Goal: Task Accomplishment & Management: Complete application form

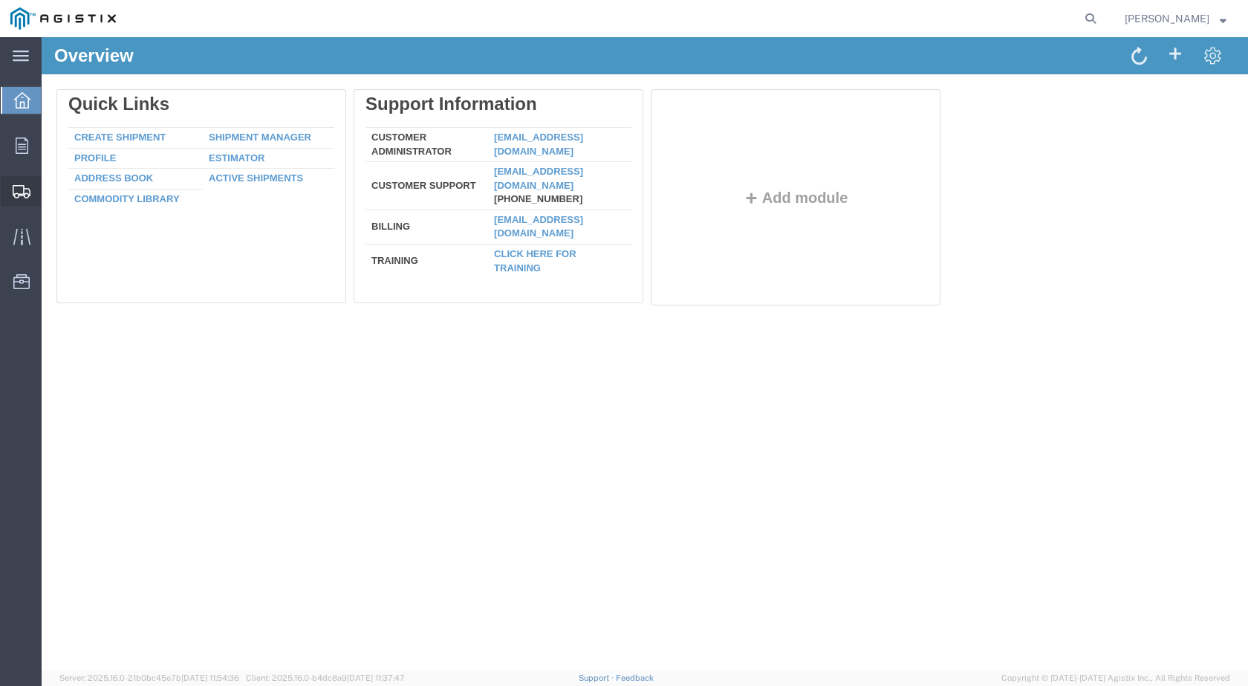
click at [0, 0] on span "Create Shipment" at bounding box center [0, 0] width 0 height 0
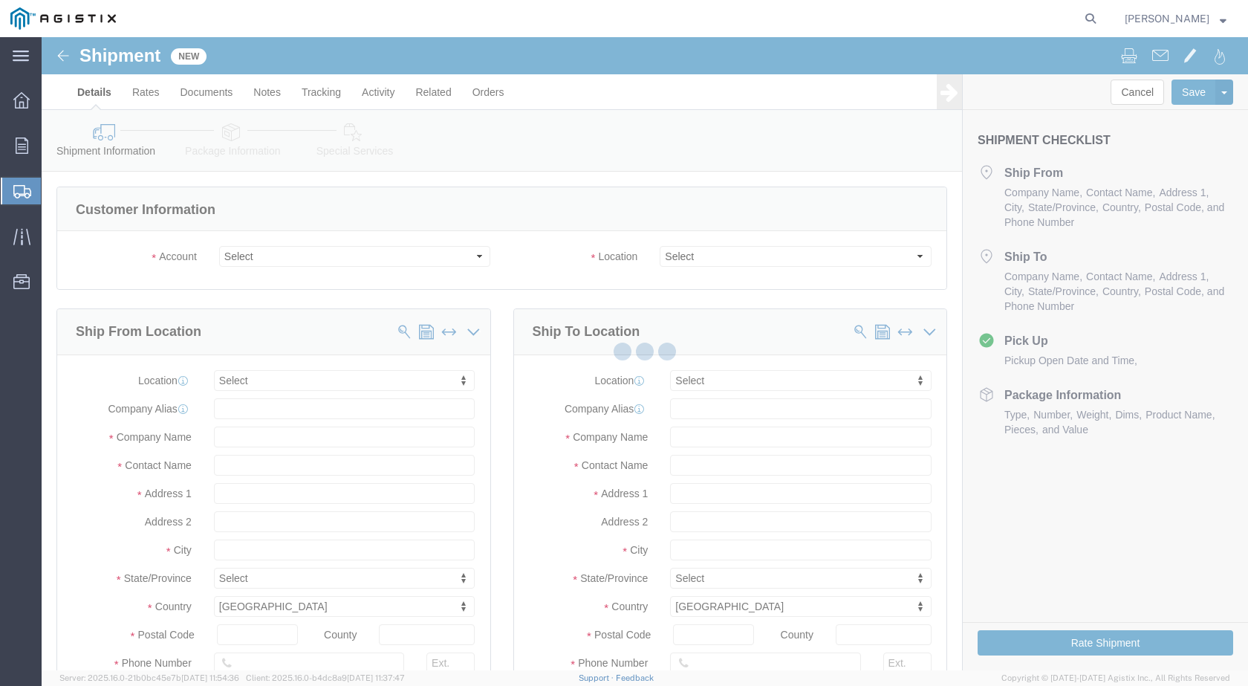
select select
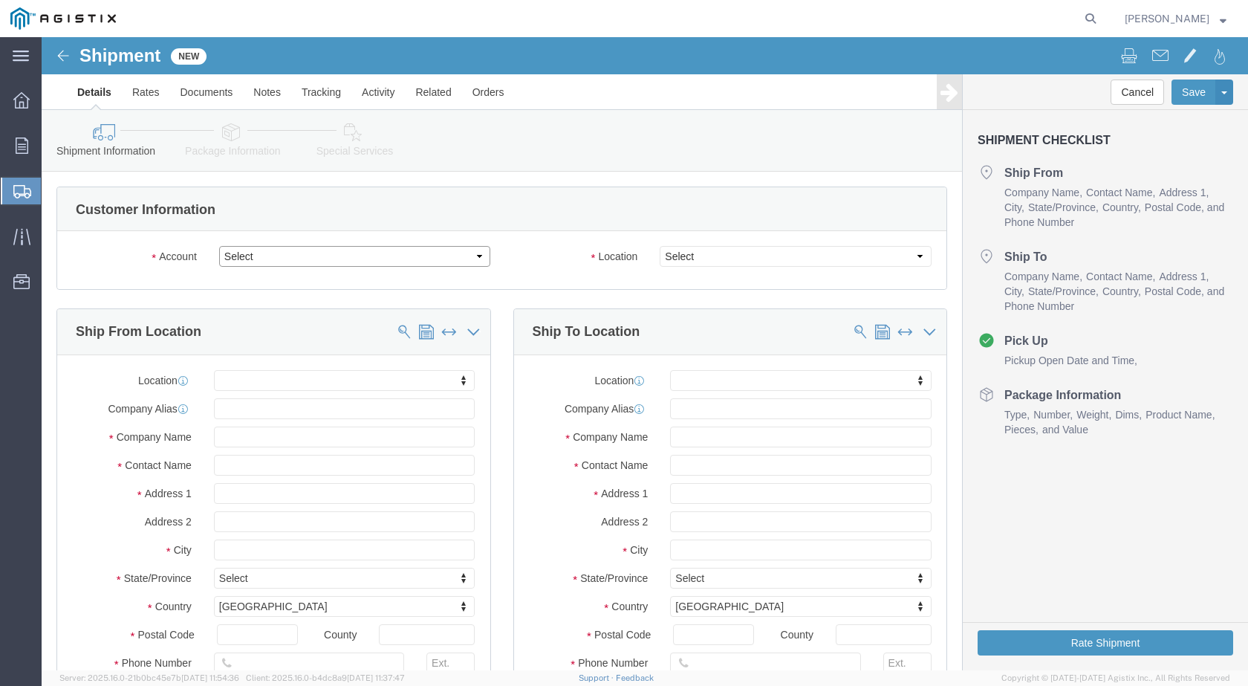
click select "Select Industrial Specialty Products Inc PG&E"
select select "9596"
click select "Select Industrial Specialty Products Inc PG&E"
select select "PURCHORD"
select select
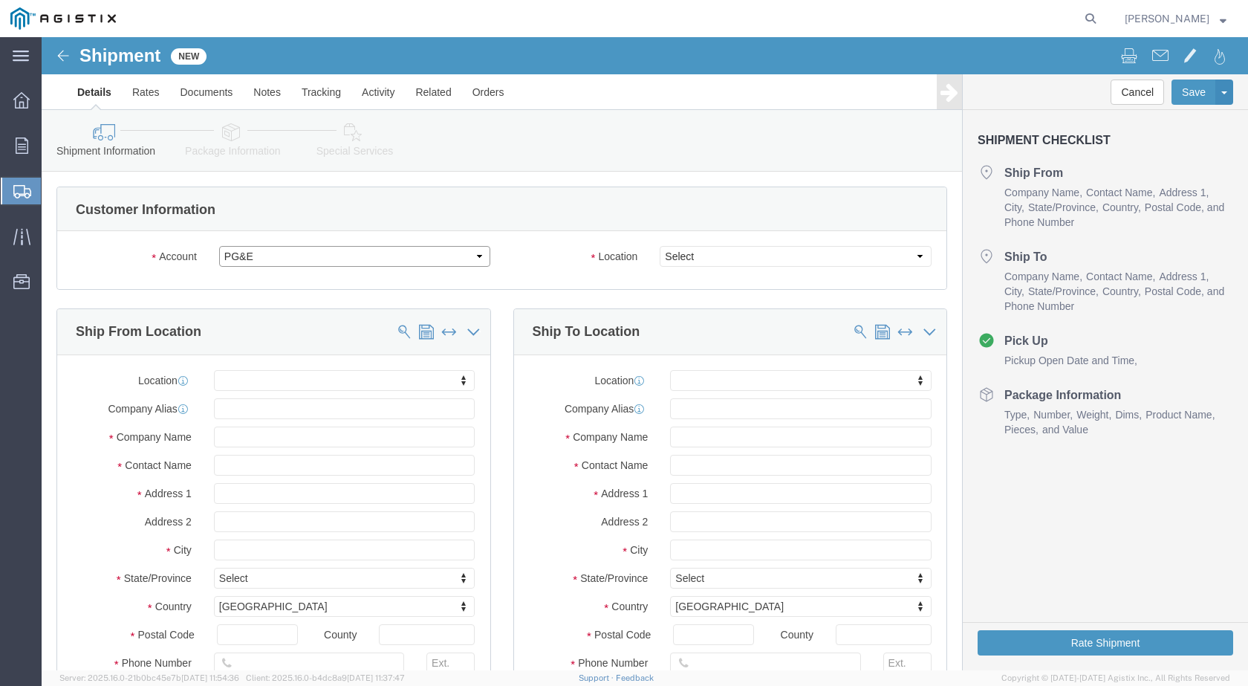
select select
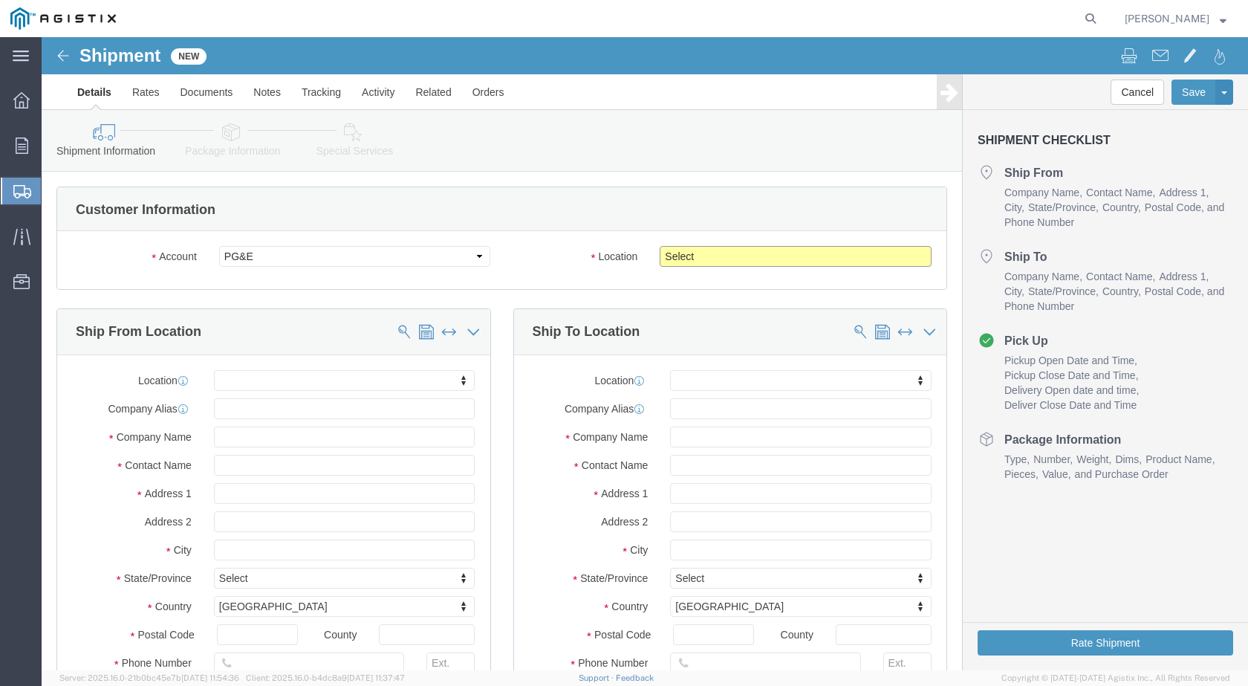
click select "Select All Others Fremont DC Fresno DC Wheatland DC"
select select "23082"
click select "Select All Others Fremont DC Fresno DC Wheatland DC"
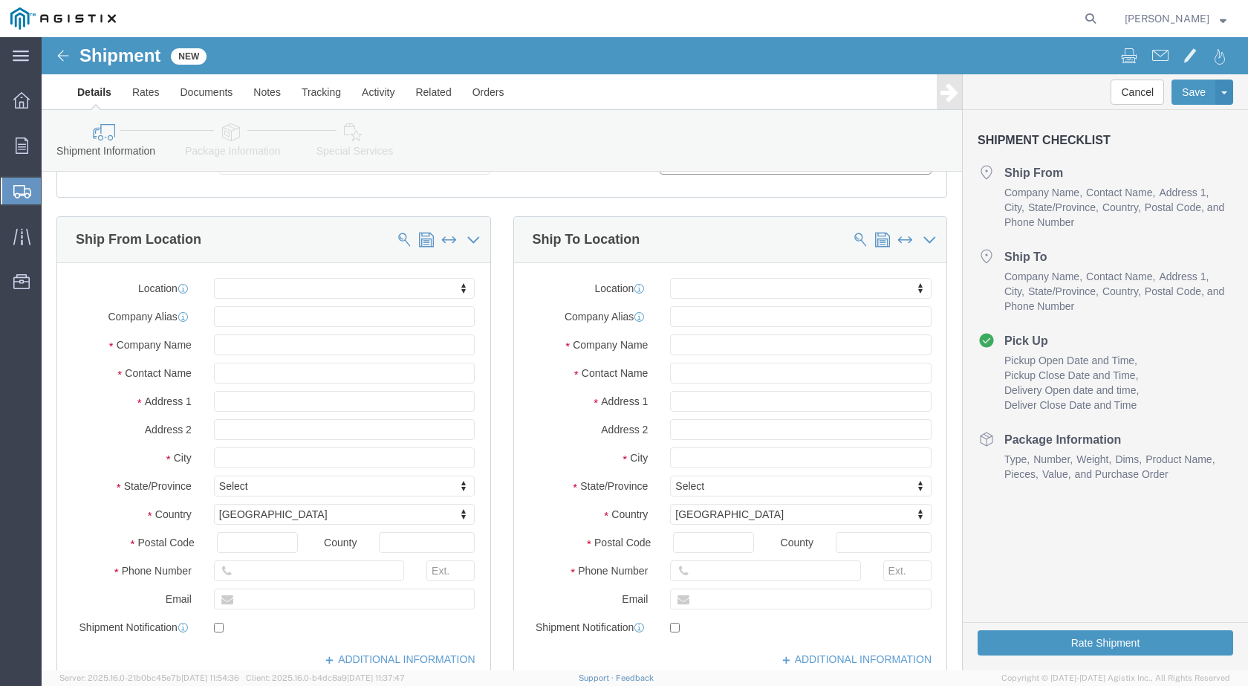
scroll to position [124, 0]
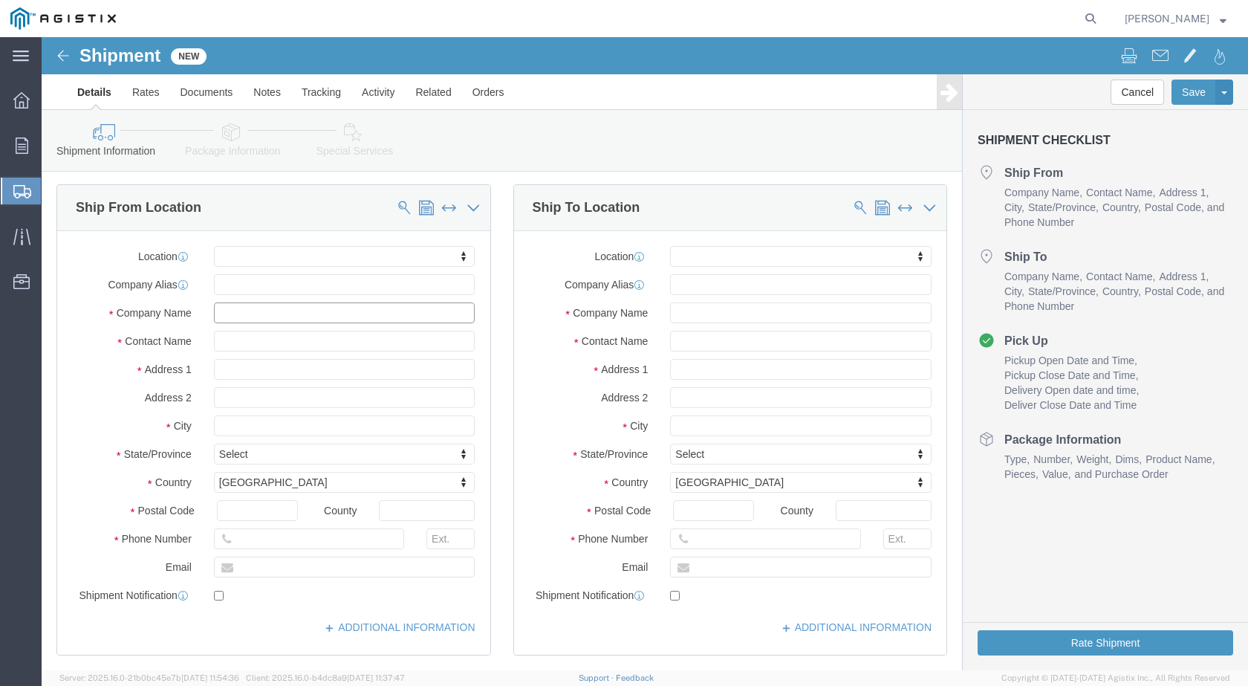
click input "text"
paste input "Lewco Specialty Products"
type input "Lewco Specialty Products"
click input "text"
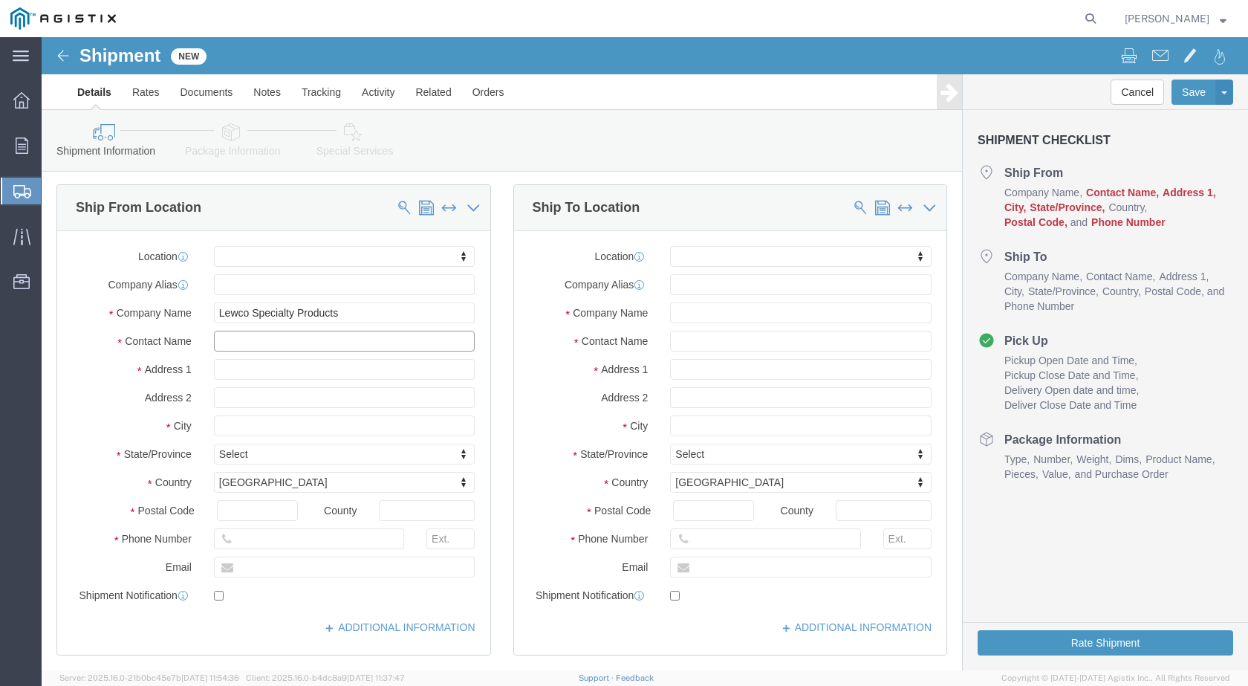
click input "text"
paste input "Daina H.Cooper"
type input "Daina H.Cooper"
click input "text"
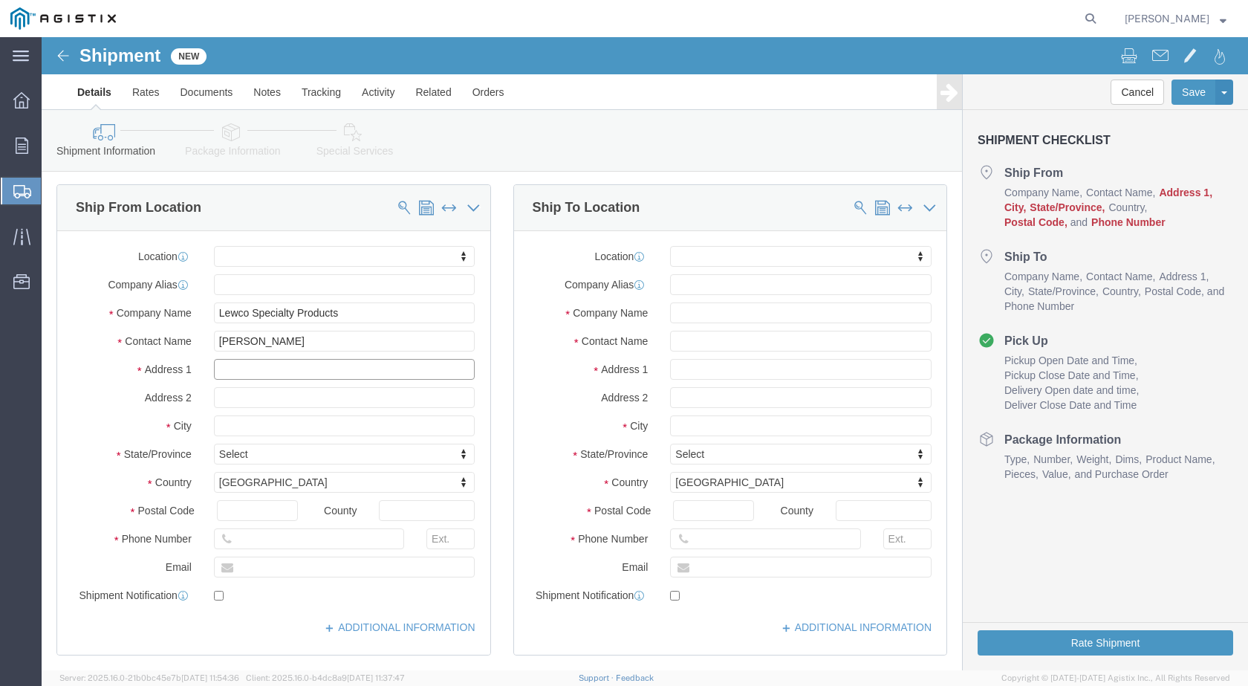
paste input "7137 Renoir Ave"
type input "7137 Renoir Ave"
select select
click input "text"
drag, startPoint x: 195, startPoint y: 392, endPoint x: 240, endPoint y: 401, distance: 45.5
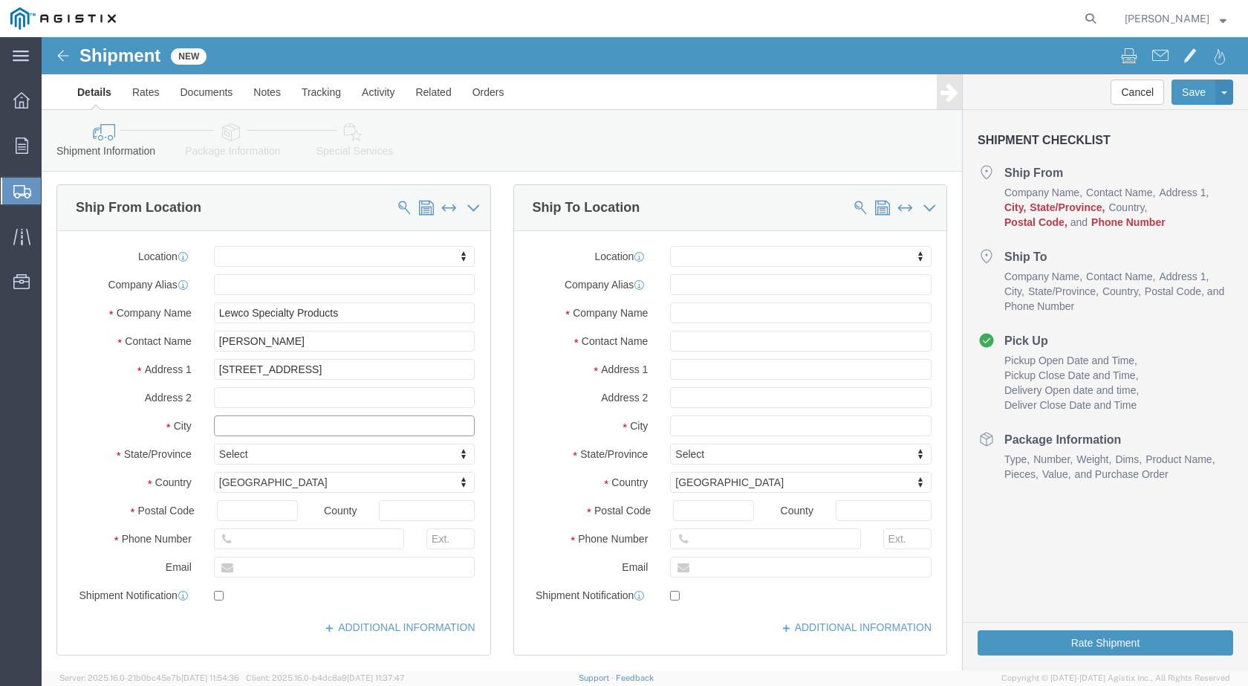
click input "text"
paste input "Baton Rouge"
type input "Baton Rouge"
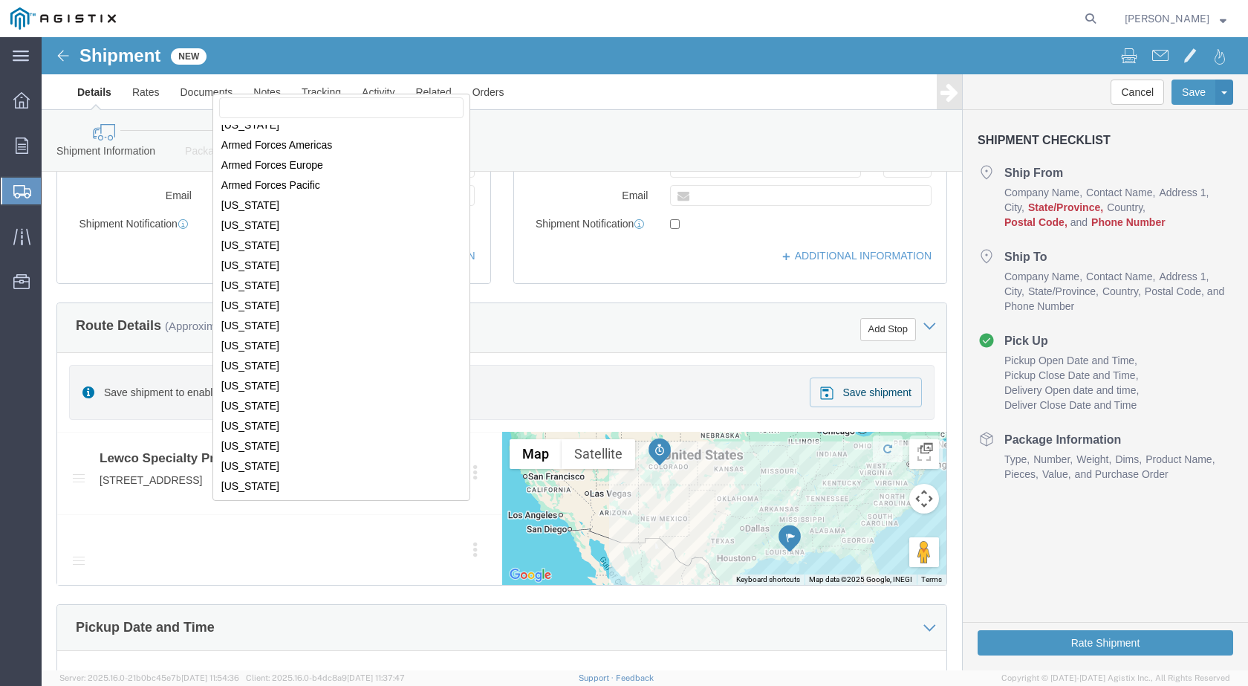
scroll to position [29, 0]
select select
select select "CA"
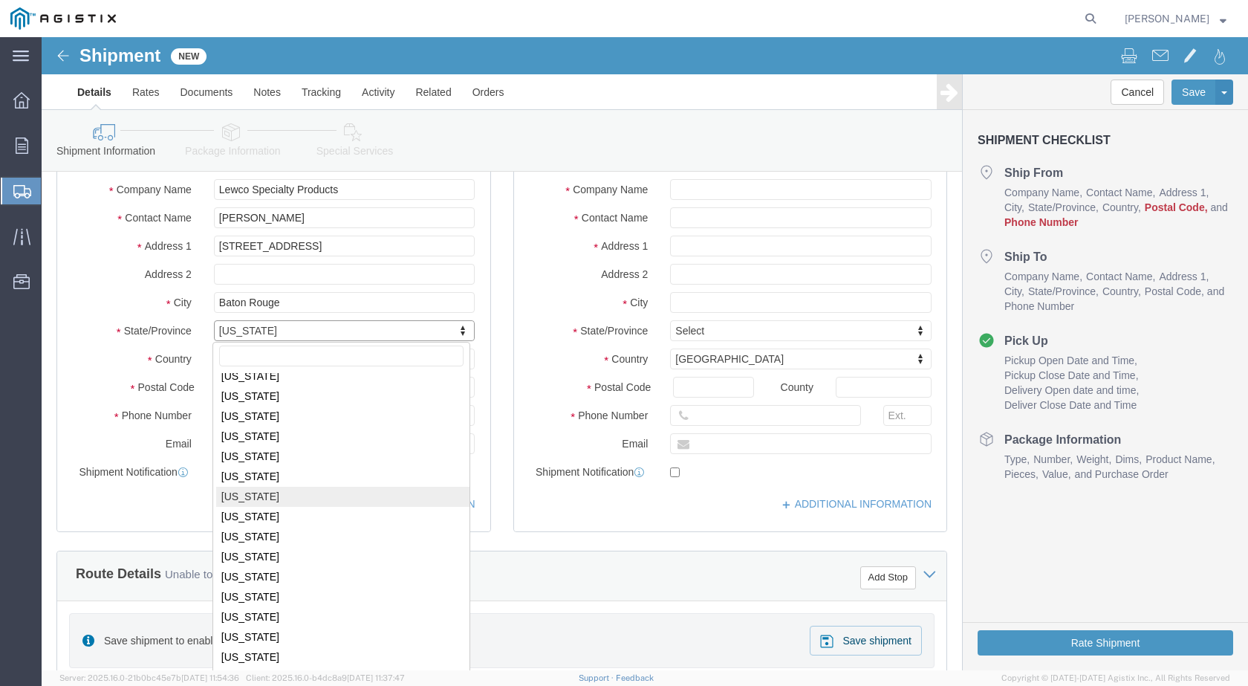
scroll to position [372, 0]
select select
select select "LA"
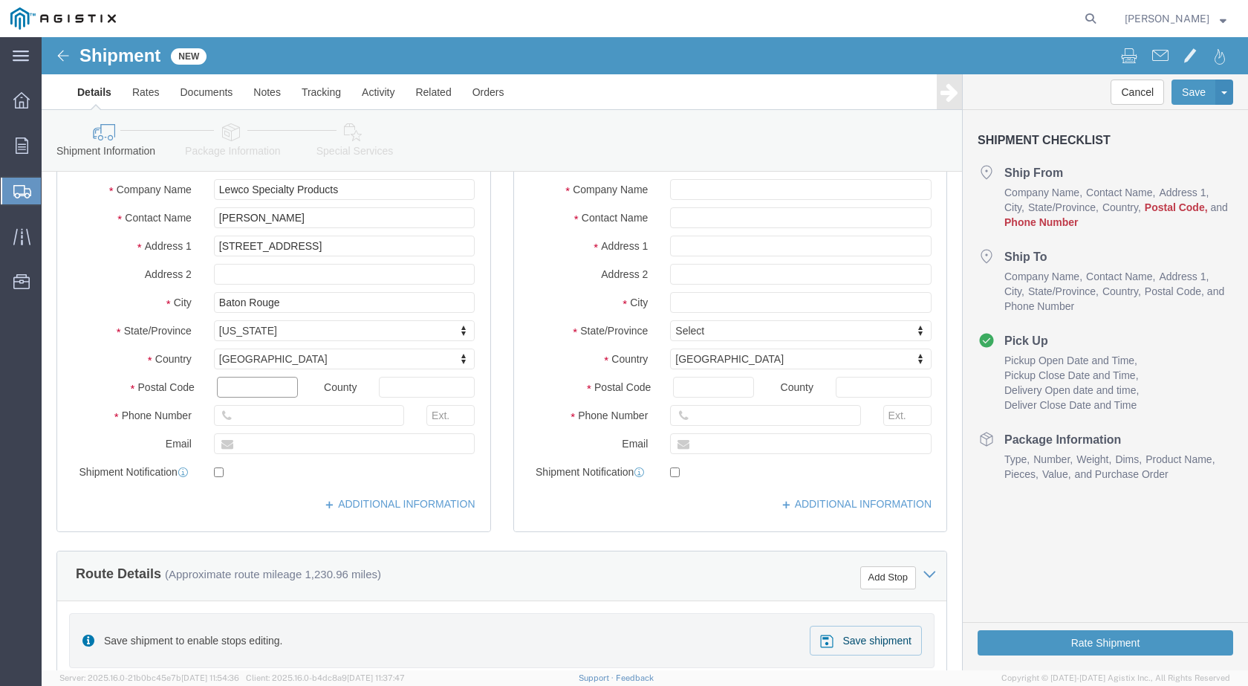
click input "text"
paste input "70806"
type input "70806"
select select
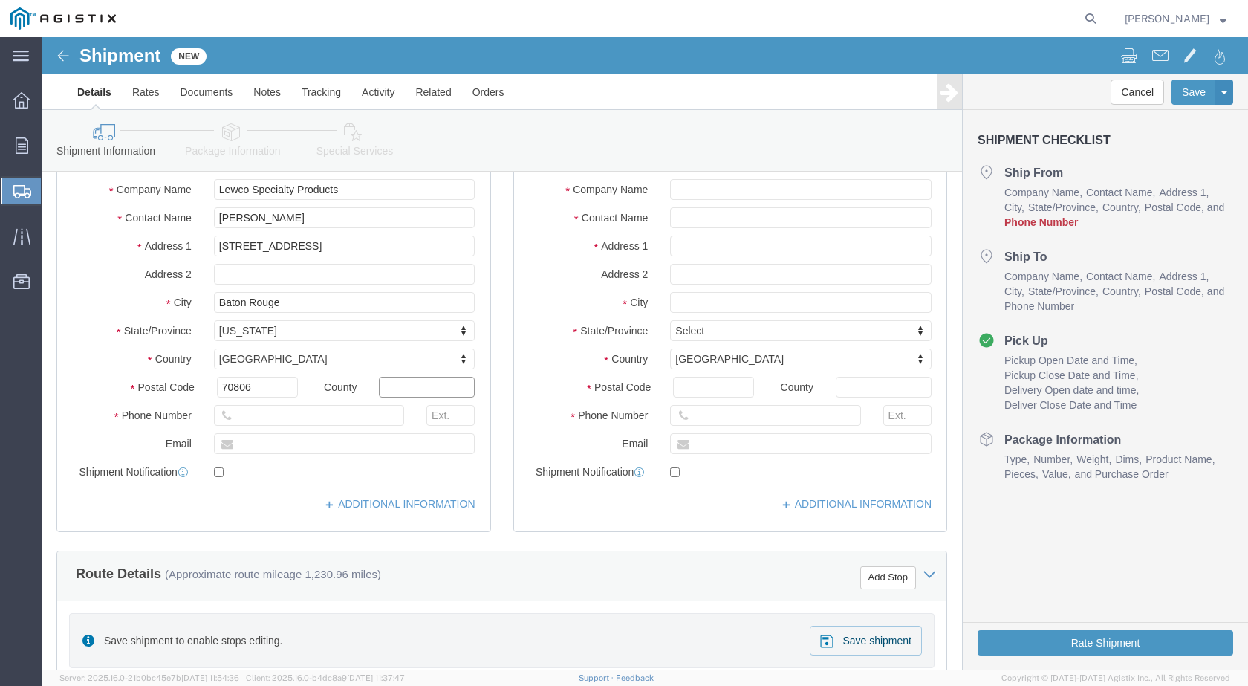
click input "text"
type input "u"
type input "USA"
click input "text"
drag, startPoint x: 205, startPoint y: 377, endPoint x: 213, endPoint y: 382, distance: 9.7
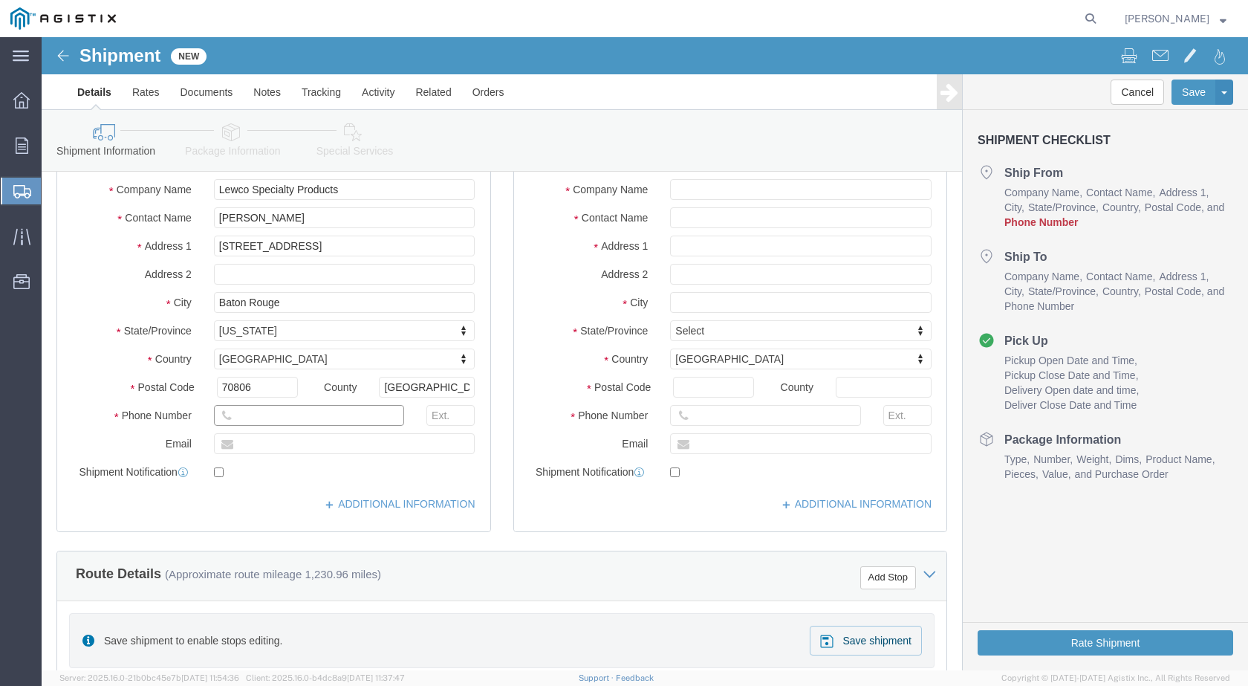
click input "text"
paste input "225-924-3221"
type input "225-924-3221"
click input "text"
type input "O"
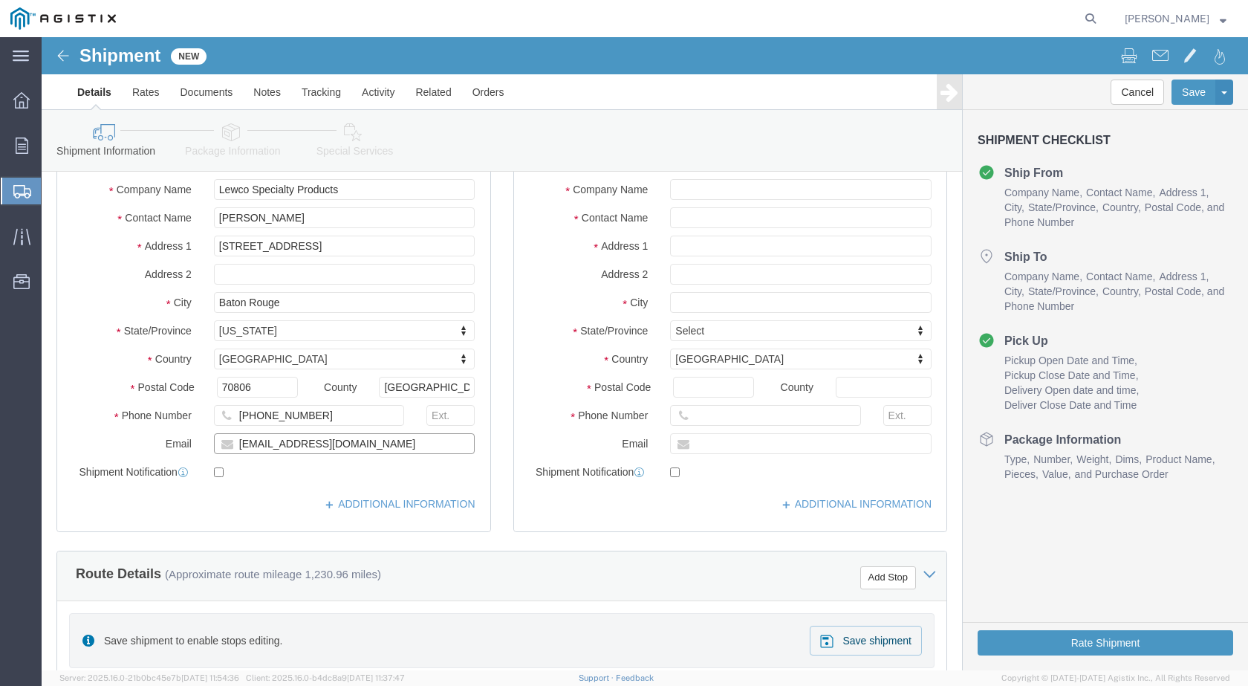
type input "orders1@gotoisp.com"
checkbox input "true"
click div "Location My Profile Location (OBSOLETE) BURNEY SC - GC TRAILER (OBSOLETE) BURNE…"
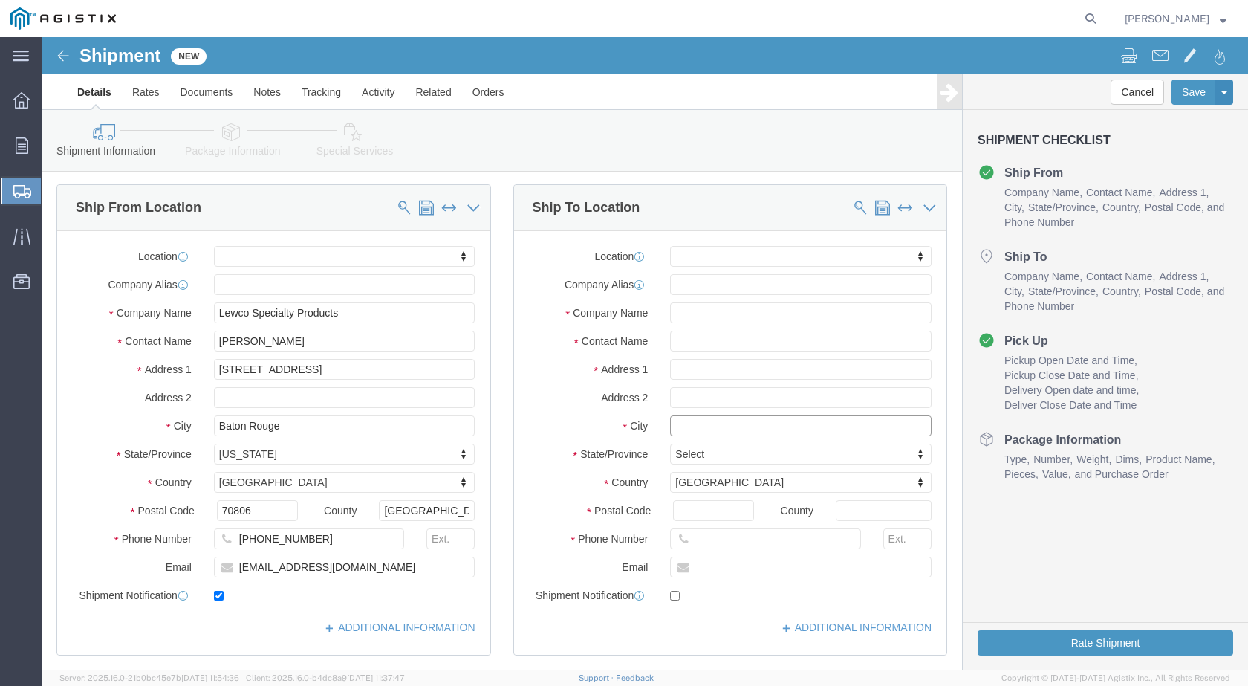
click input "text"
type input "sa"
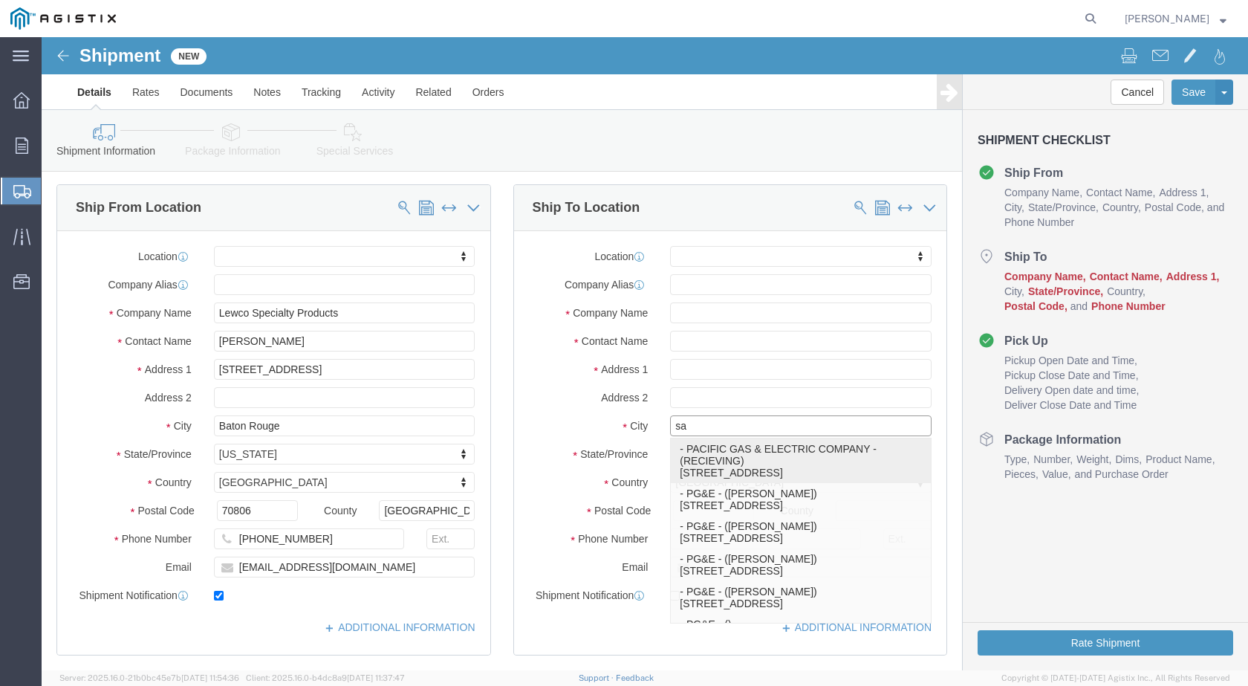
click p "- PACIFIC GAS & ELECTRIC COMPANY - (RECIEVING) 4340 OLD SANTA FE ROAD, SAN LUIS…"
select select
type input "4340 OLD SANTA FE ROAD"
type input "93401"
type input "8055453745"
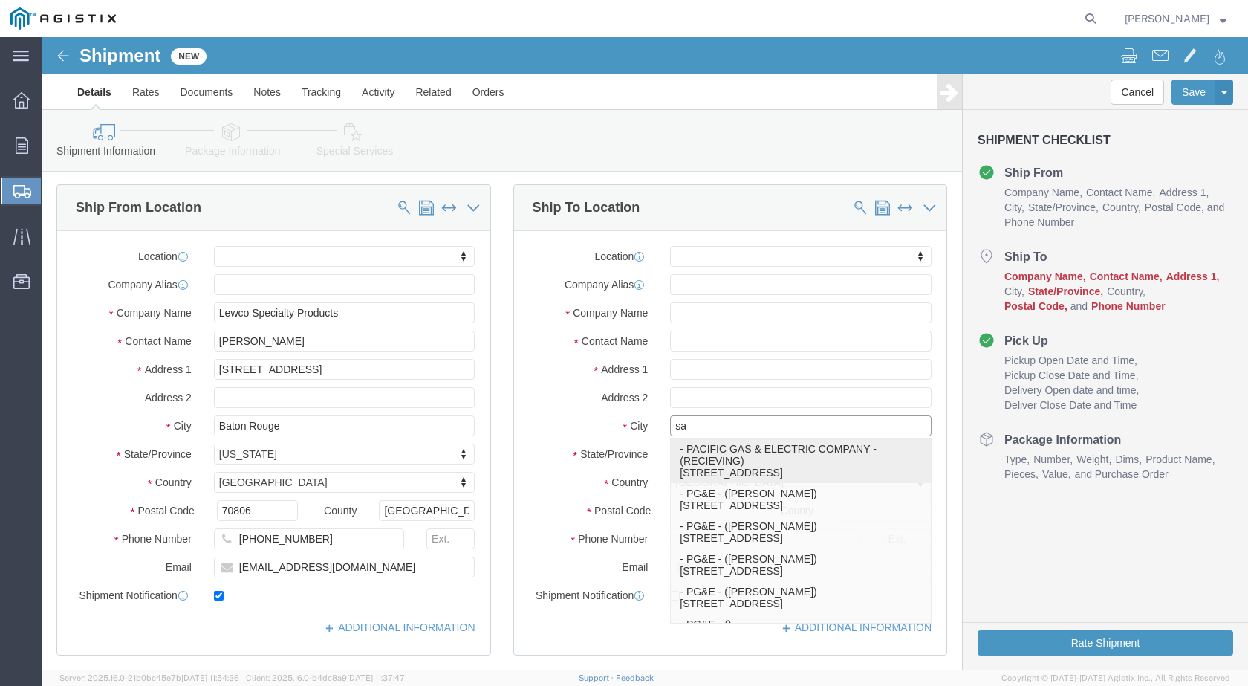
type input "PACIFIC GAS & ELECTRIC COMPANY"
type input "RECIEVING"
type input "SAN LUIS OBISPO"
select select "CA"
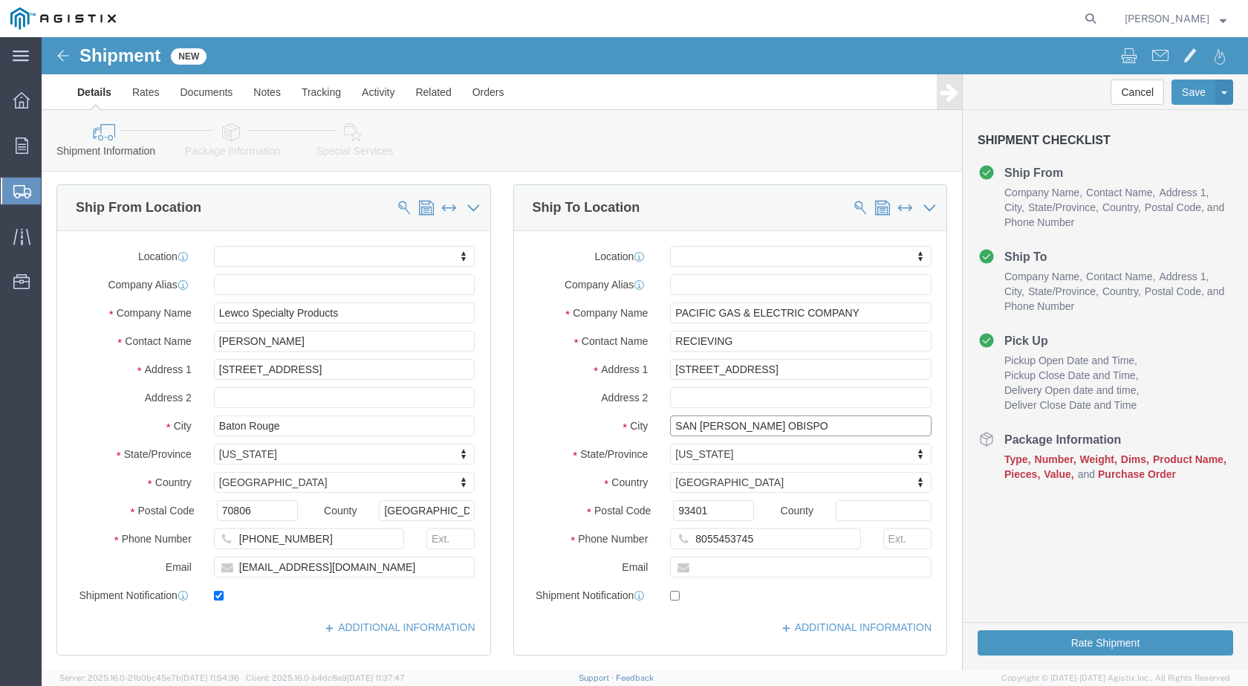
type input "SAN LUIS OBISPO"
select select
click input "RECIEVING"
type input "RECEIVING"
click label "Contact Name"
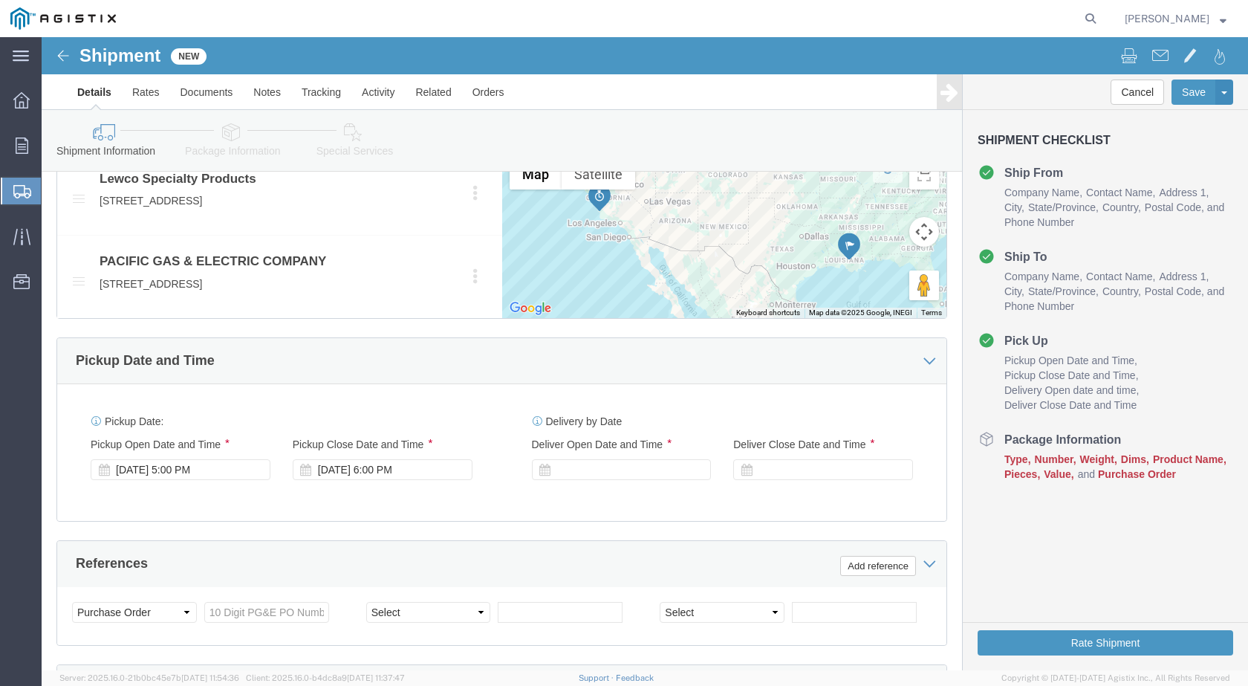
scroll to position [867, 0]
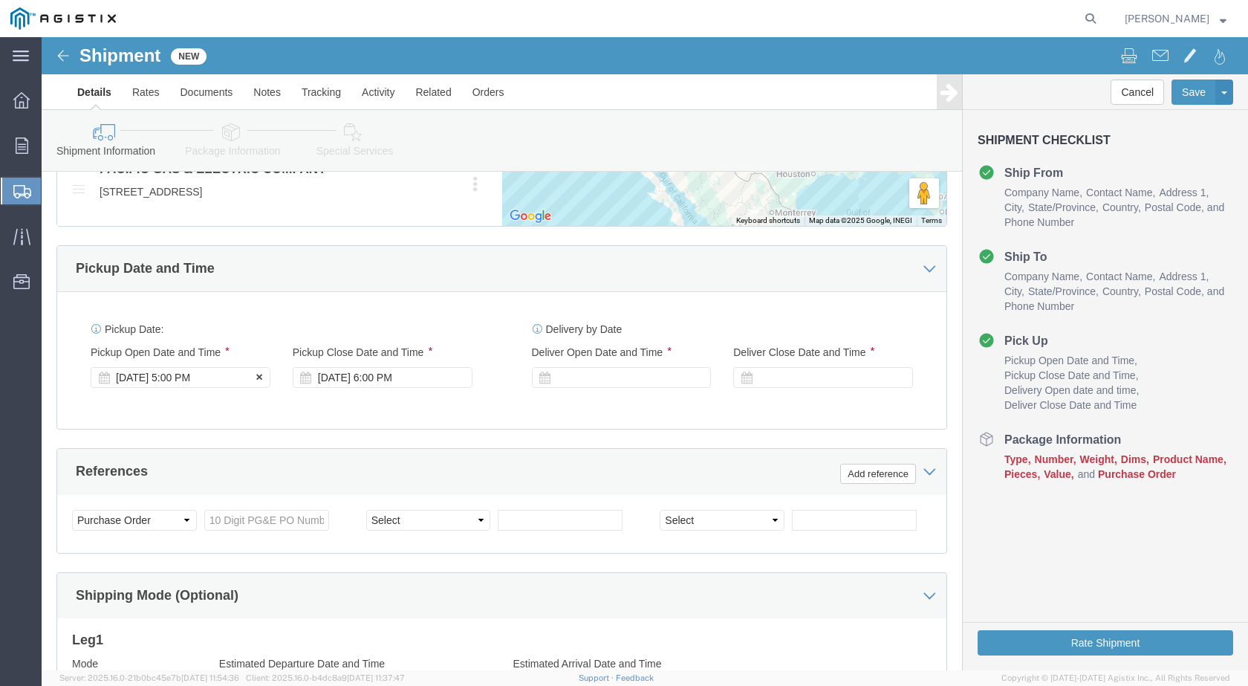
click div "Aug 15 2025 5:00 PM"
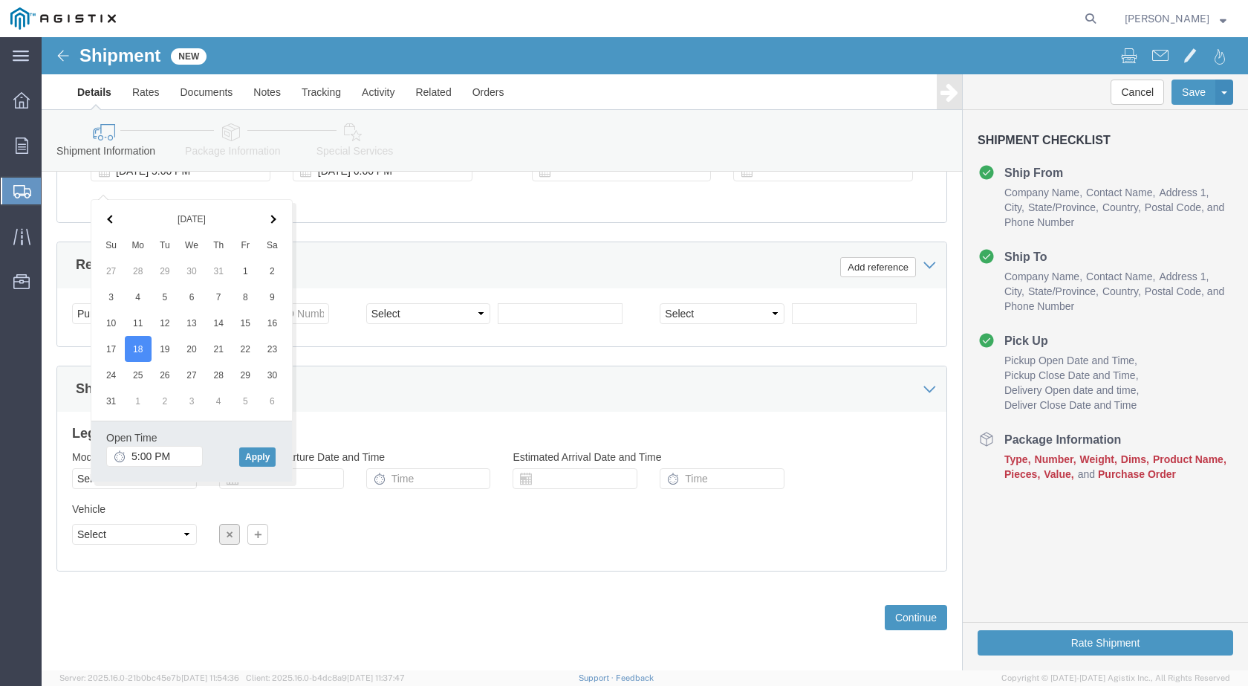
scroll to position [1094, 0]
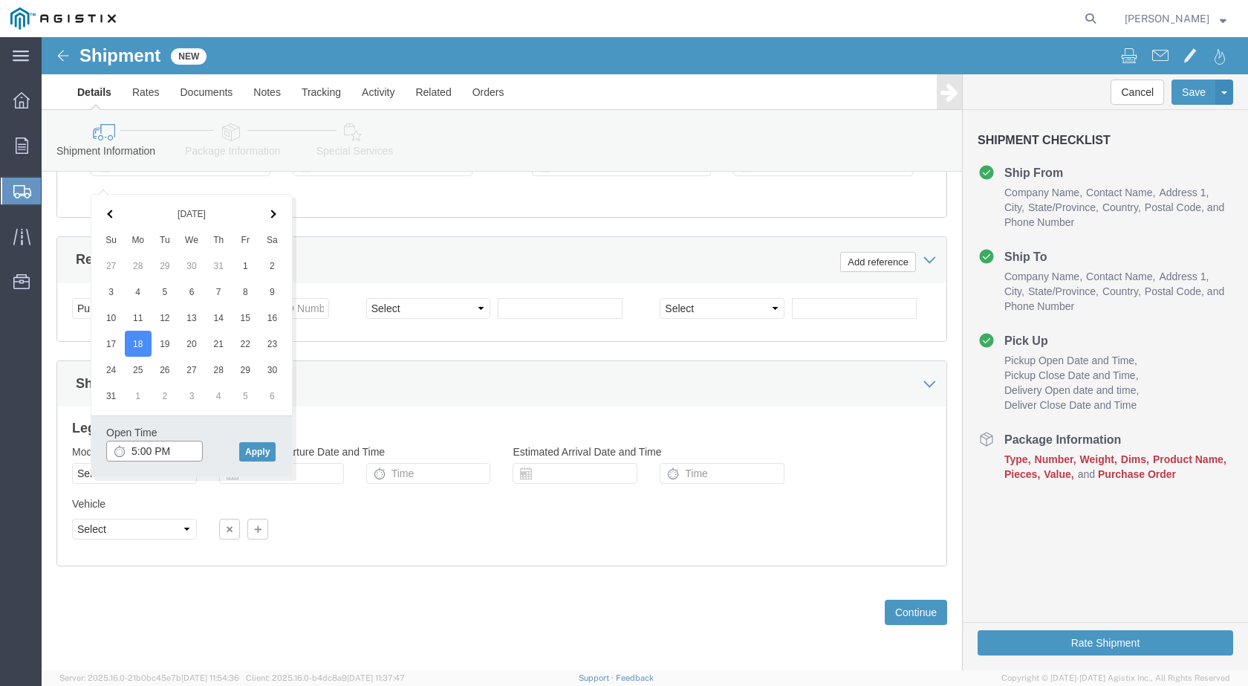
click input "5:00 PM"
type input "8:00 AM"
click button "Apply"
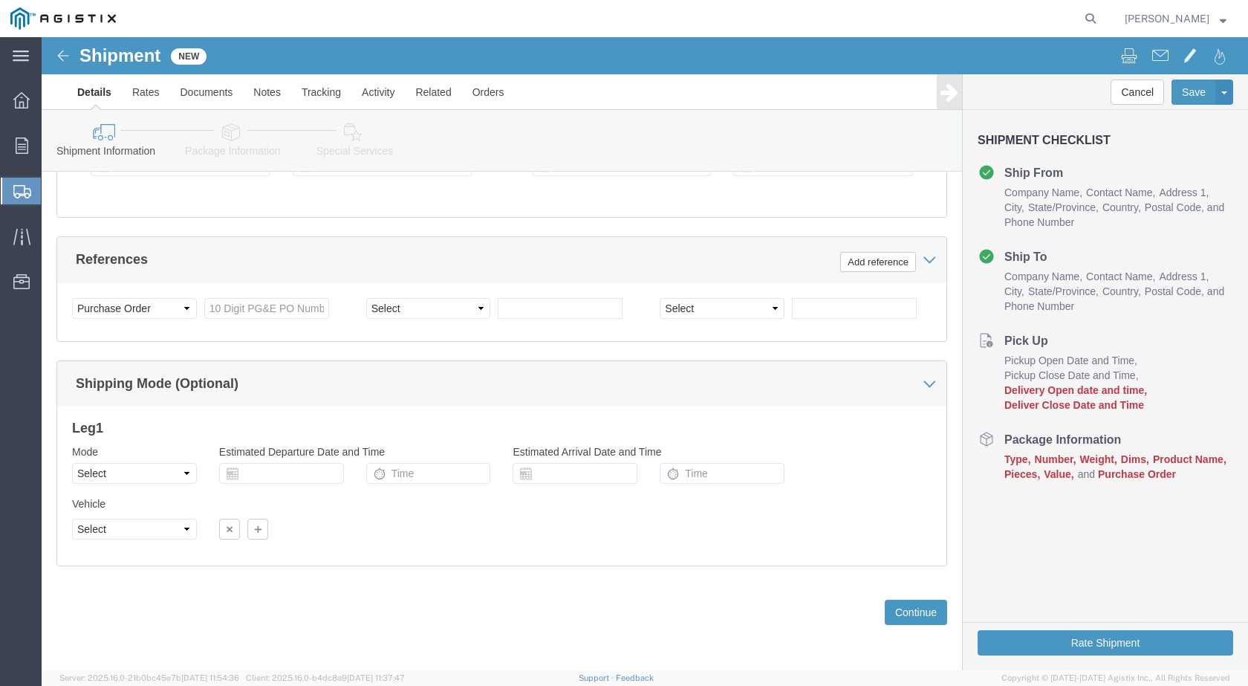
scroll to position [846, 0]
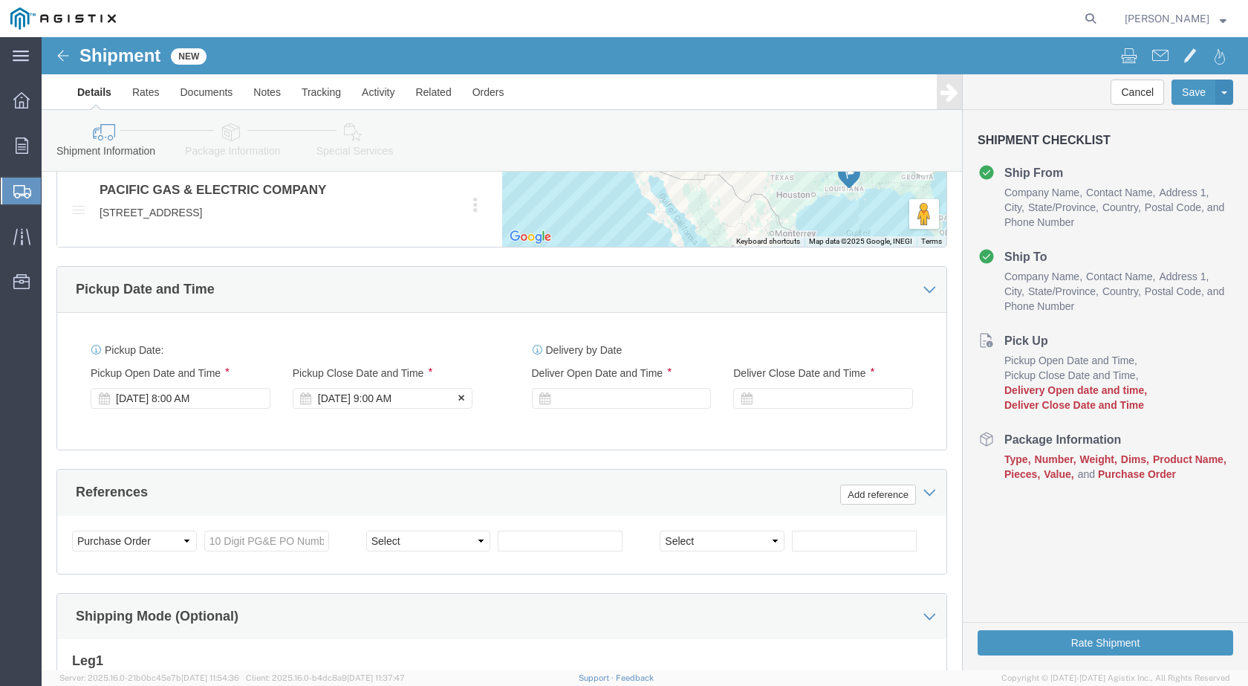
click div "Aug 18 2025 9:00 AM"
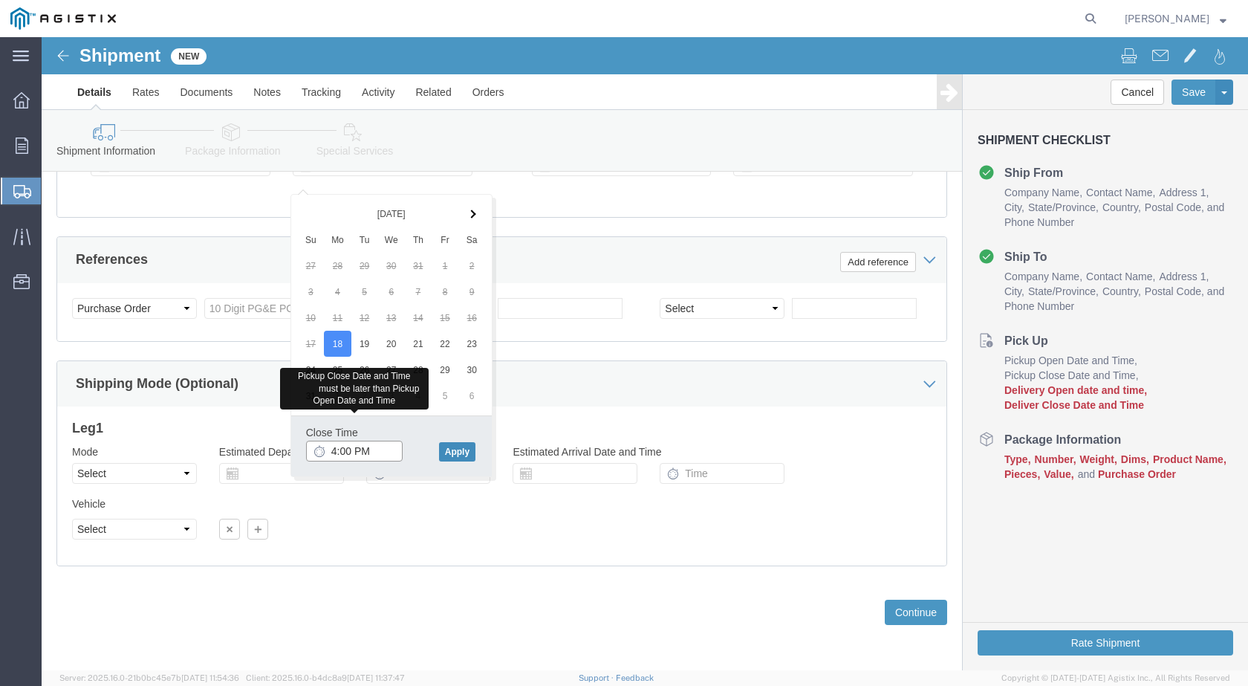
type input "4:00 PM"
click button "Apply"
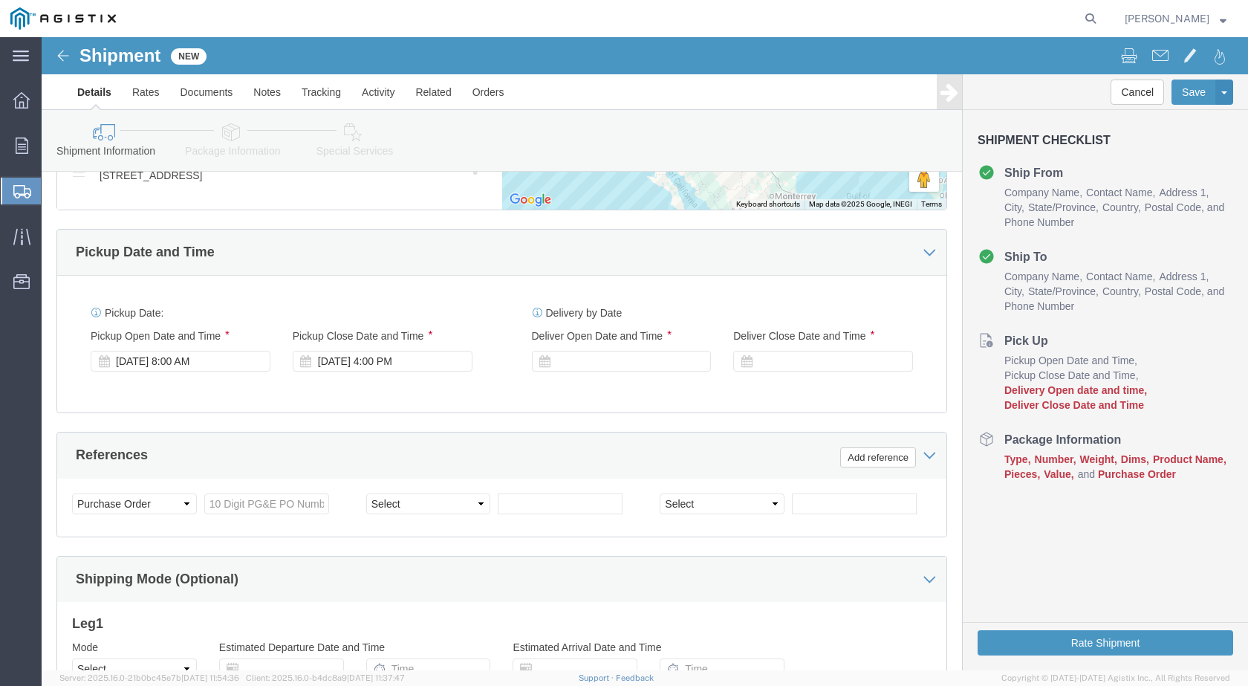
scroll to position [846, 0]
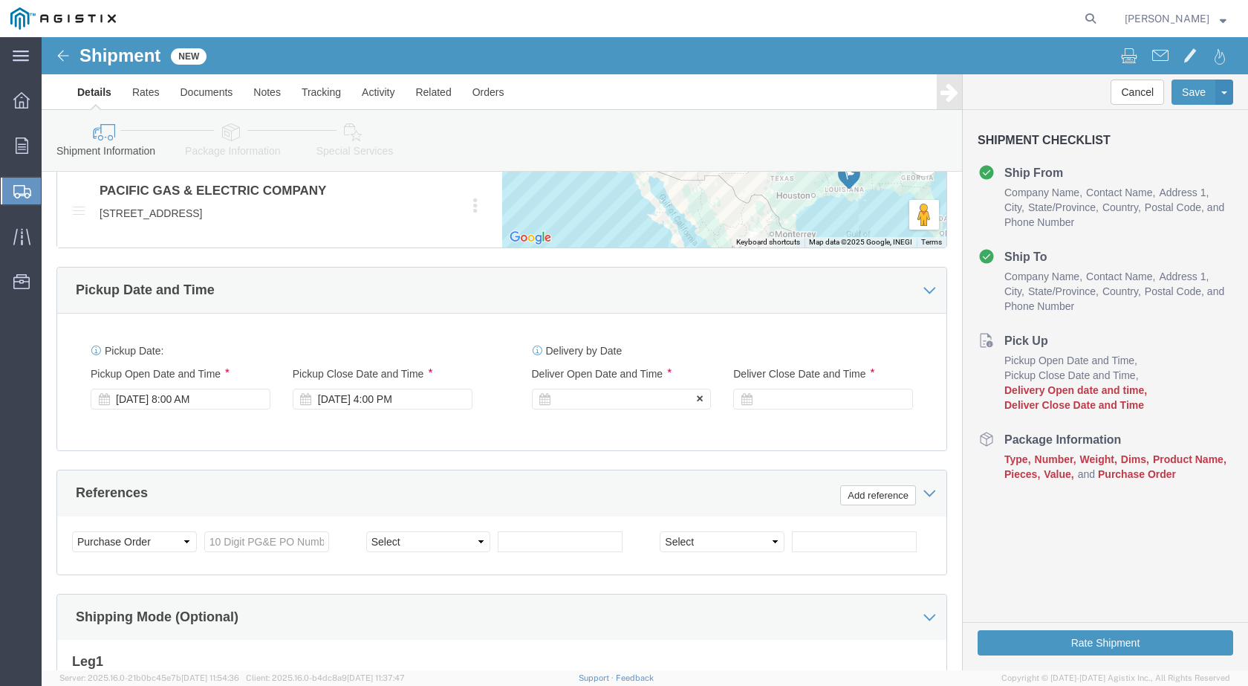
drag, startPoint x: 476, startPoint y: 386, endPoint x: 491, endPoint y: 386, distance: 15.6
click div "Delivery Start Date Delivery Start Time Deliver Open Date and Time"
click div
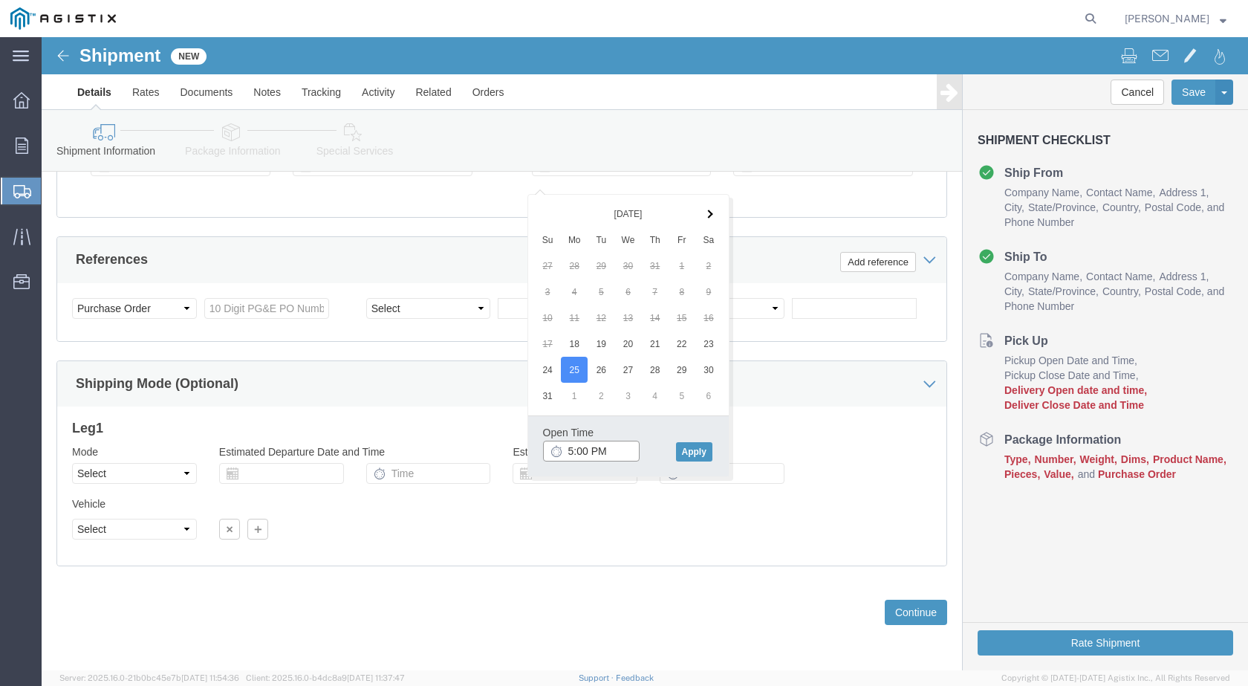
click input "5:00 PM"
type input "8:00 AM"
click button "Apply"
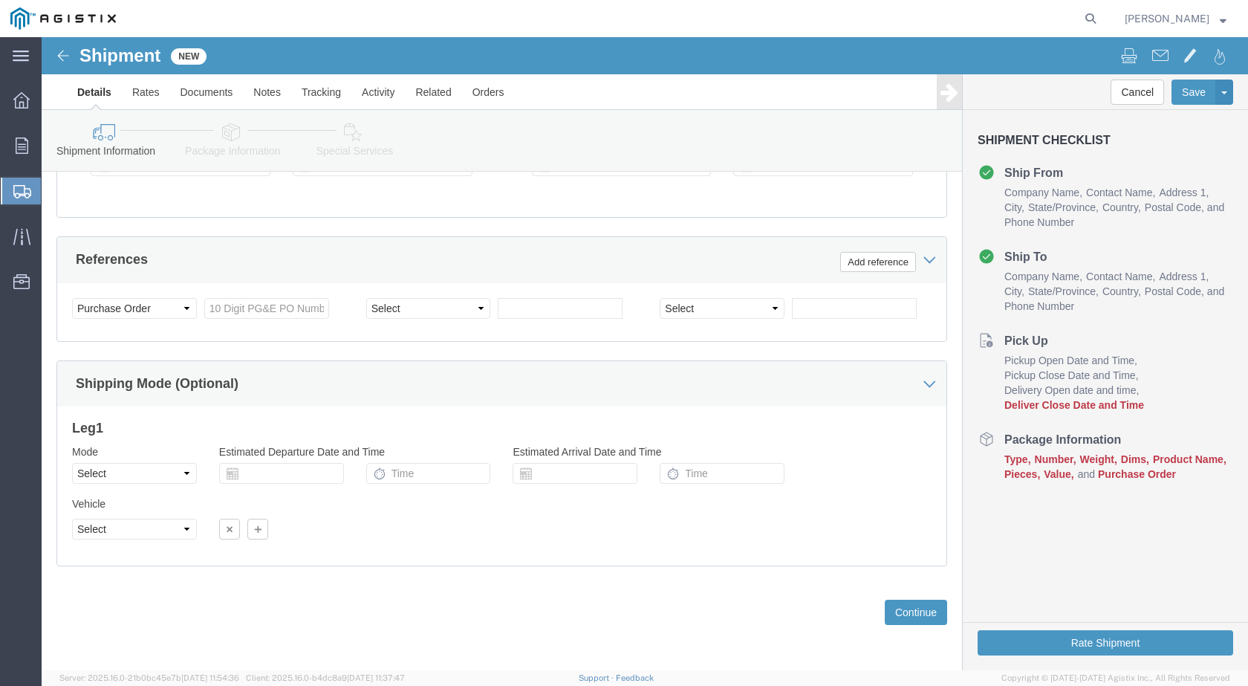
scroll to position [846, 0]
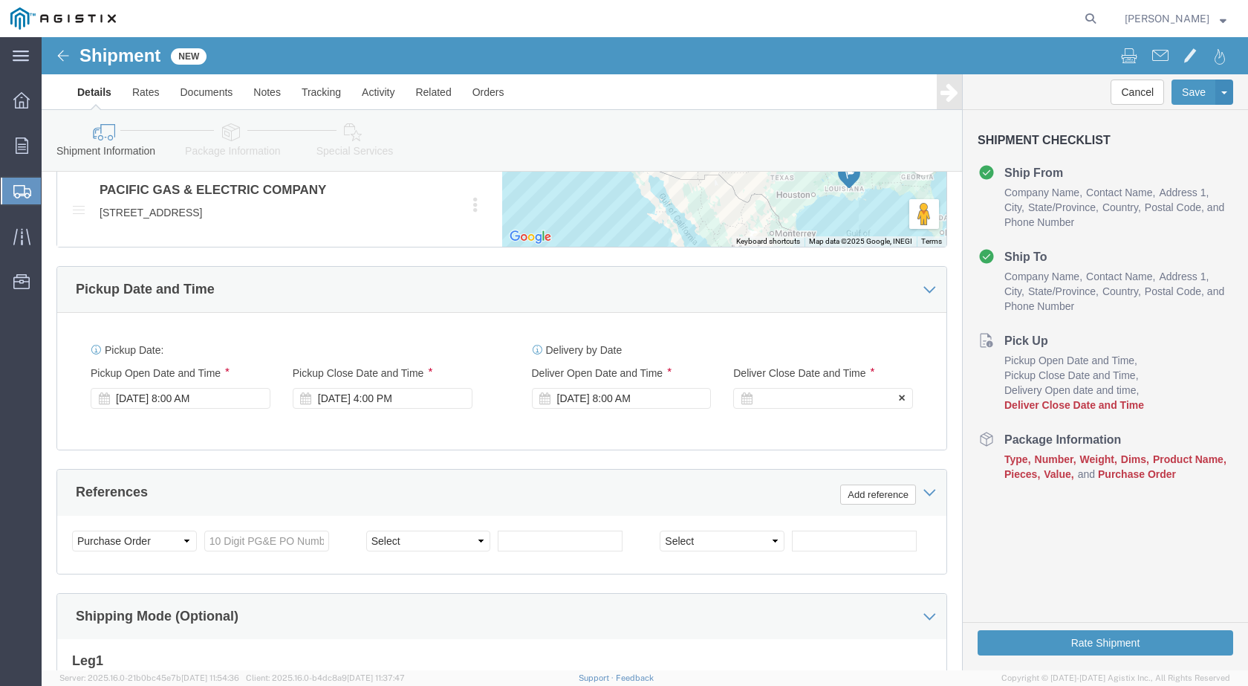
click div
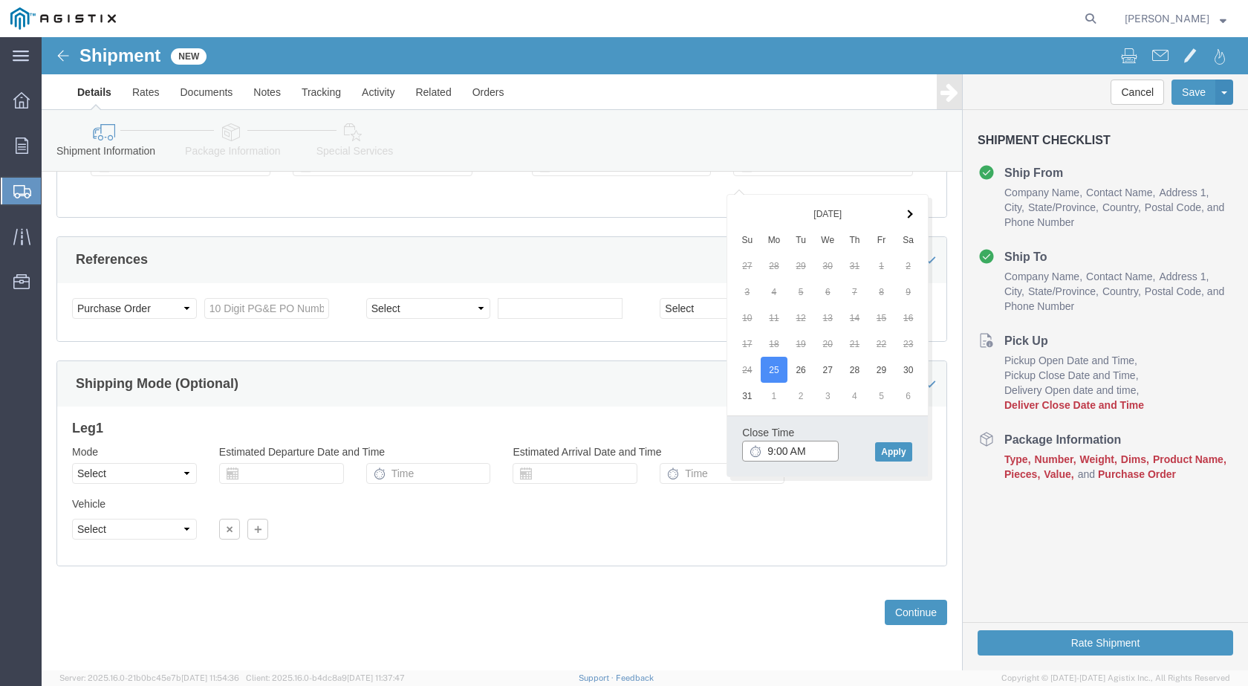
click input "9:00 AM"
type input "2:00 PM"
click button "Apply"
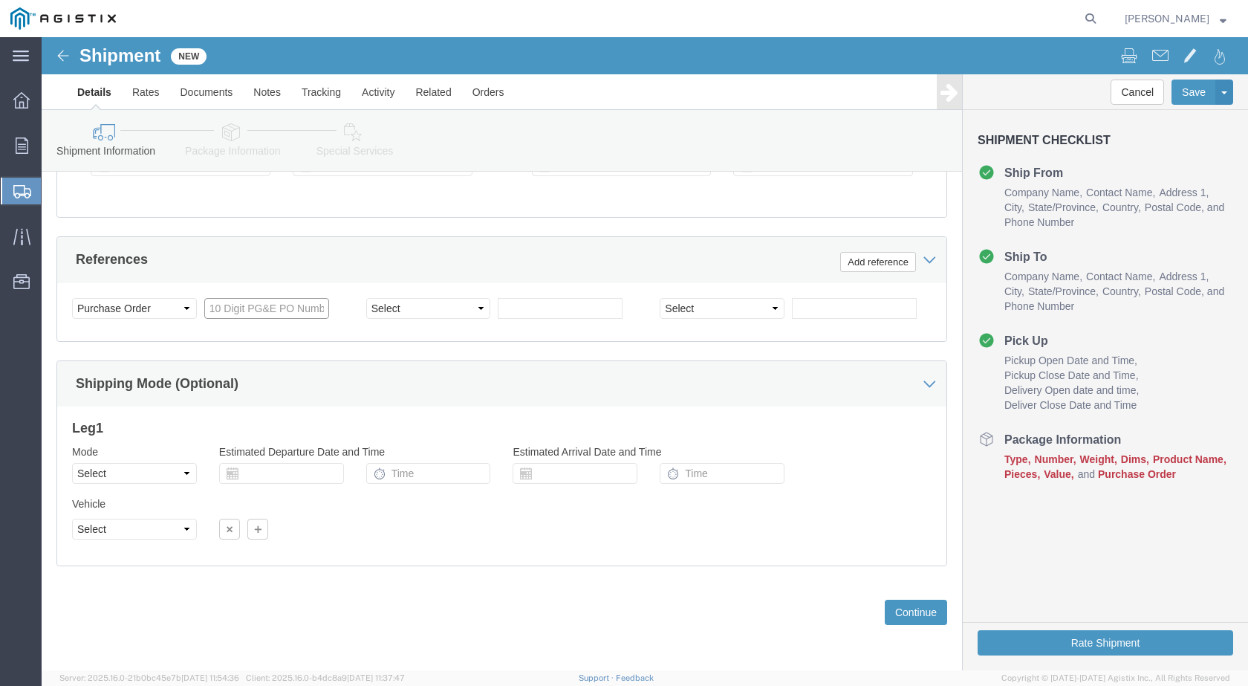
click input "text"
click div "Leg 1 Mode Select Air Less than Truckload Multi-Leg Ocean Freight Rail Small Pa…"
click input "text"
paste input "3501414080"
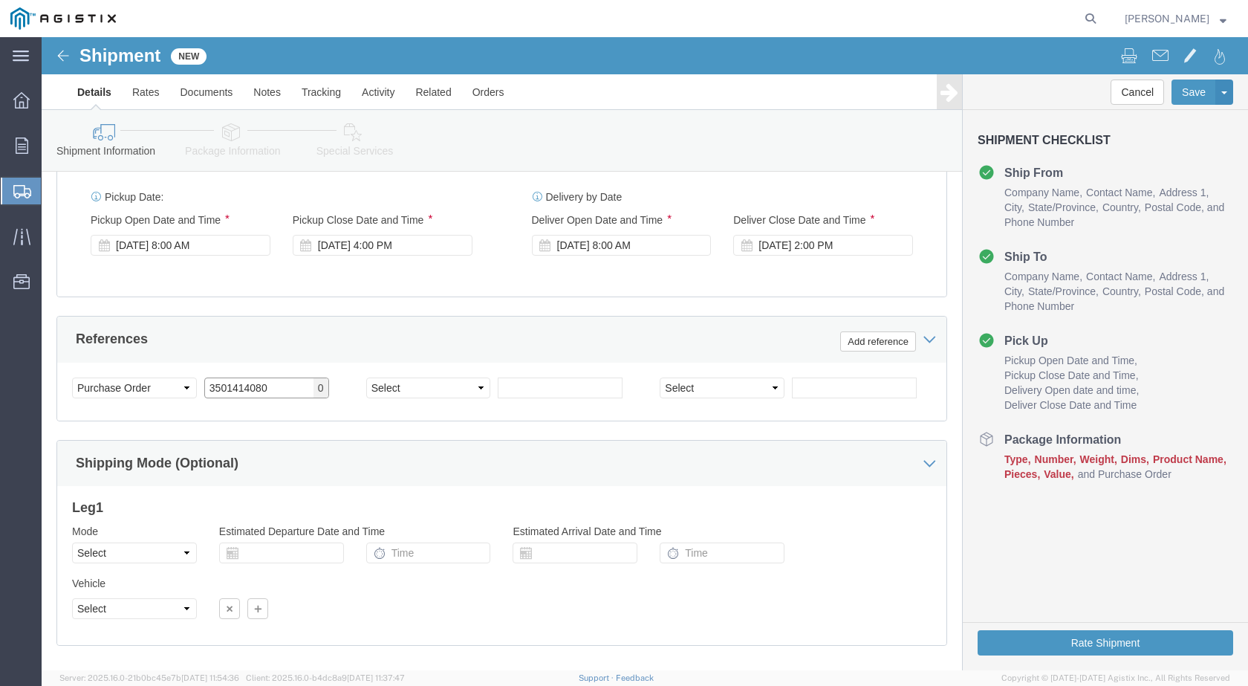
scroll to position [970, 0]
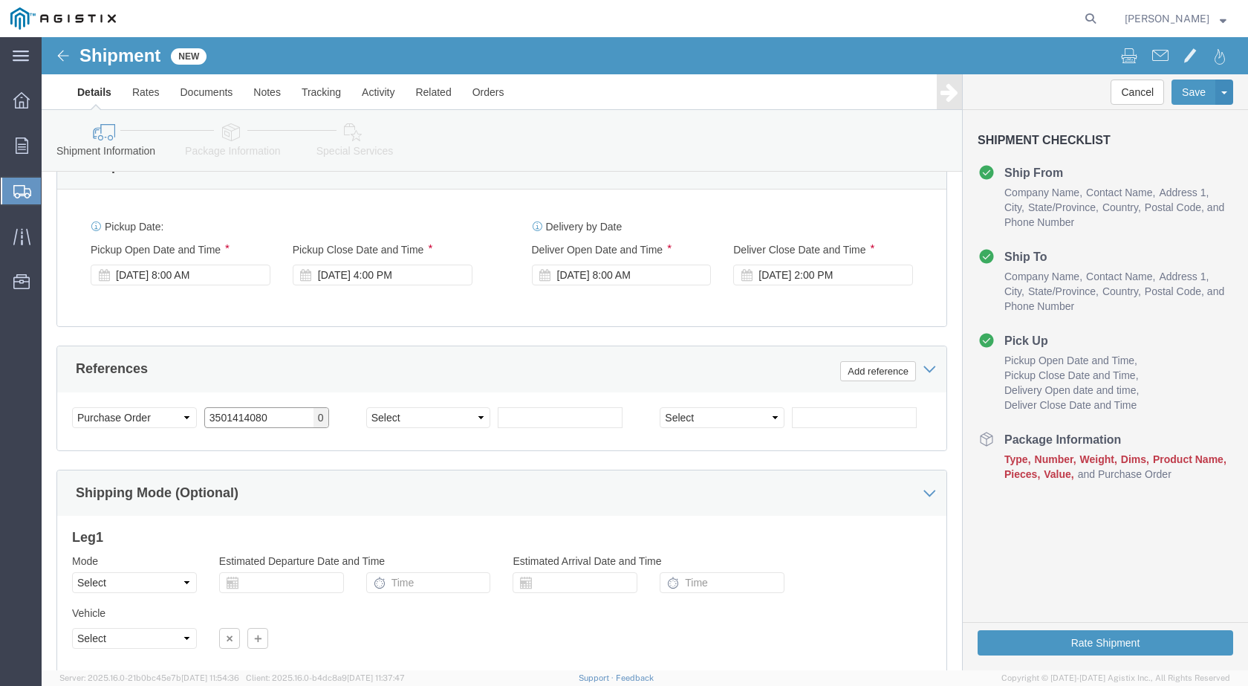
type input "3501414080"
click div "References Add reference"
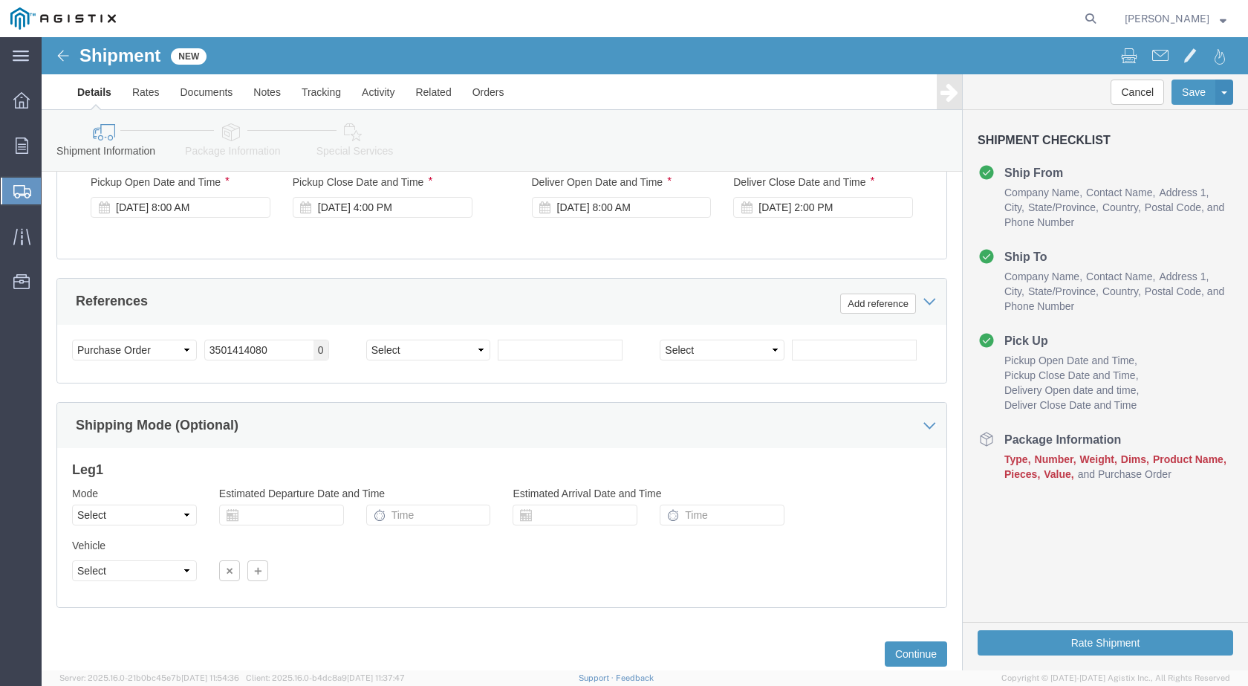
scroll to position [1094, 0]
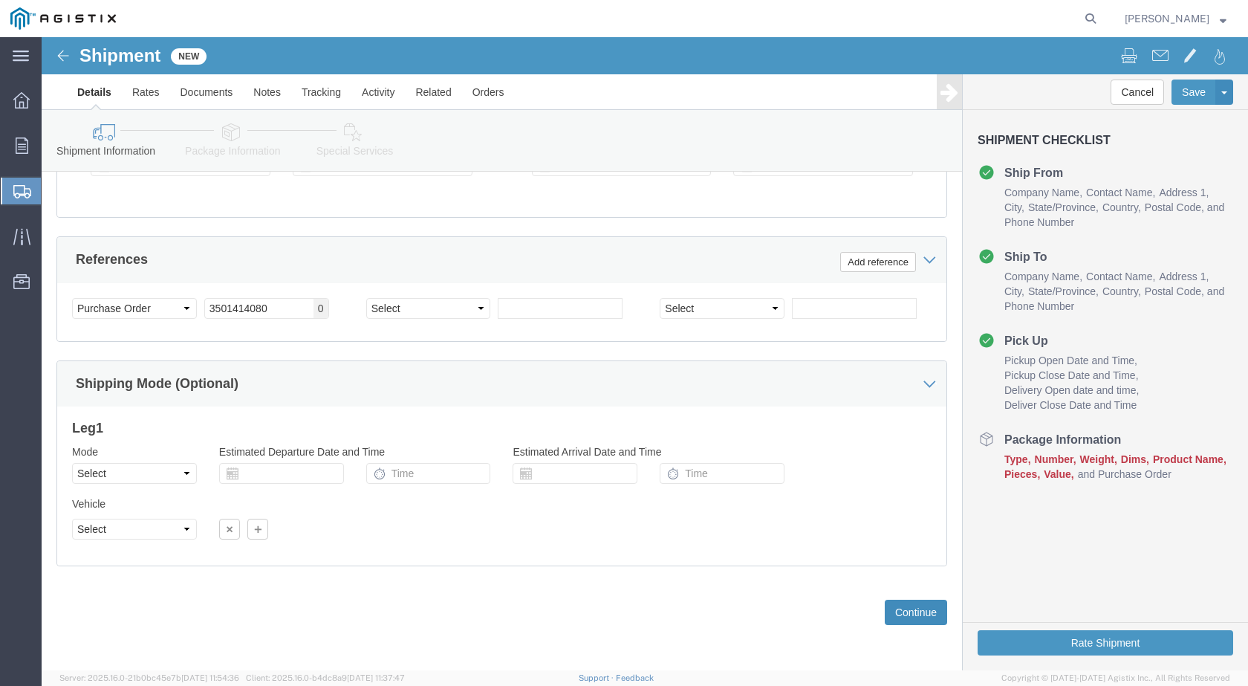
click button "Continue"
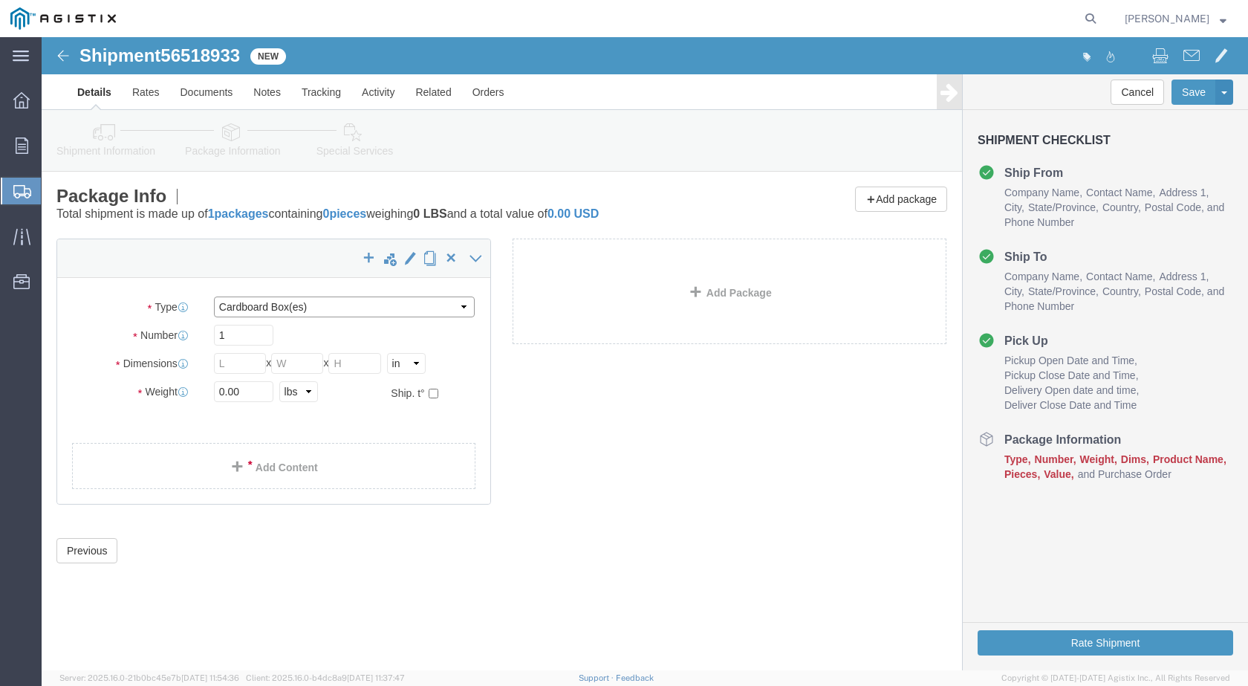
click select "Select Bulk Bundle(s) Cardboard Box(es) Carton(s) Crate(s) Drum(s) (Fiberboard)…"
select select "PSNS"
click select "Select Bulk Bundle(s) Cardboard Box(es) Carton(s) Crate(s) Drum(s) (Fiberboard)…"
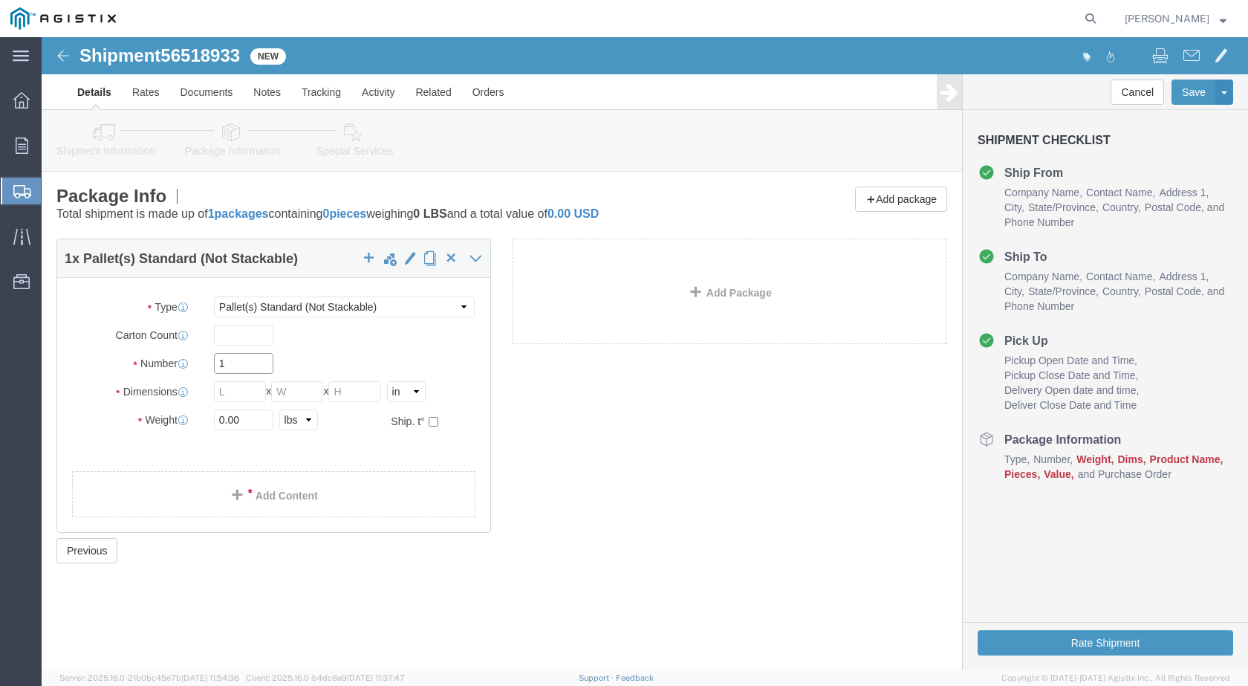
click input "1"
drag, startPoint x: 207, startPoint y: 328, endPoint x: 70, endPoint y: 330, distance: 136.8
click div "Number 1"
click input "text"
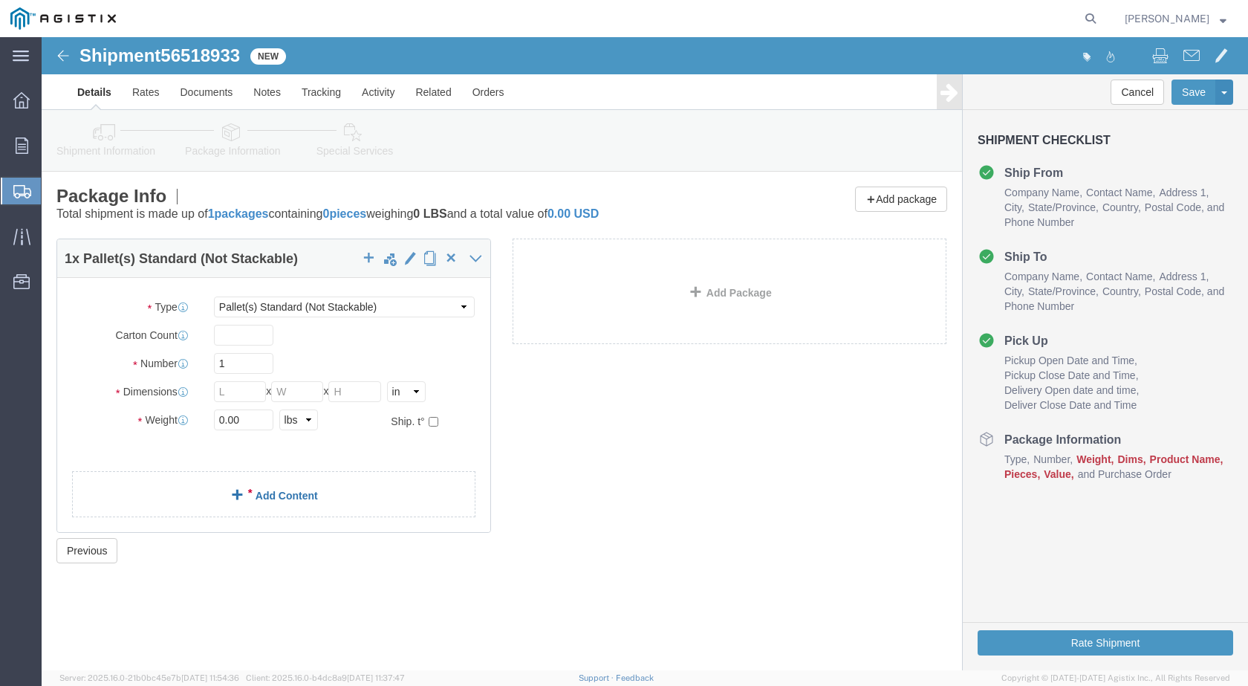
click link "Add Content"
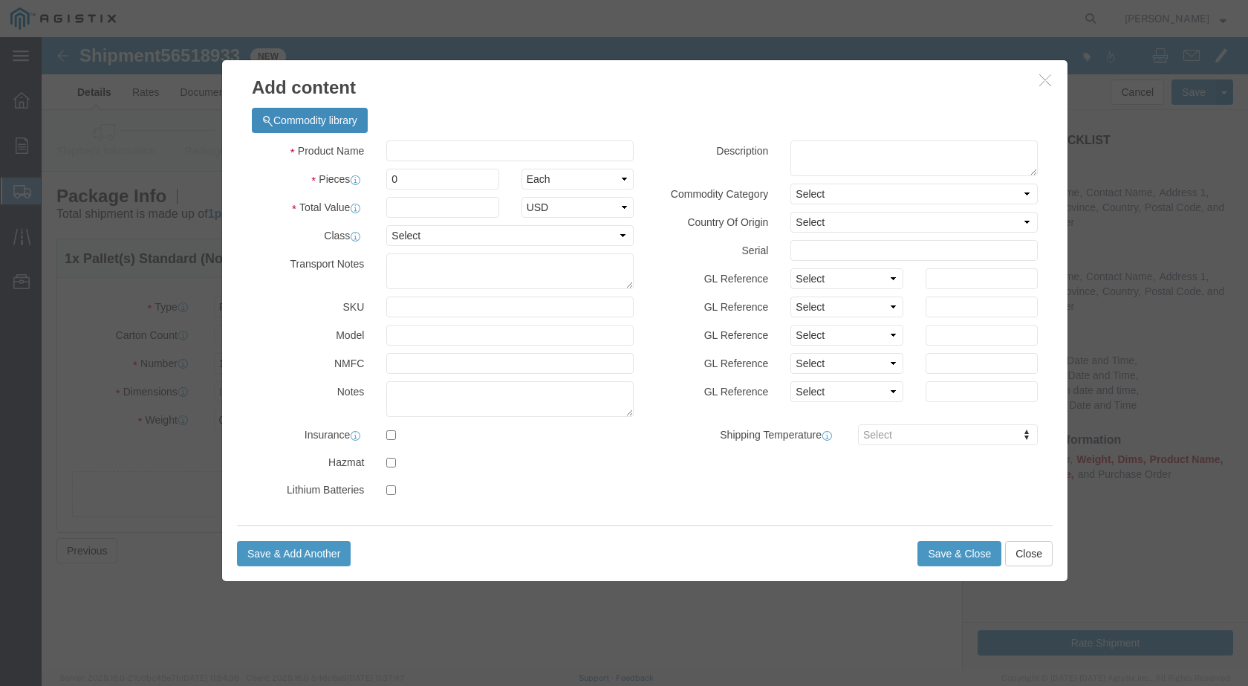
click button "Commodity library"
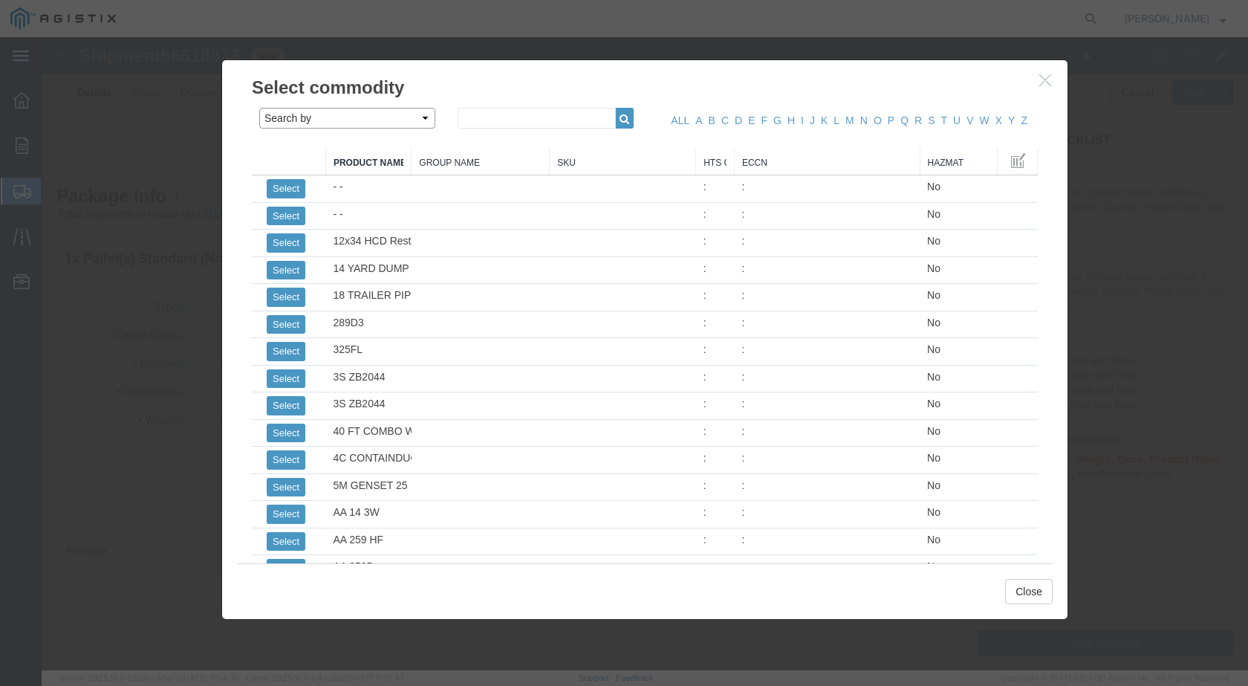
click select "Search by Class Commodity Quantity Commodity Value Commodity Value Country Desc…"
select select "sku"
click select "Search by Class Commodity Quantity Commodity Value Commodity Value Country Desc…"
click input "text"
paste input "728738"
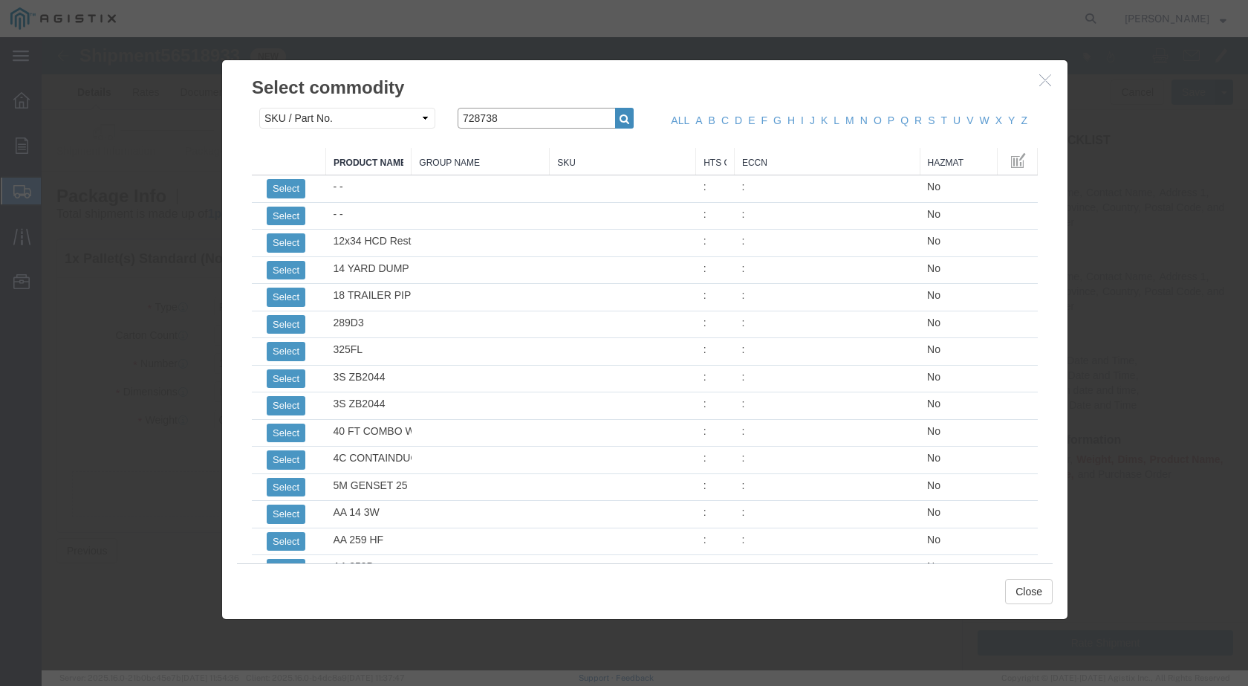
type input "728738"
click button "button"
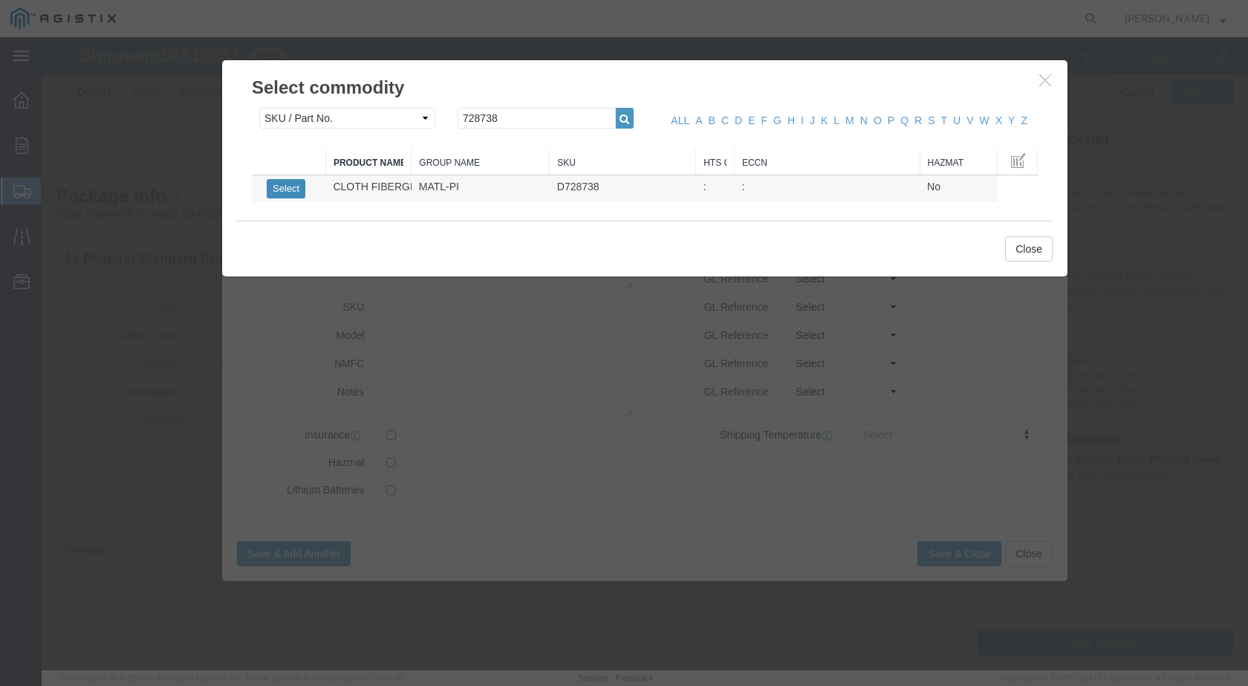
click button "Select"
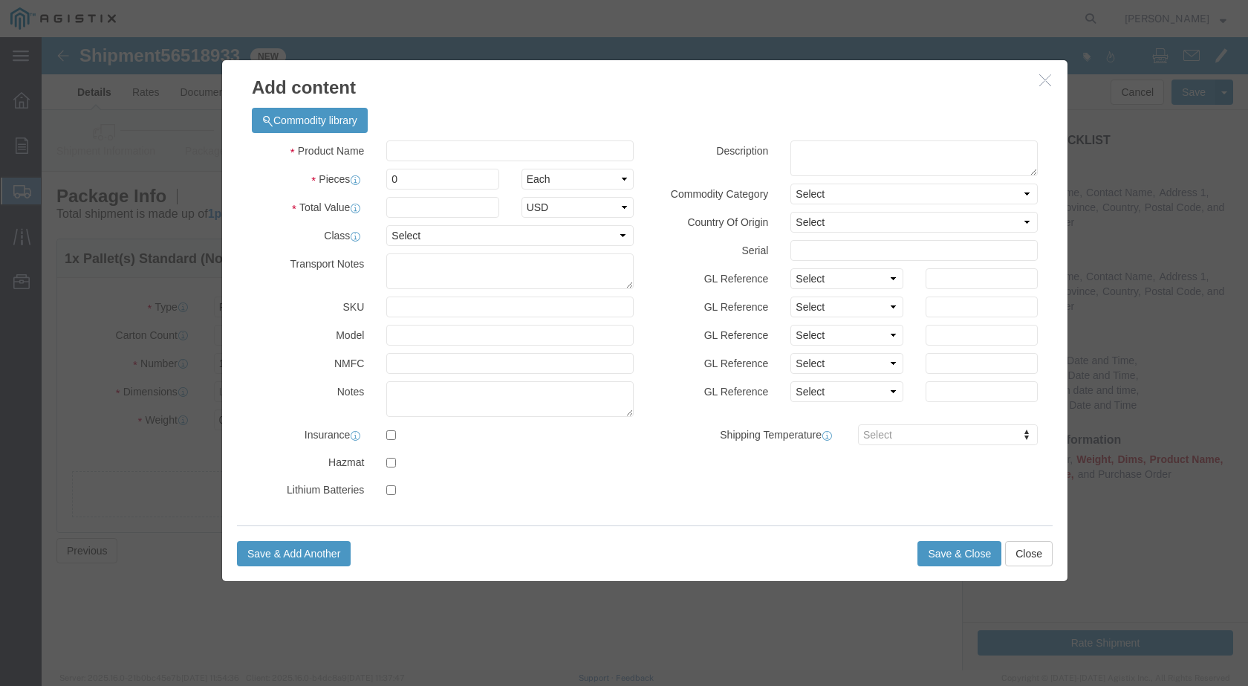
select select
checkbox input "false"
type input "CLOTH FIBERGLASS"
type input "D728738"
click input "text"
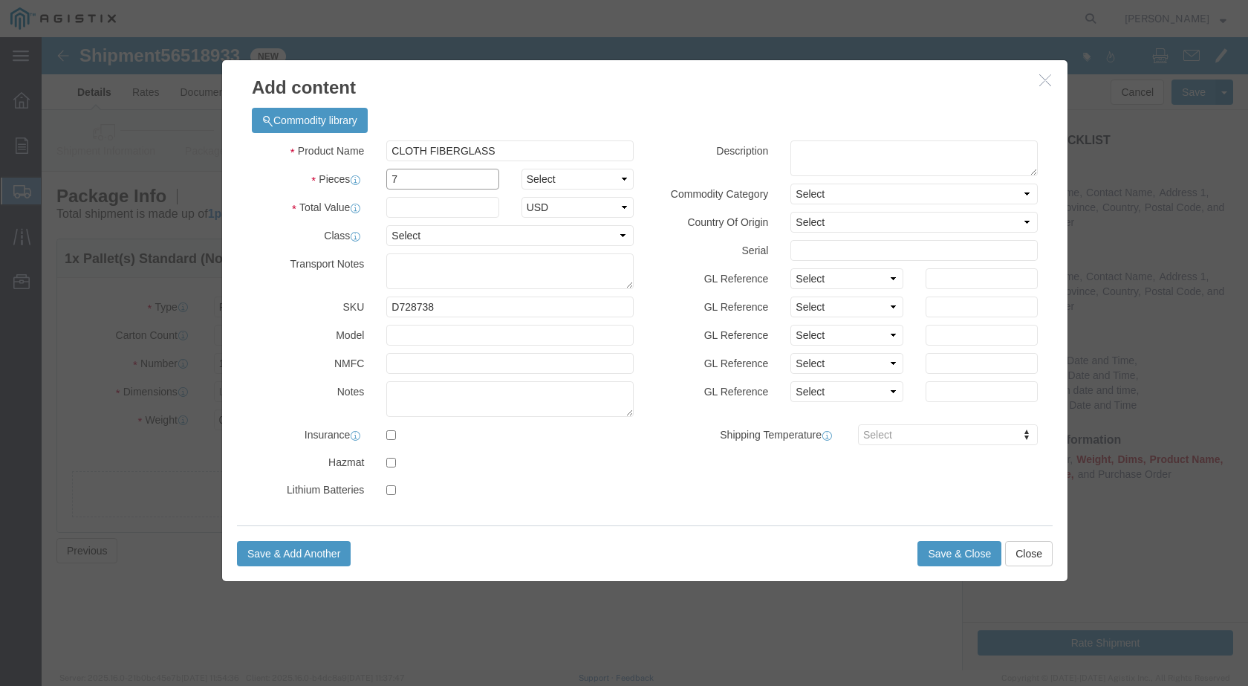
type input "7"
click select "Select Bag Barrels 100Board Feet Bottle Box Blister Pack Carats Can Capsule Car…"
select select "ROLL"
click select "Select Bag Barrels 100Board Feet Bottle Box Blister Pack Carats Can Capsule Car…"
click input "text"
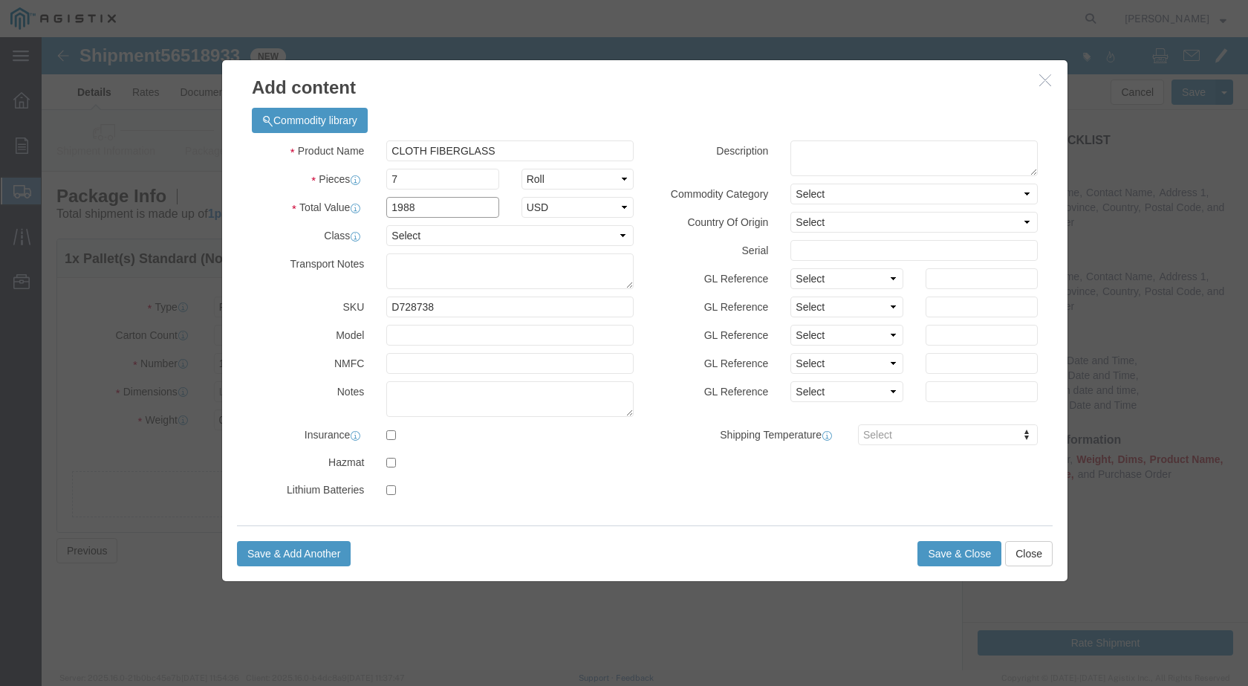
type input "1988"
click select "Select 50 55 60 65 70 85 92.5 100 125 175 250 300 400"
select select "70"
click select "Select 50 55 60 65 70 85 92.5 100 125 175 250 300 400"
click input "1988"
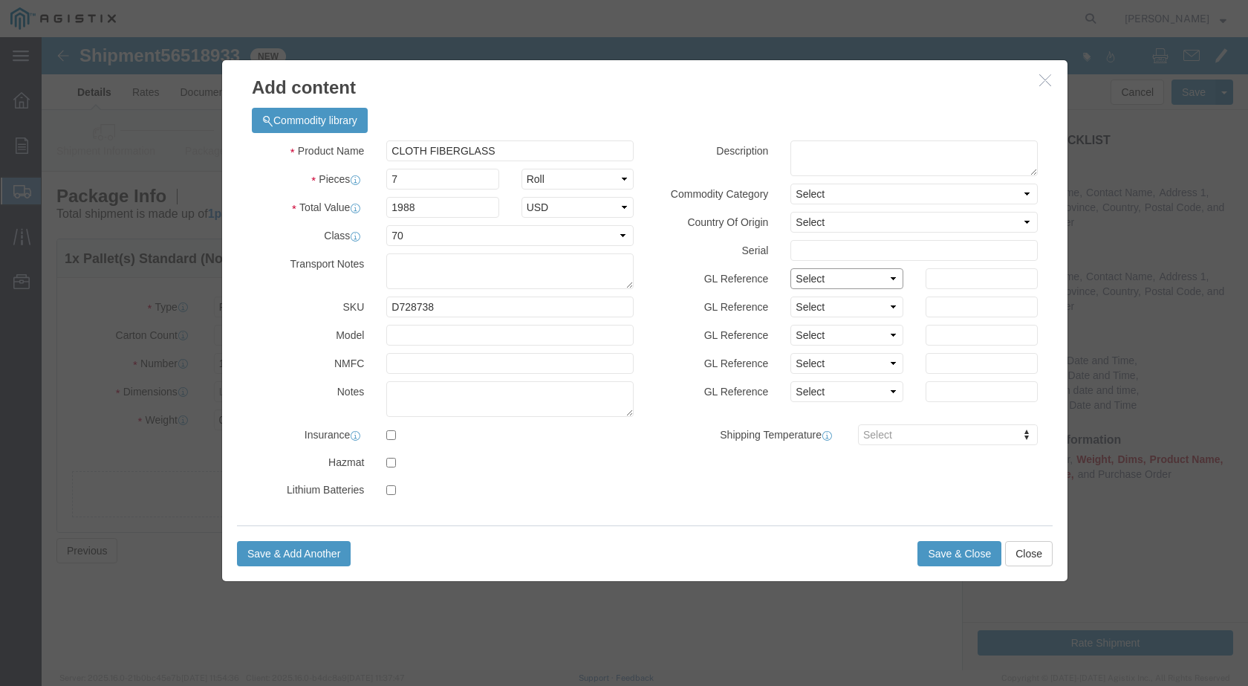
click select "Select Account Type Activity ID Airline Appointment Number ASN Batch Number Bil…"
select select "PURCHORD"
click select "Select Account Type Activity ID Airline Appointment Number ASN Batch Number Bil…"
drag, startPoint x: 899, startPoint y: 246, endPoint x: 907, endPoint y: 250, distance: 9.0
click input "text"
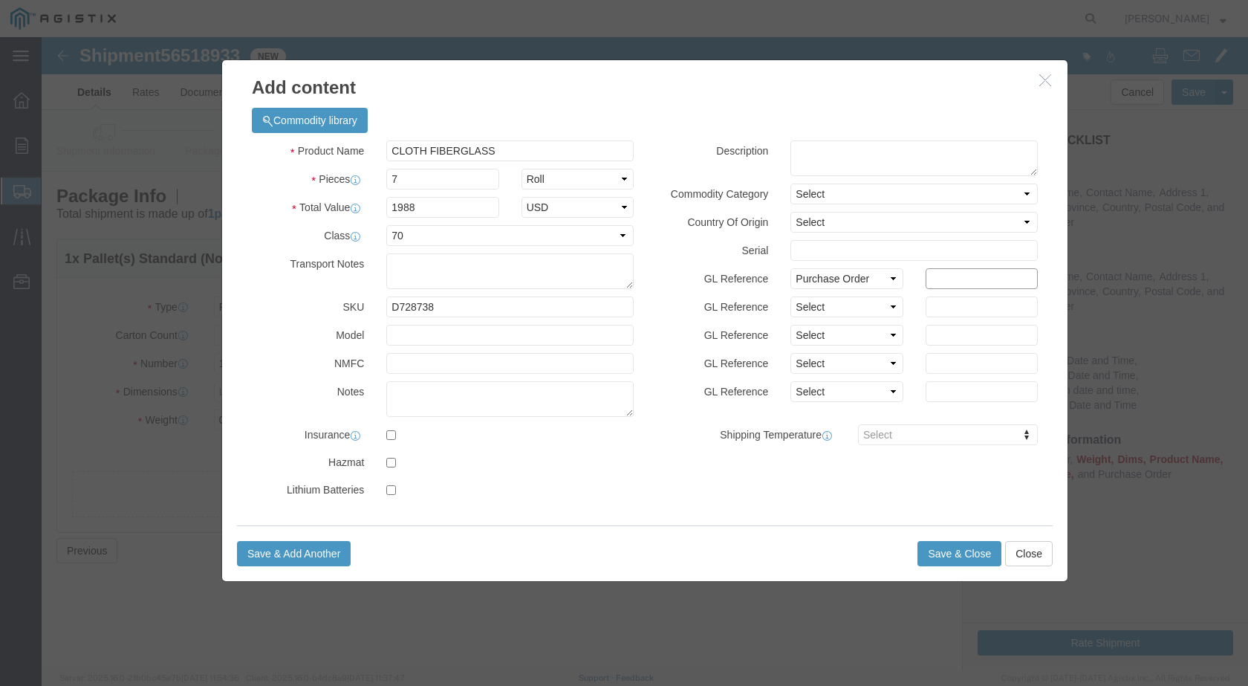
paste input "3501414080"
type input "3501414080"
click button "Save & Close"
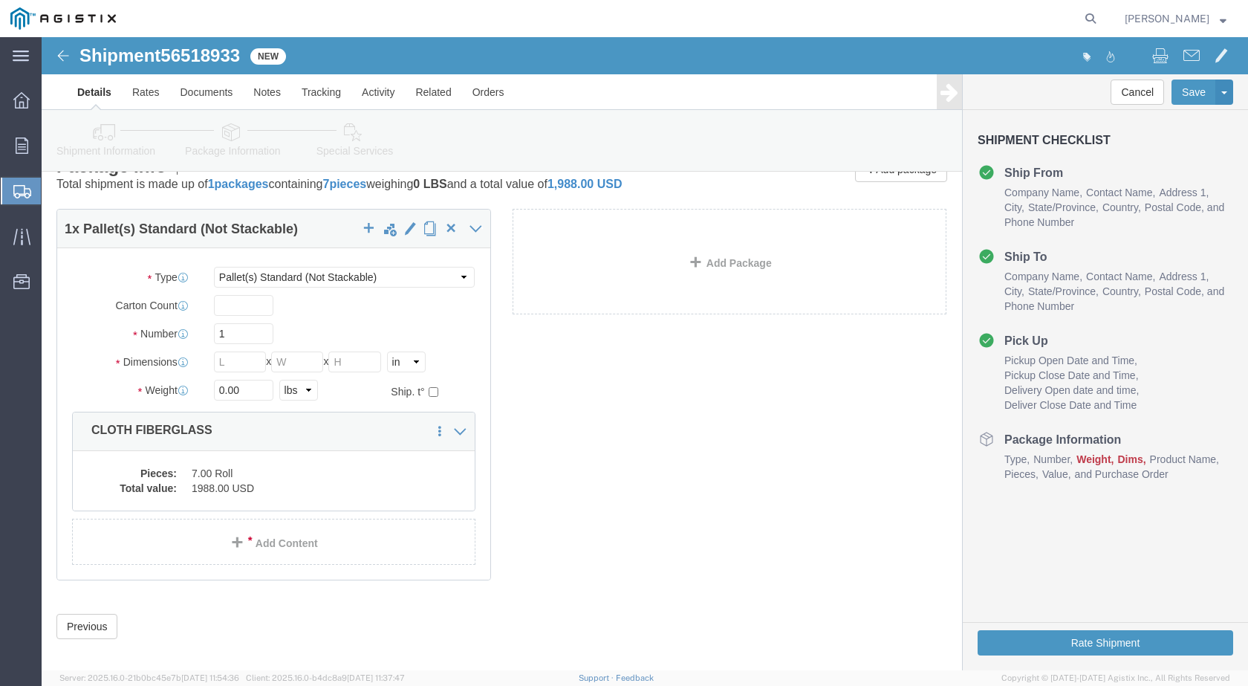
scroll to position [44, 0]
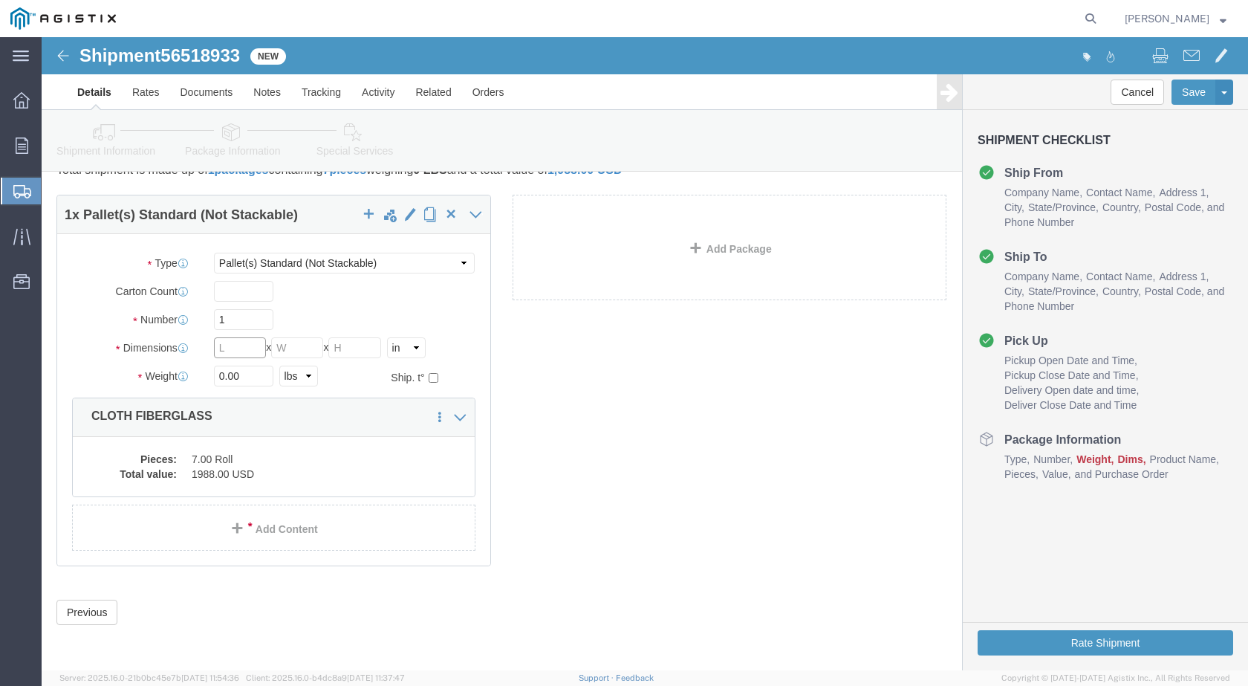
click input "text"
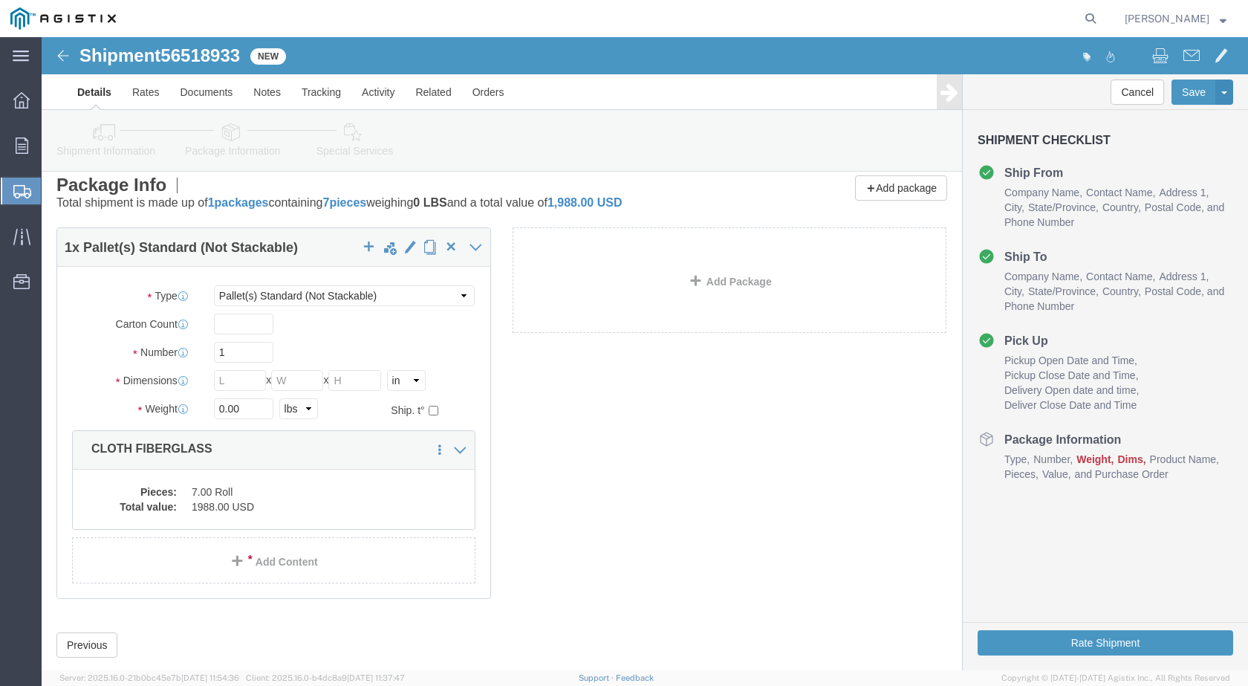
scroll to position [0, 0]
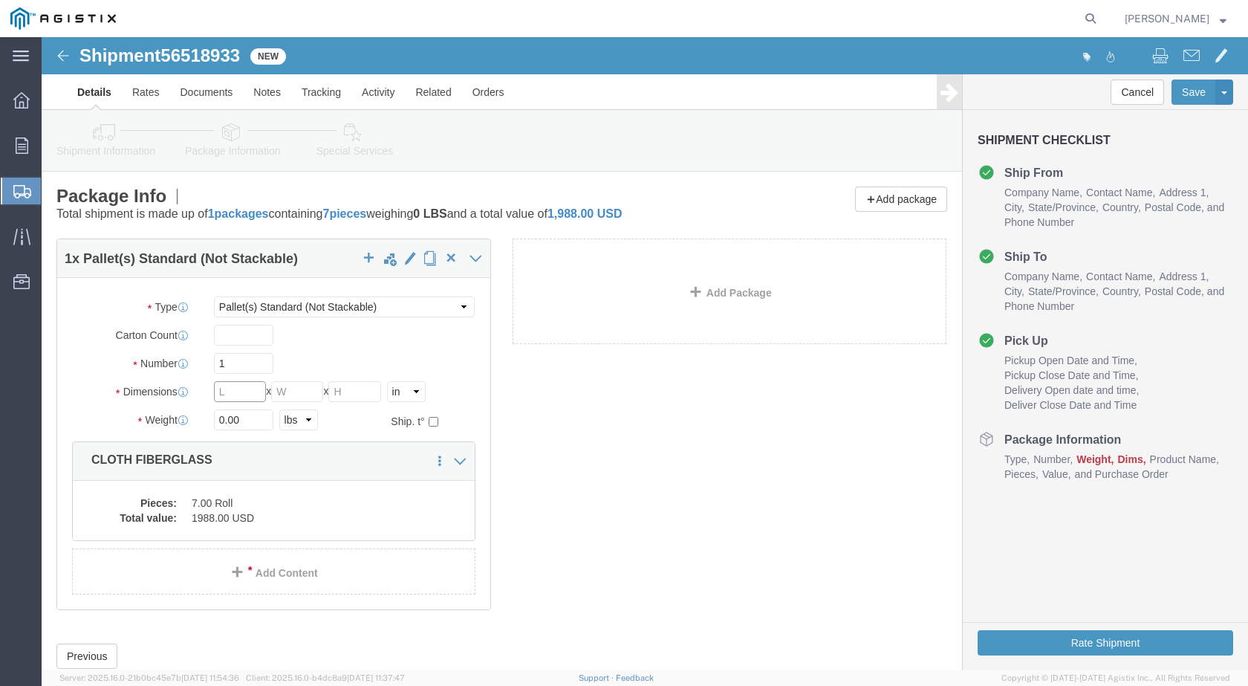
click input "text"
type input "65"
click input "text"
type input "30"
click input "text"
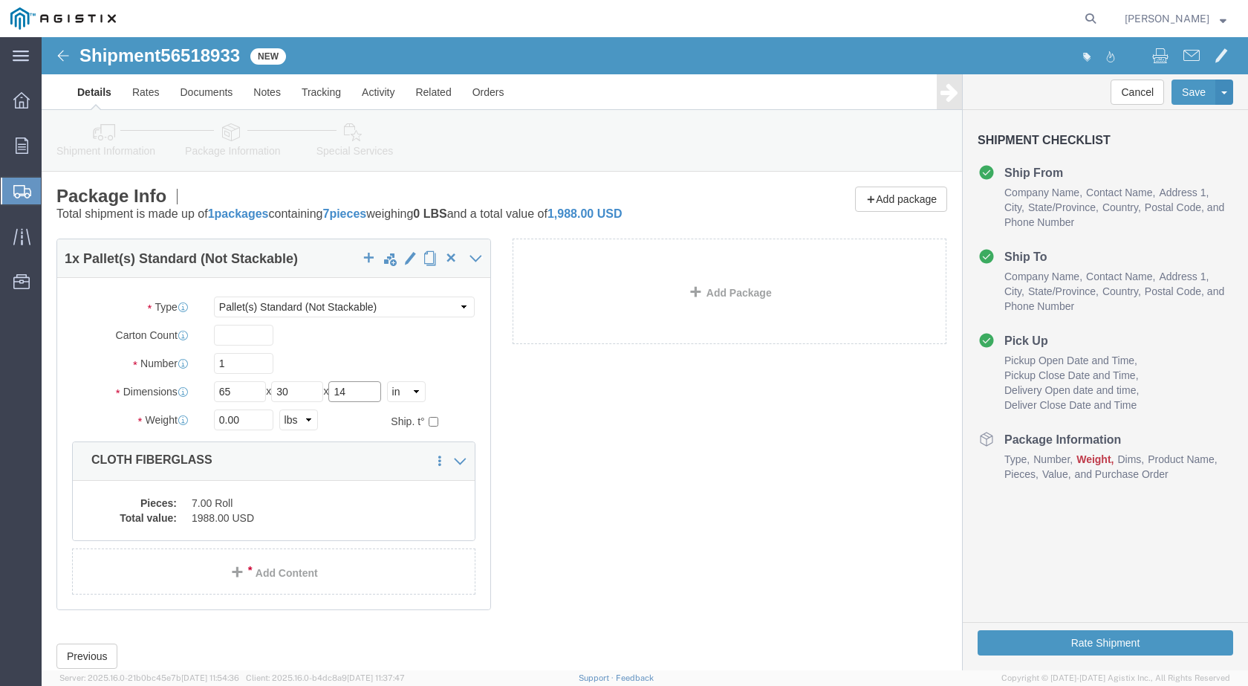
type input "14"
click input "0.00"
drag, startPoint x: 203, startPoint y: 385, endPoint x: 60, endPoint y: 387, distance: 142.7
click div "Weight 0.00 Select kgs lbs Ship. t°"
type input "70"
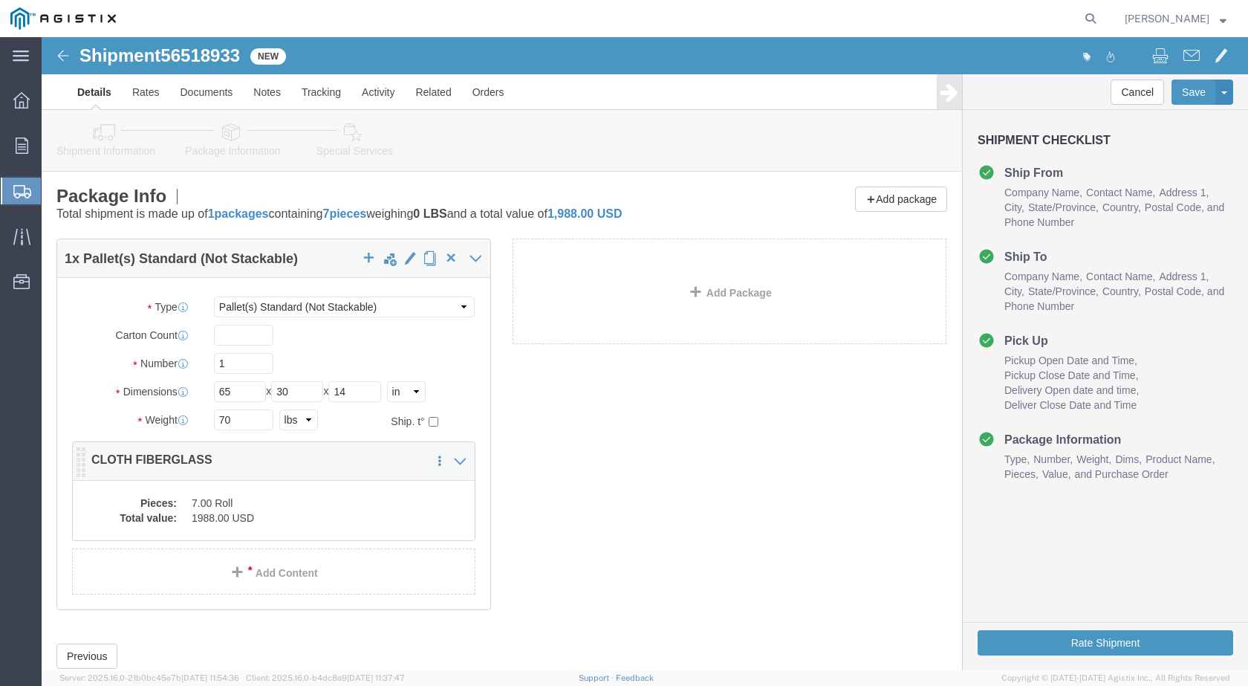
click p "CLOTH FIBERGLASS"
click link "Package Information"
click link "Special Services"
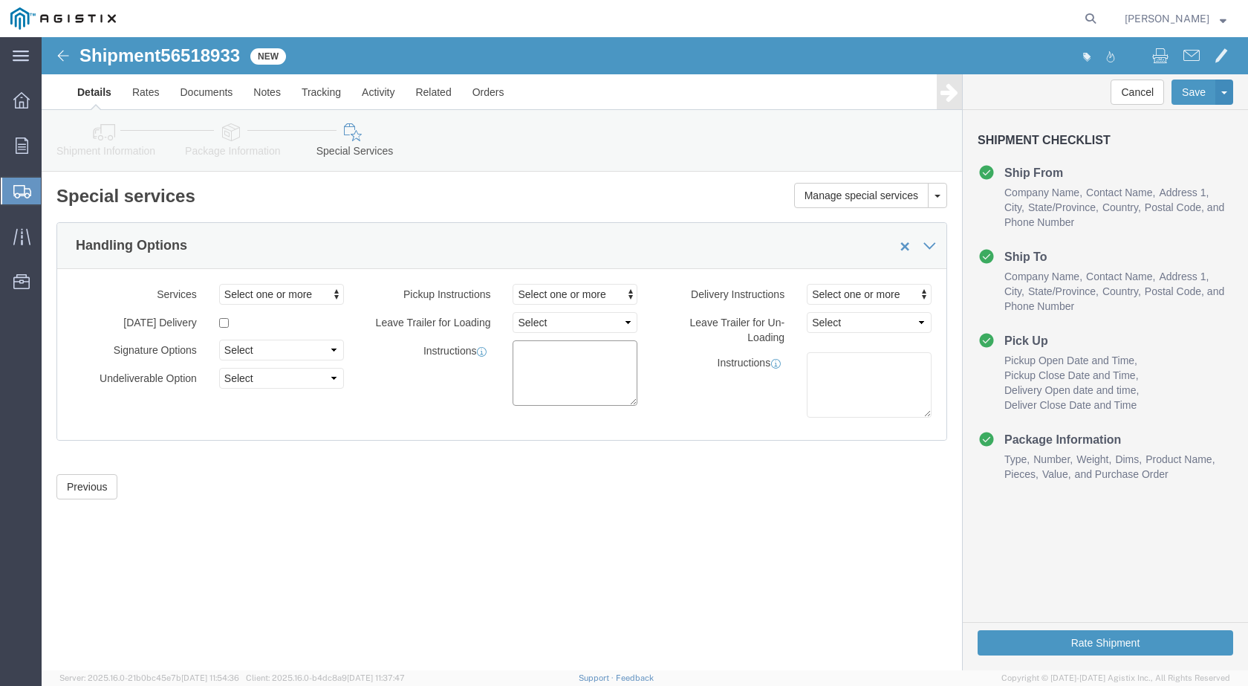
click textarea
type textarea "a"
click textarea "ALL ITEMS ON ONLY"
drag, startPoint x: 580, startPoint y: 311, endPoint x: 622, endPoint y: 322, distance: 43.6
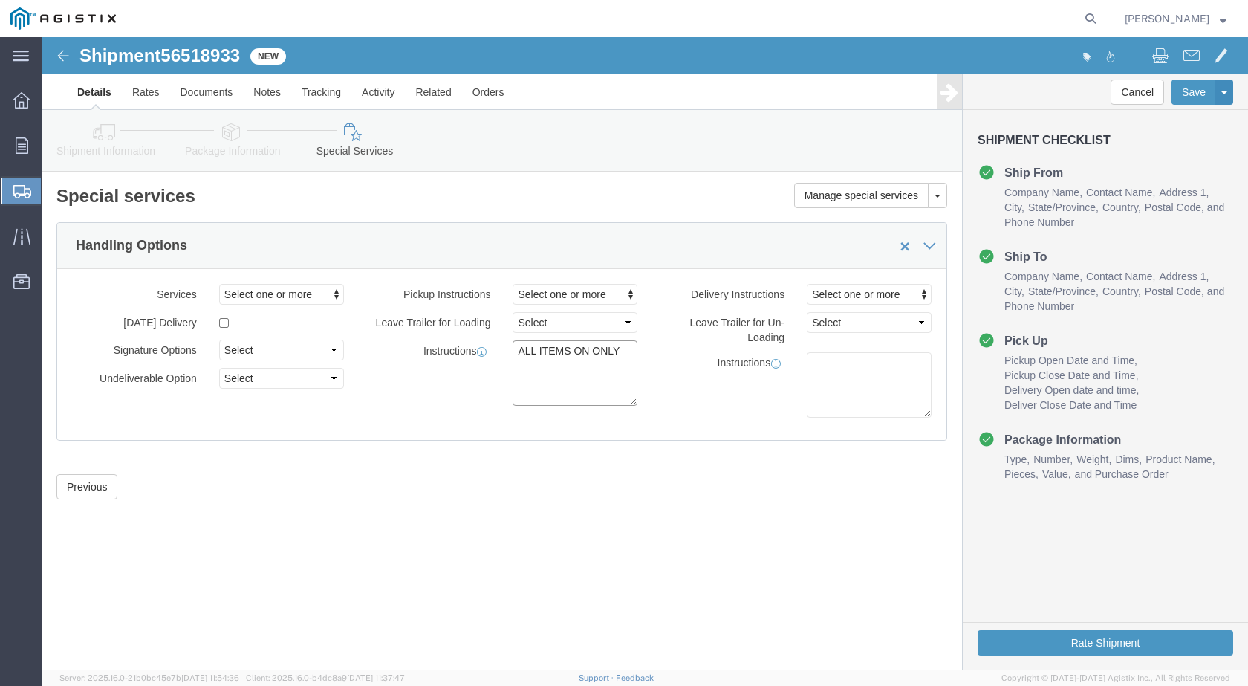
click textarea "ALL ITEMS ON ONLY"
click textarea "ALL ITEMS ON ONLY ONE PALLET."
type textarea "ALL ITEMS ON ONLY ONE PALLET."
click textarea "ALL ITEMS ON ONLY ONE PALLET."
click link "Package Information"
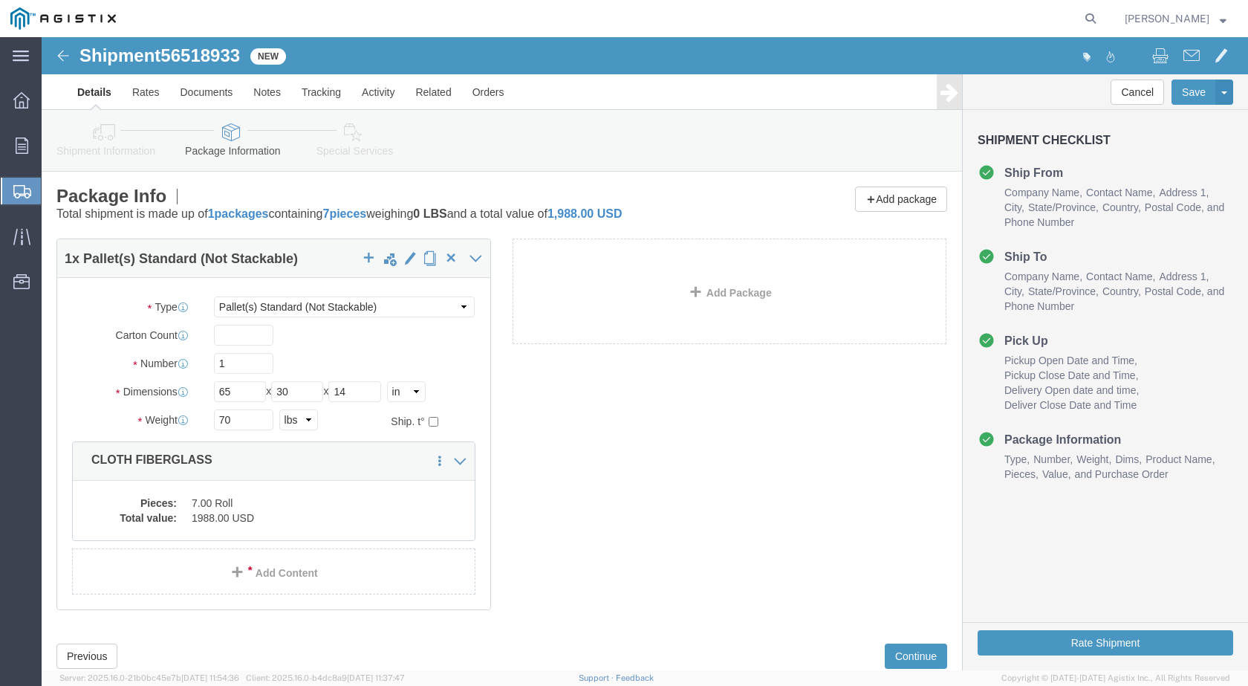
click link "Shipment Information"
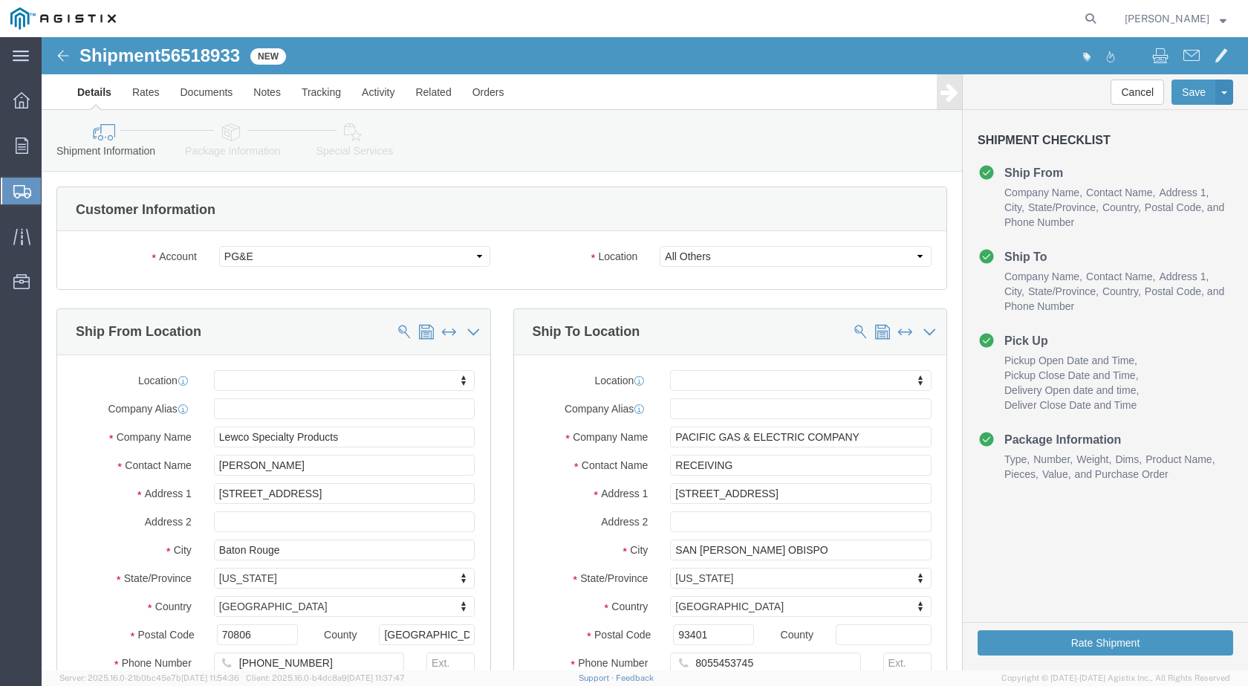
click link "Package Information"
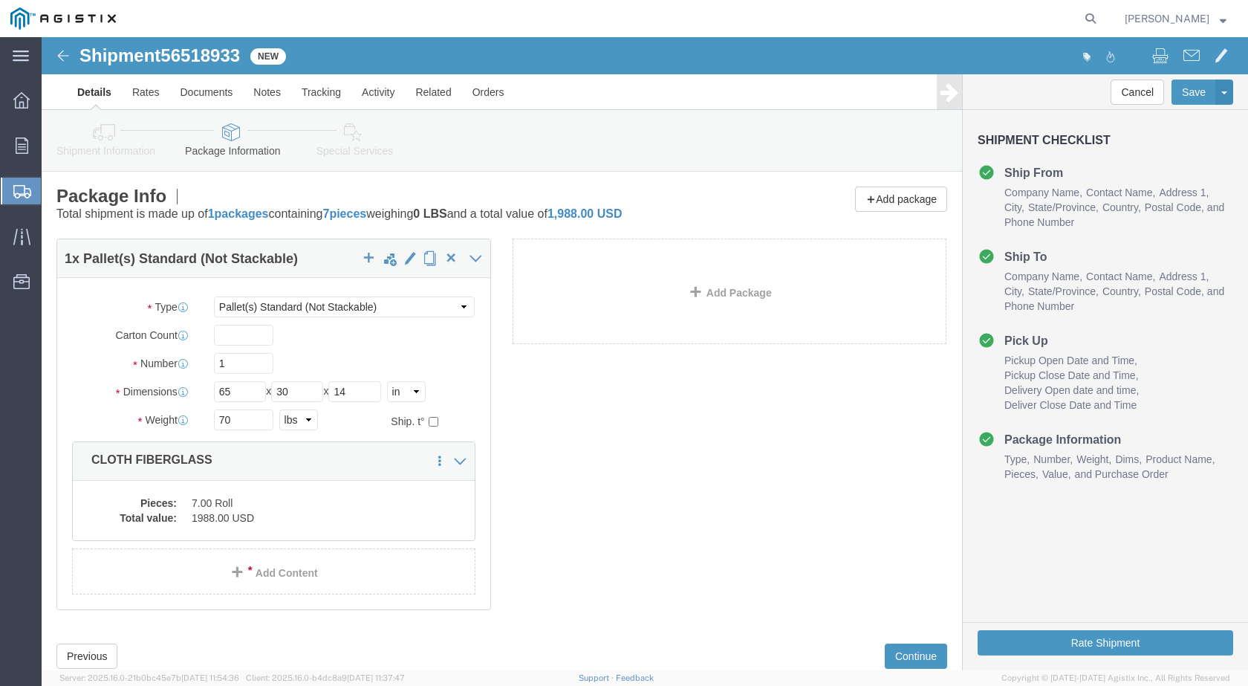
click link "Special Services"
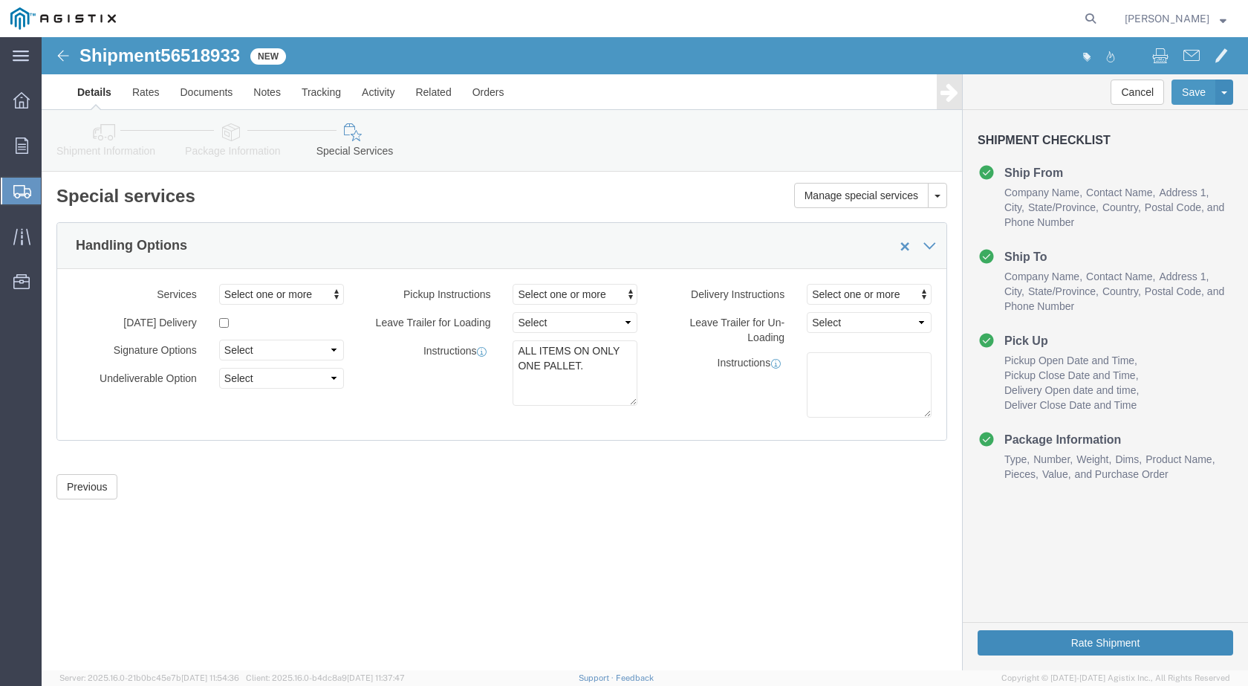
click button "Rate Shipment"
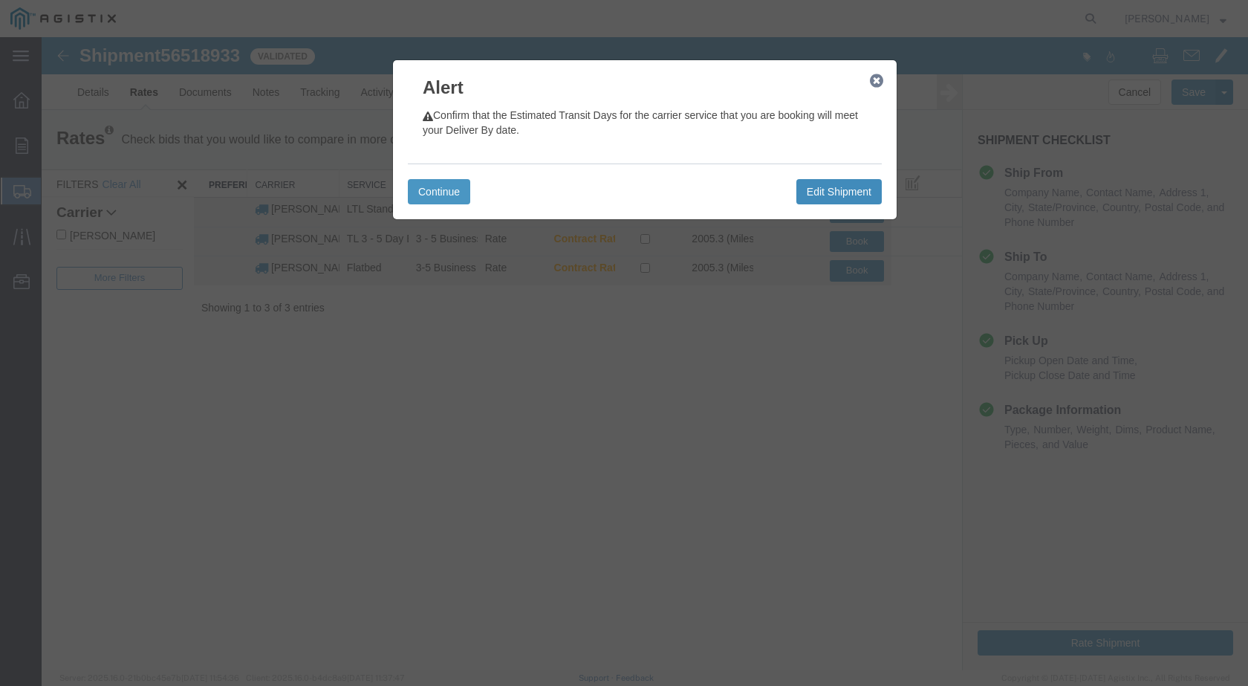
click at [854, 187] on button "Edit Shipment" at bounding box center [839, 191] width 85 height 25
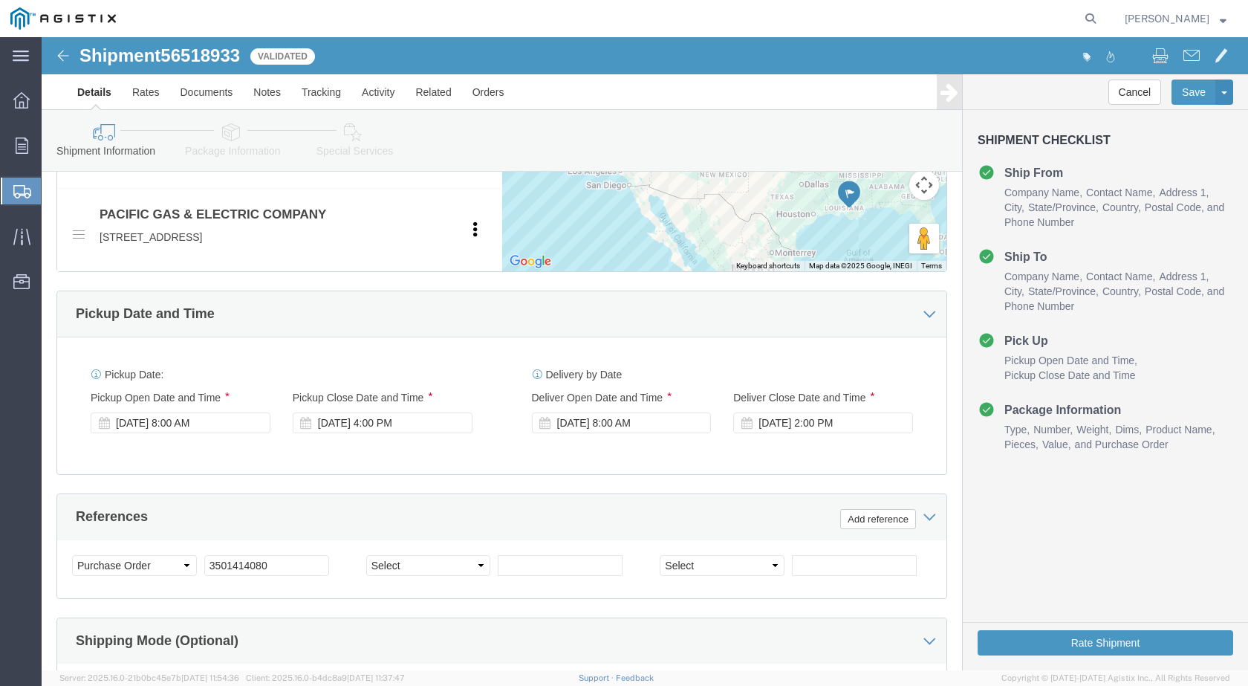
scroll to position [867, 0]
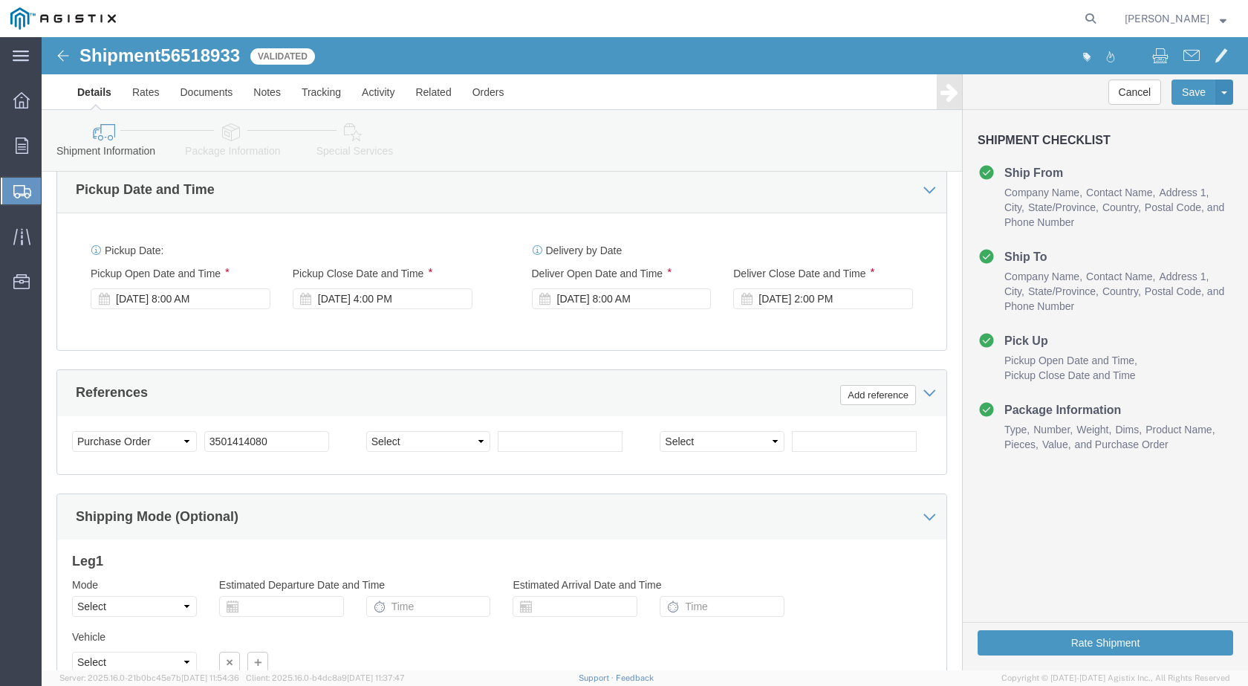
click div "Pickup Date: Pickup Start Date Pickup Start Time Pickup Open Date and Time Aug …"
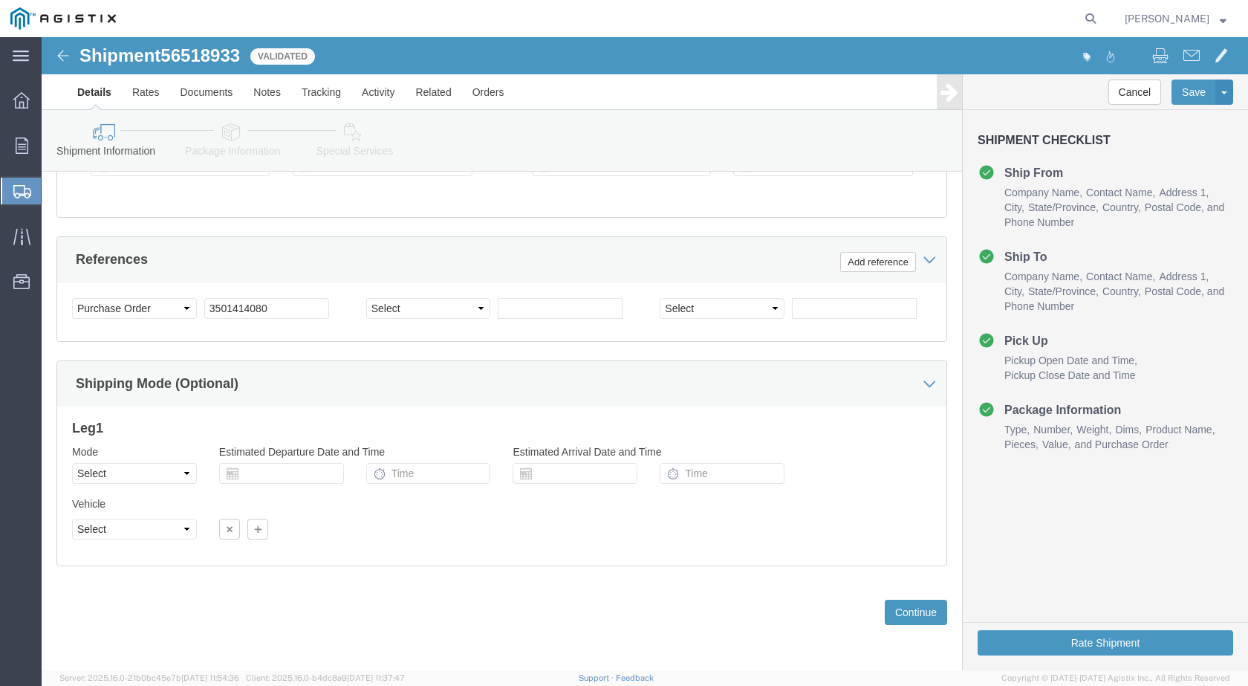
scroll to position [1015, 0]
click button "Rate Shipment"
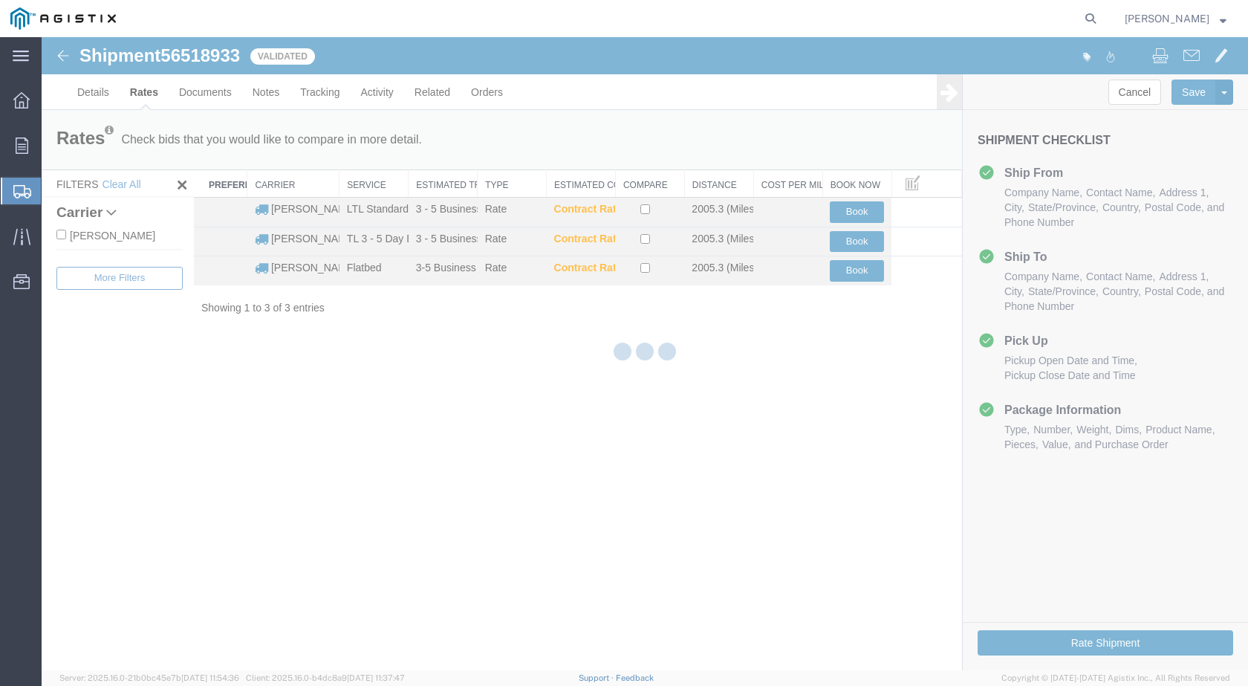
scroll to position [0, 0]
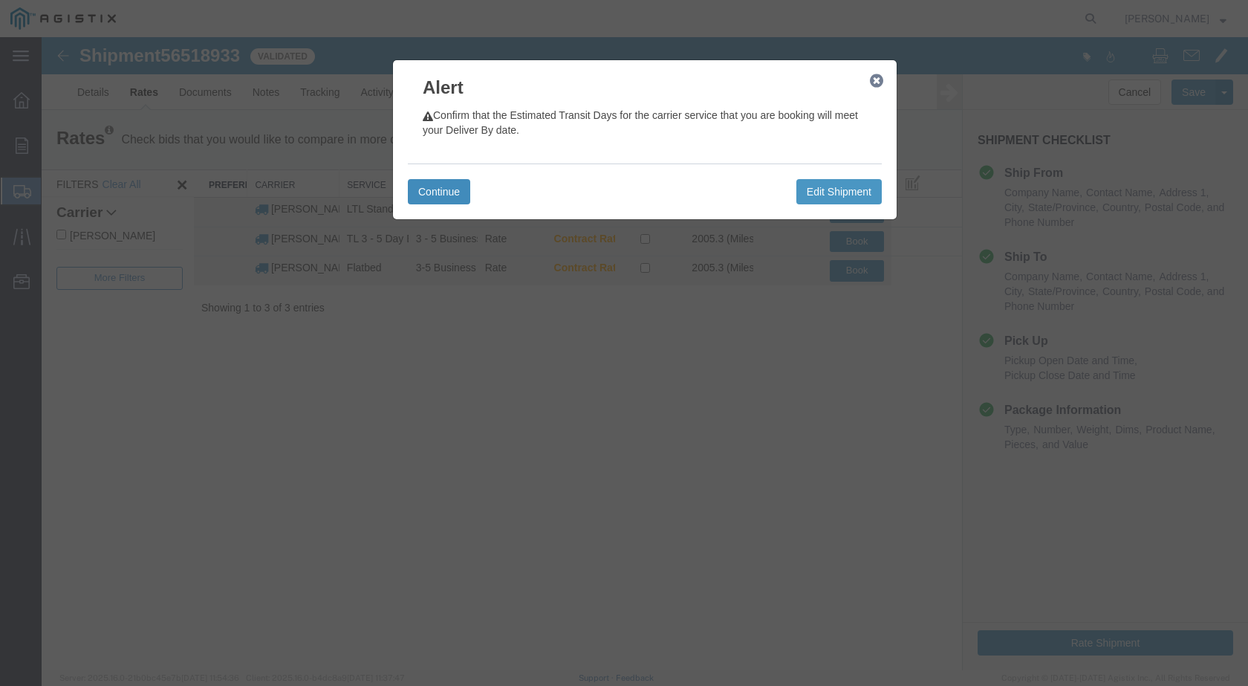
click at [454, 192] on button "Continue" at bounding box center [439, 191] width 62 height 25
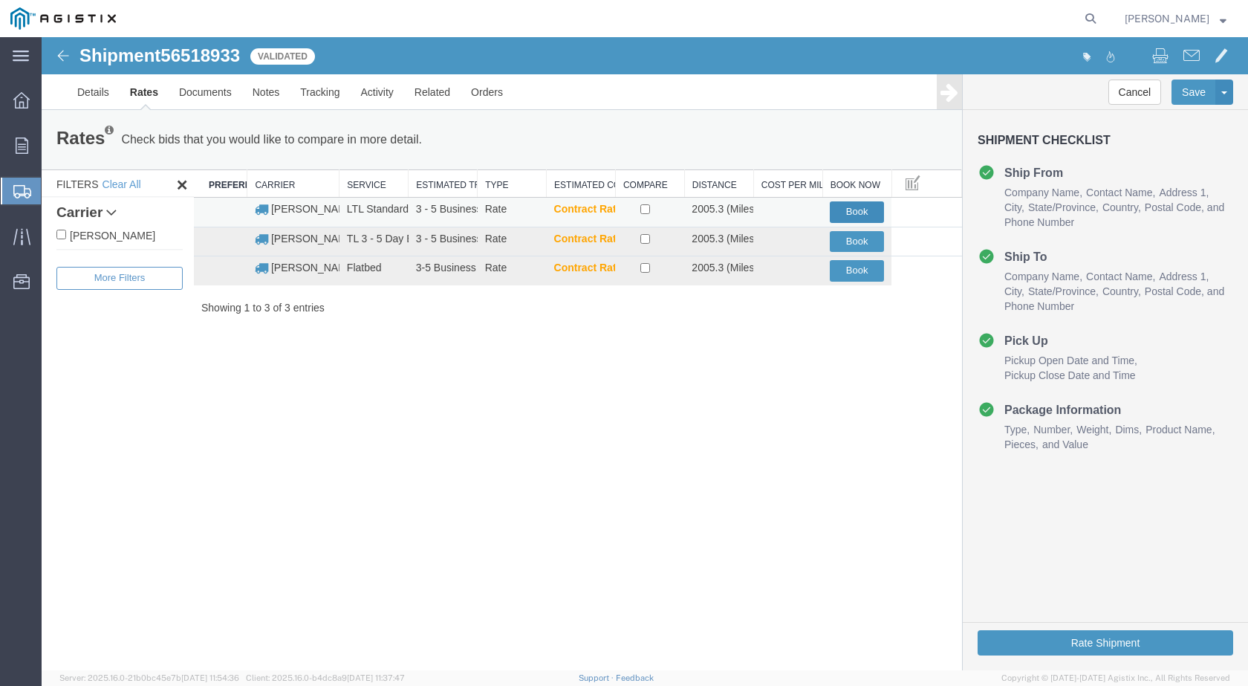
click at [852, 211] on button "Book" at bounding box center [857, 212] width 54 height 22
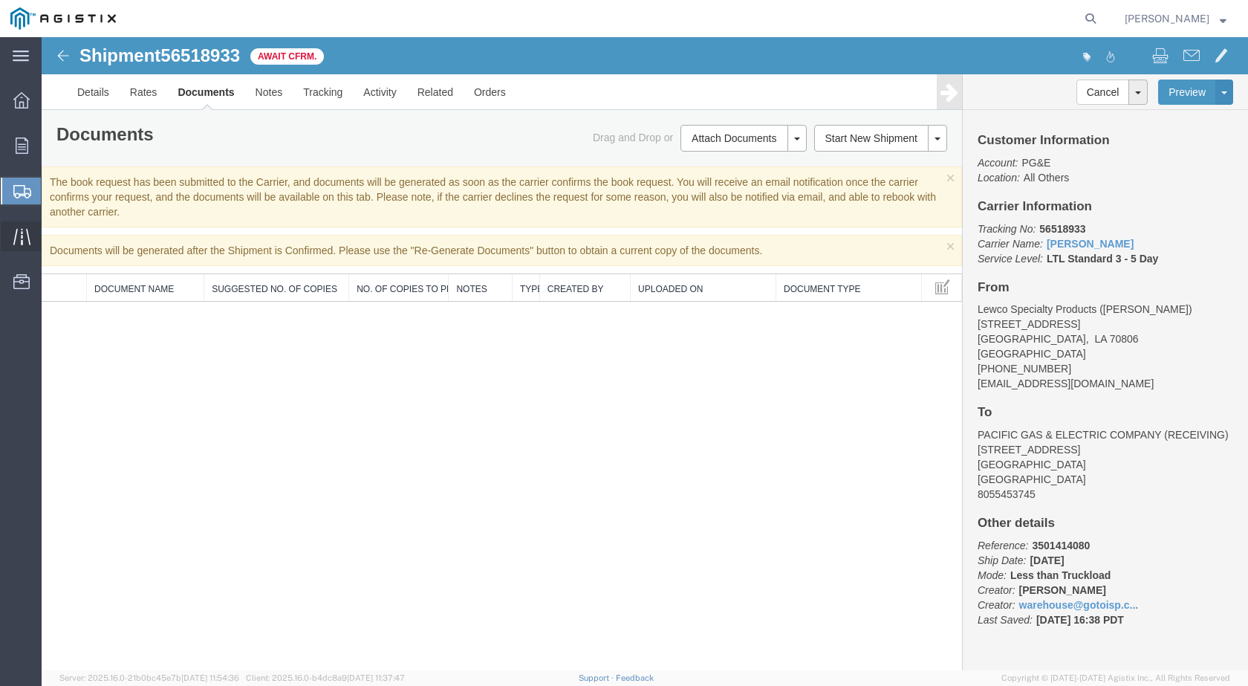
click at [16, 233] on icon at bounding box center [21, 236] width 17 height 16
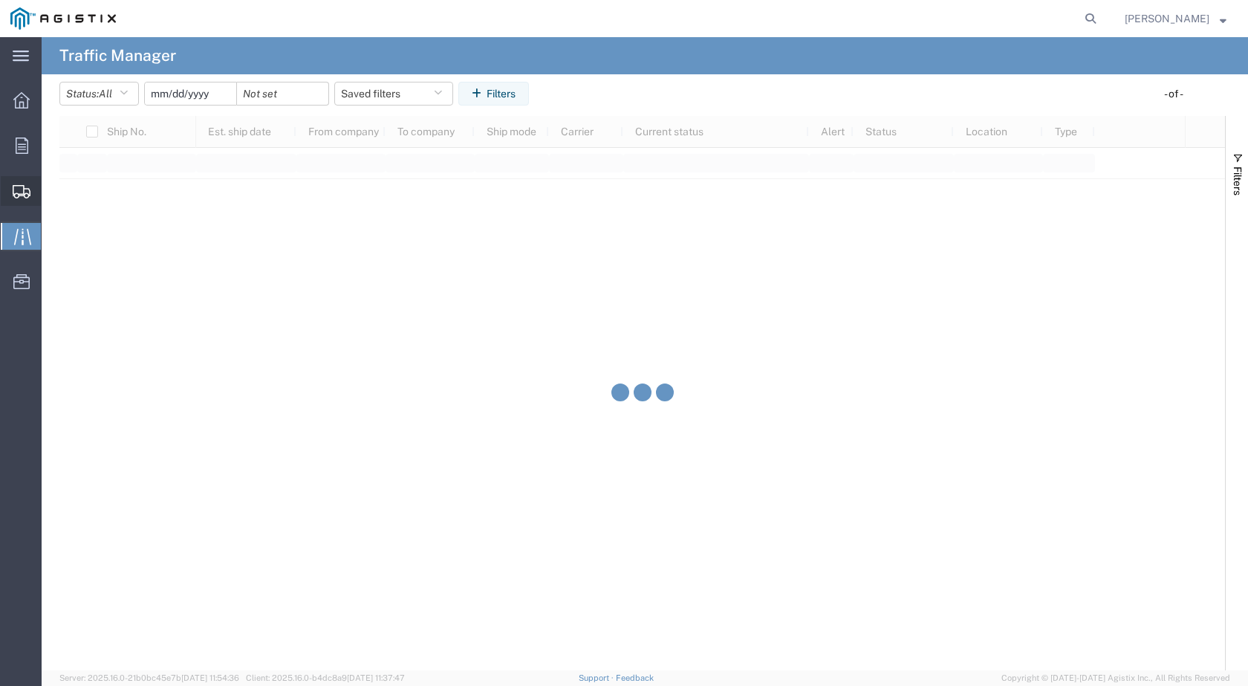
click at [68, 184] on div "main_menu Created with Sketch. Collapse Menu Overview Orders Shipments Shipment…" at bounding box center [624, 361] width 1248 height 649
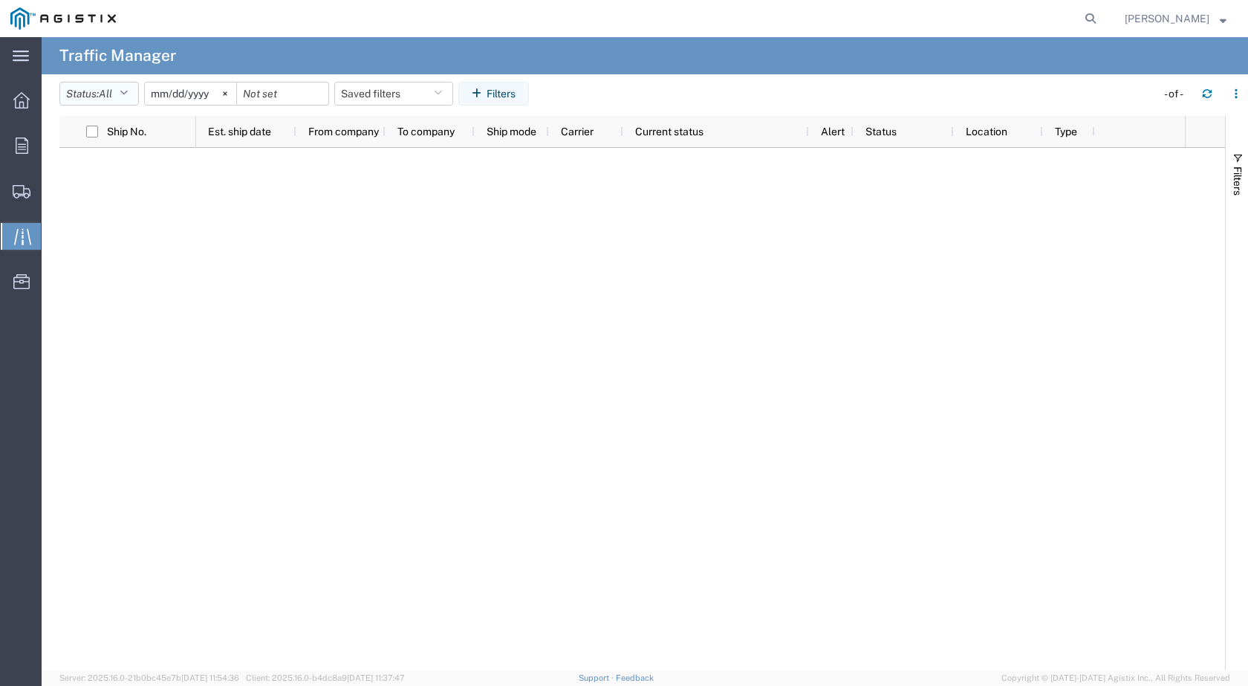
click at [125, 97] on icon "button" at bounding box center [124, 93] width 8 height 10
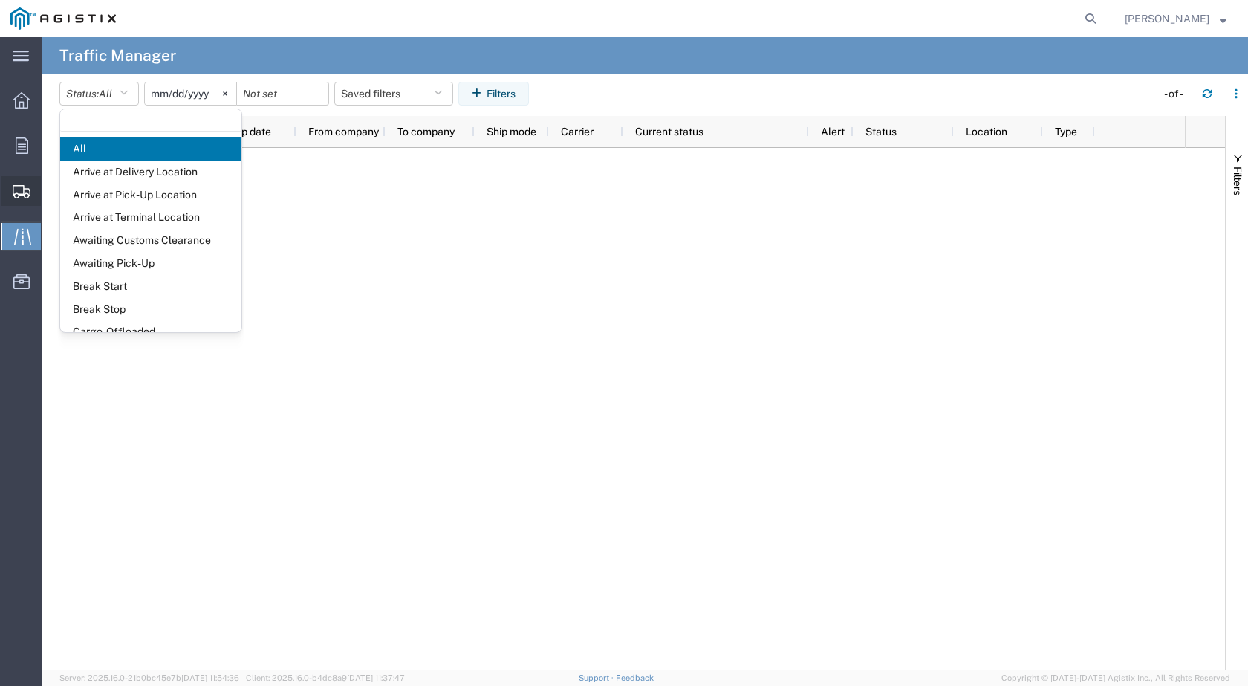
click at [27, 196] on icon at bounding box center [22, 191] width 18 height 13
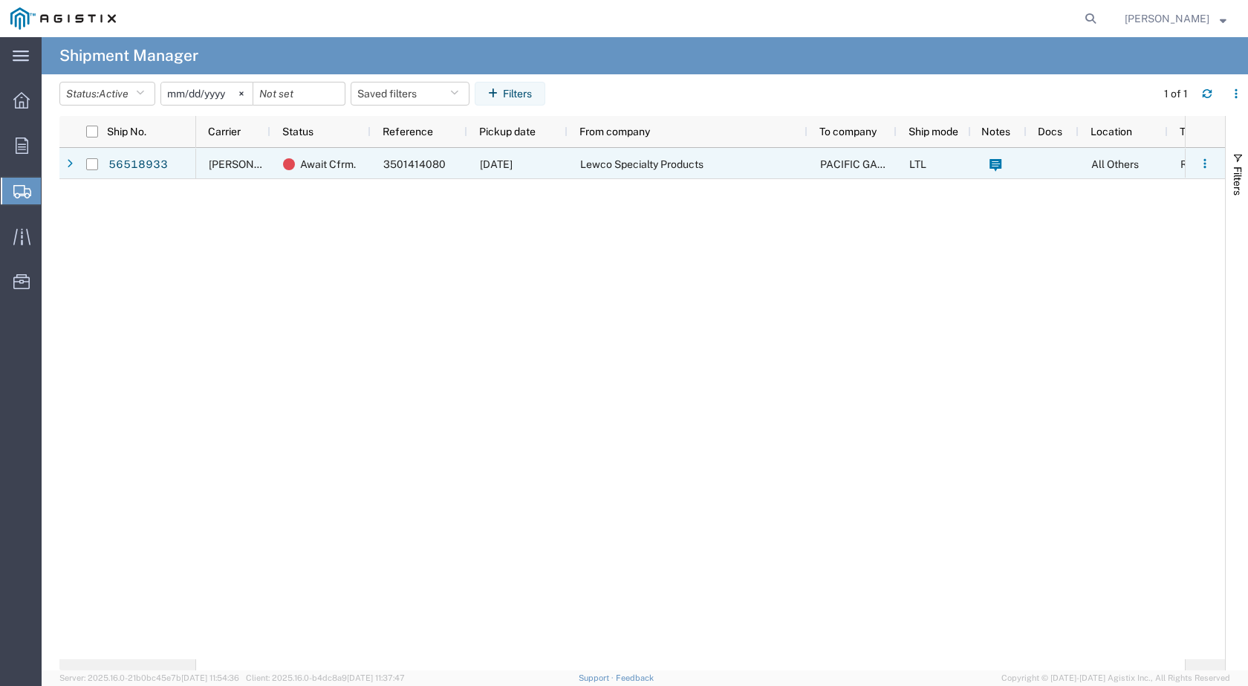
click at [630, 163] on span "Lewco Specialty Products" at bounding box center [641, 164] width 123 height 12
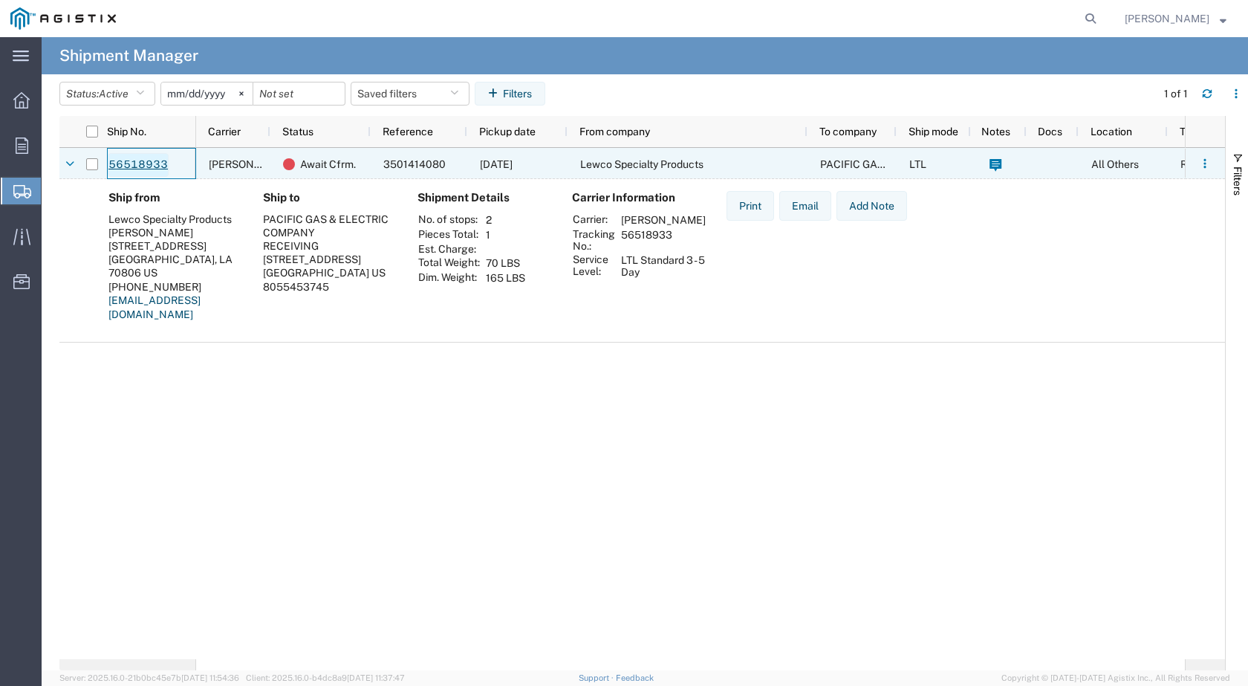
click at [146, 169] on link "56518933" at bounding box center [138, 165] width 61 height 24
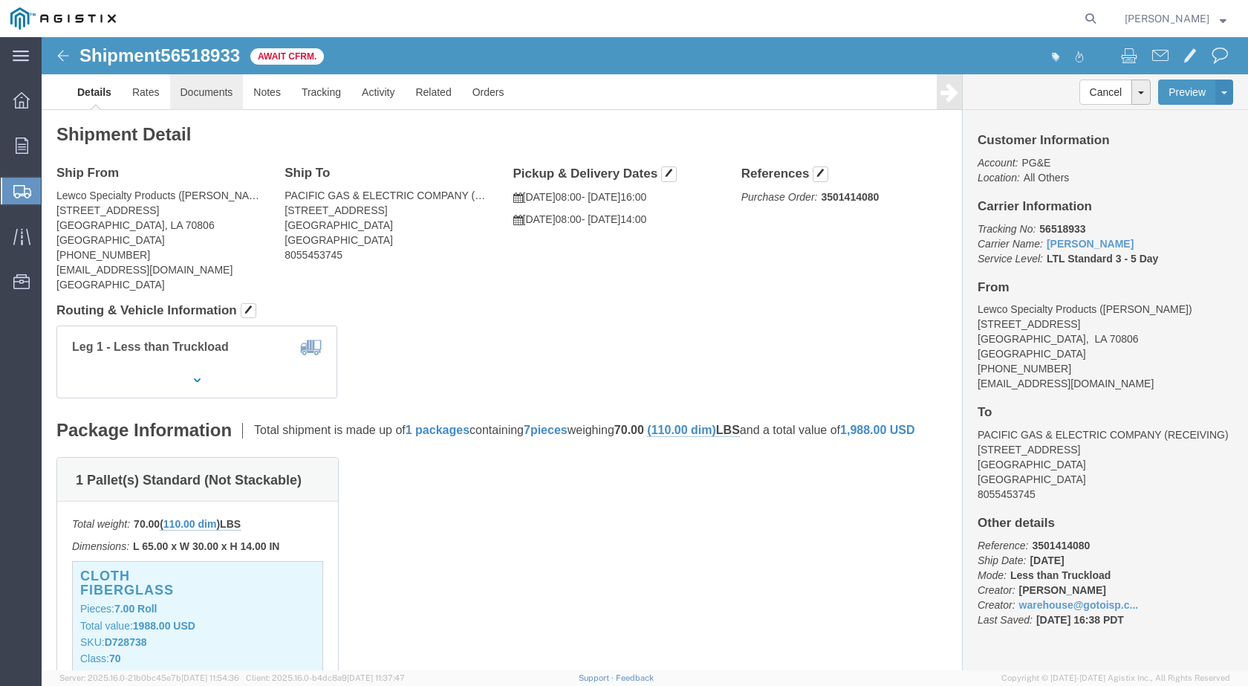
click link "Documents"
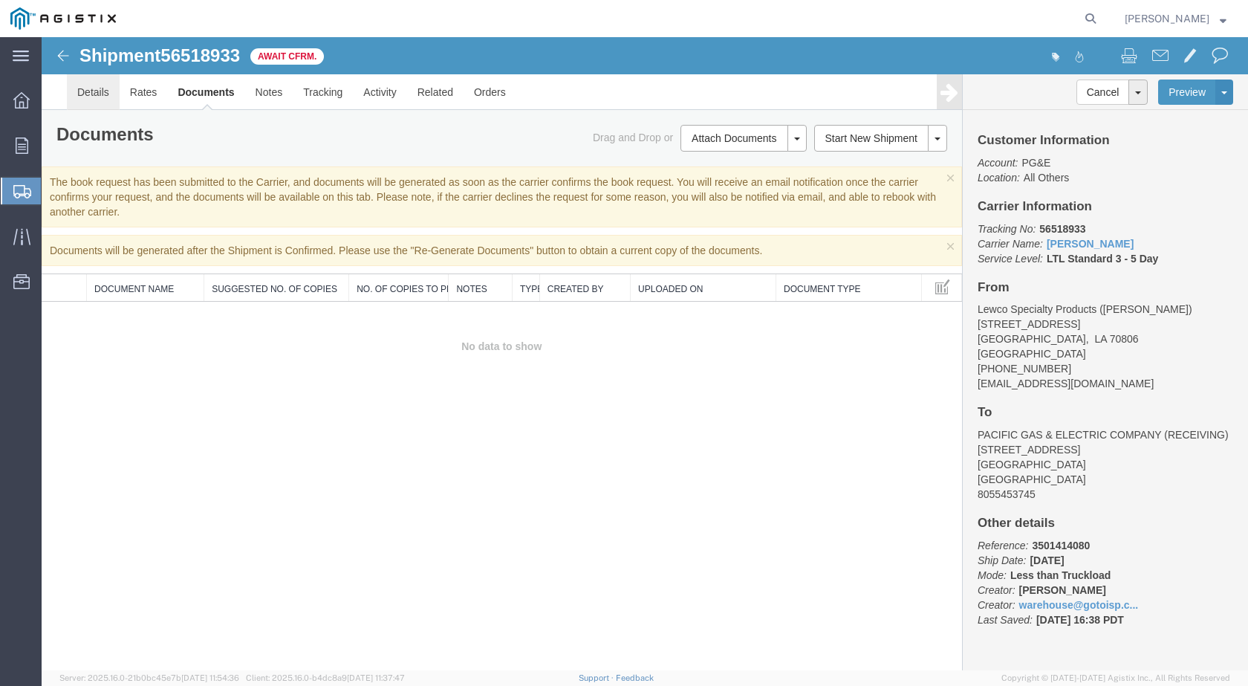
click at [101, 100] on link "Details" at bounding box center [93, 92] width 53 height 36
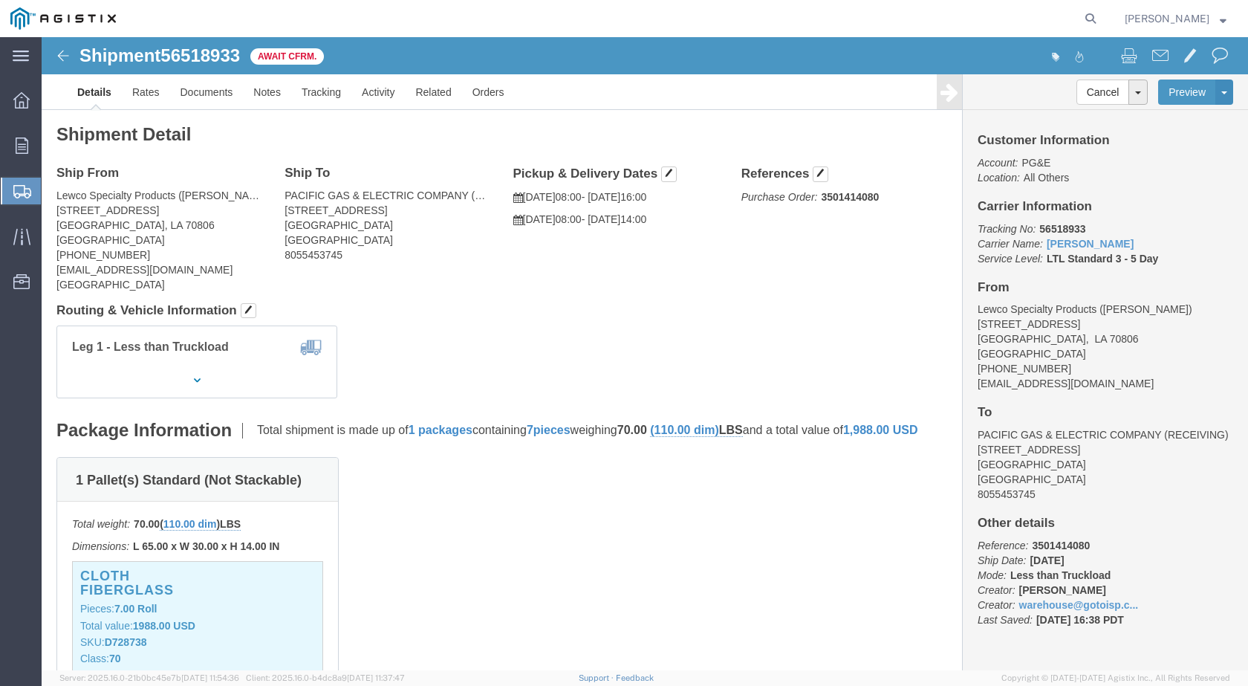
drag, startPoint x: 445, startPoint y: 323, endPoint x: 436, endPoint y: 307, distance: 18.6
click div "Leg 1 - Less than Truckload"
click link "Documents"
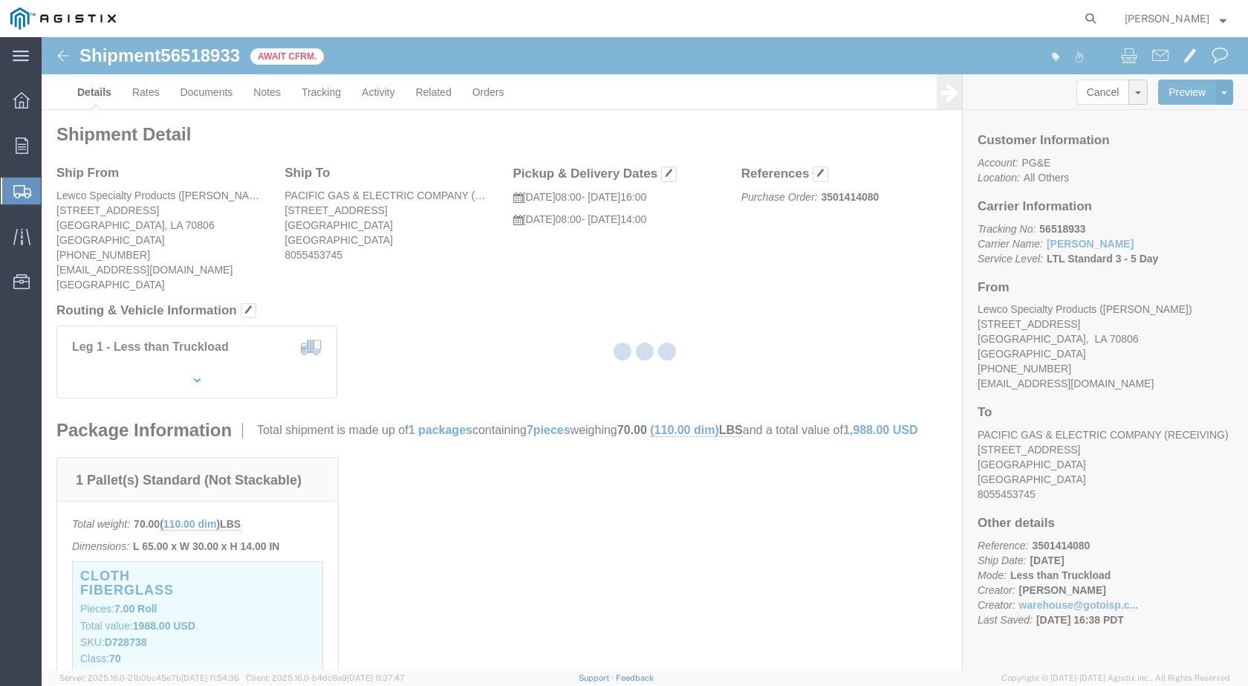
click div
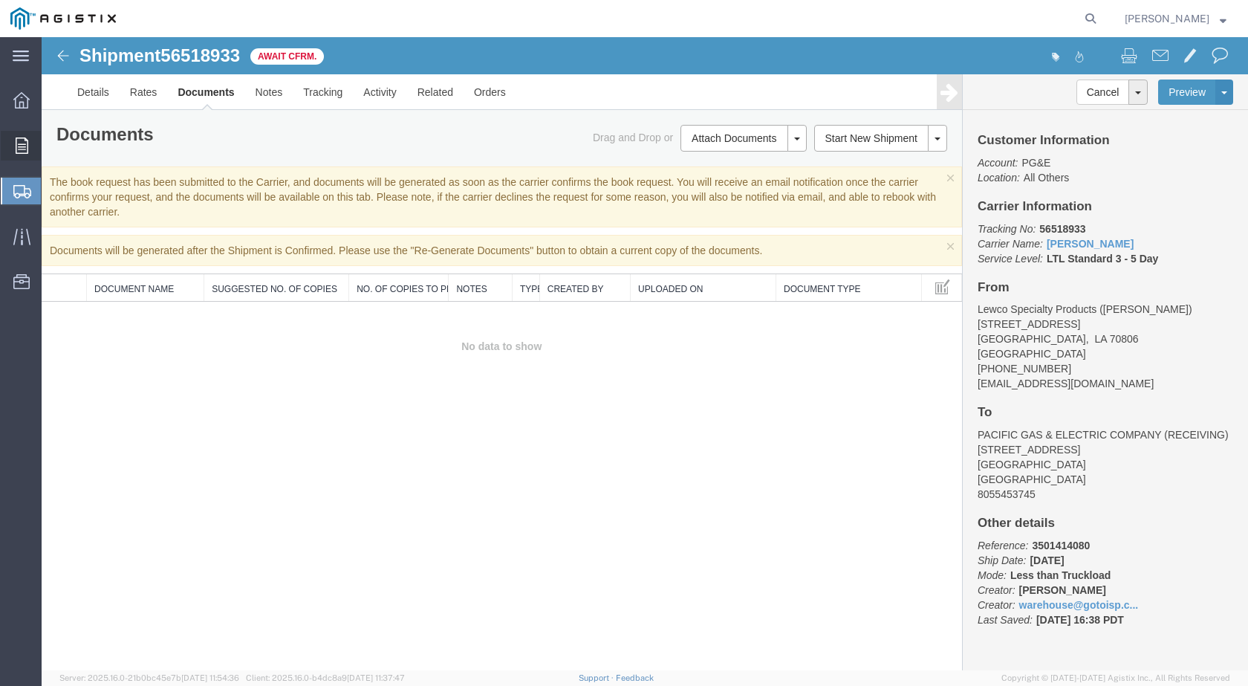
click at [34, 153] on div at bounding box center [22, 146] width 42 height 30
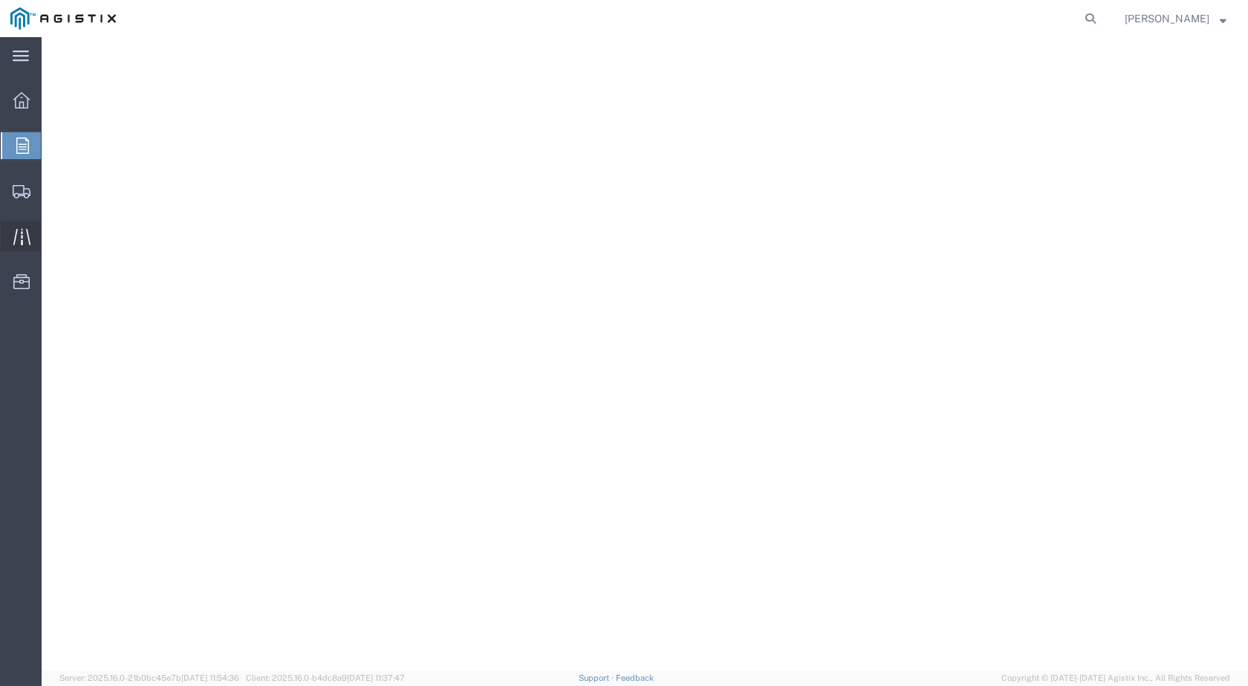
click at [28, 232] on icon at bounding box center [21, 236] width 17 height 17
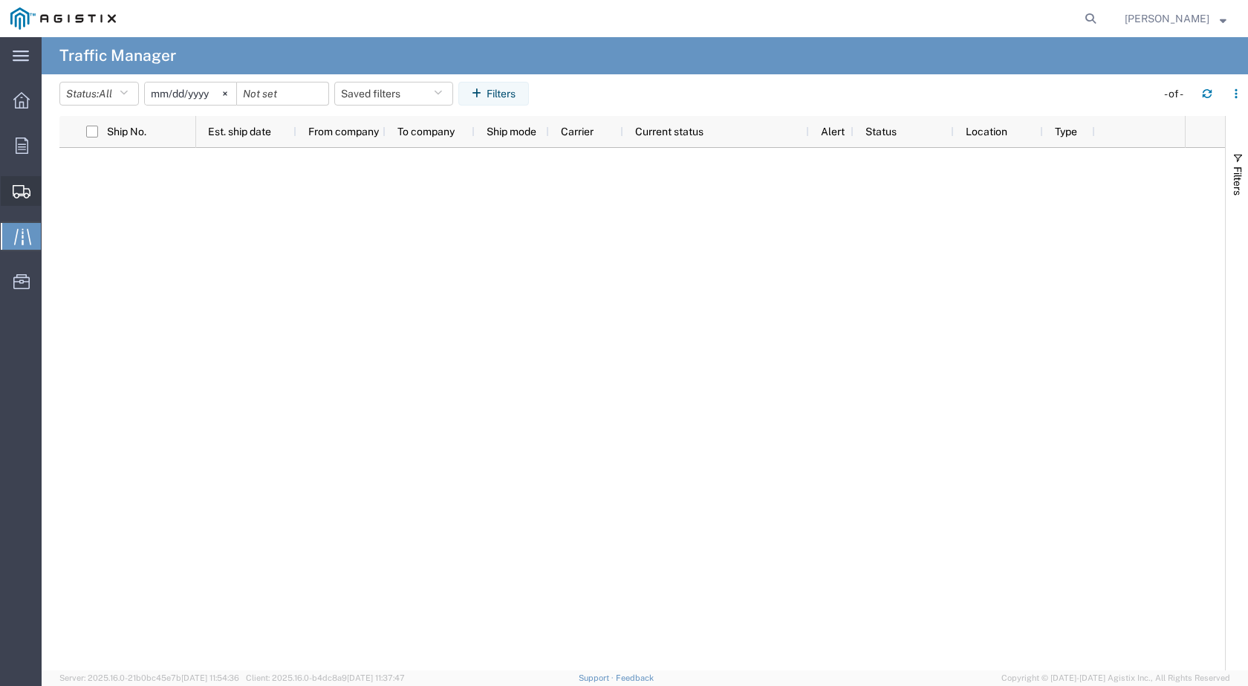
click at [51, 190] on span "Shipments" at bounding box center [46, 191] width 10 height 30
